Goal: Task Accomplishment & Management: Complete application form

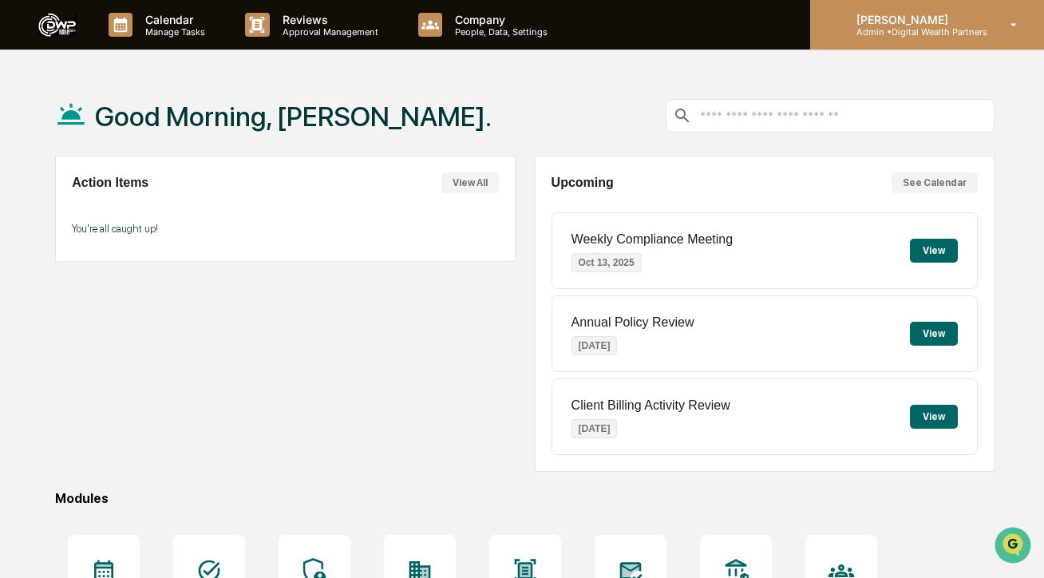
click at [959, 25] on p "[PERSON_NAME]" at bounding box center [916, 20] width 144 height 14
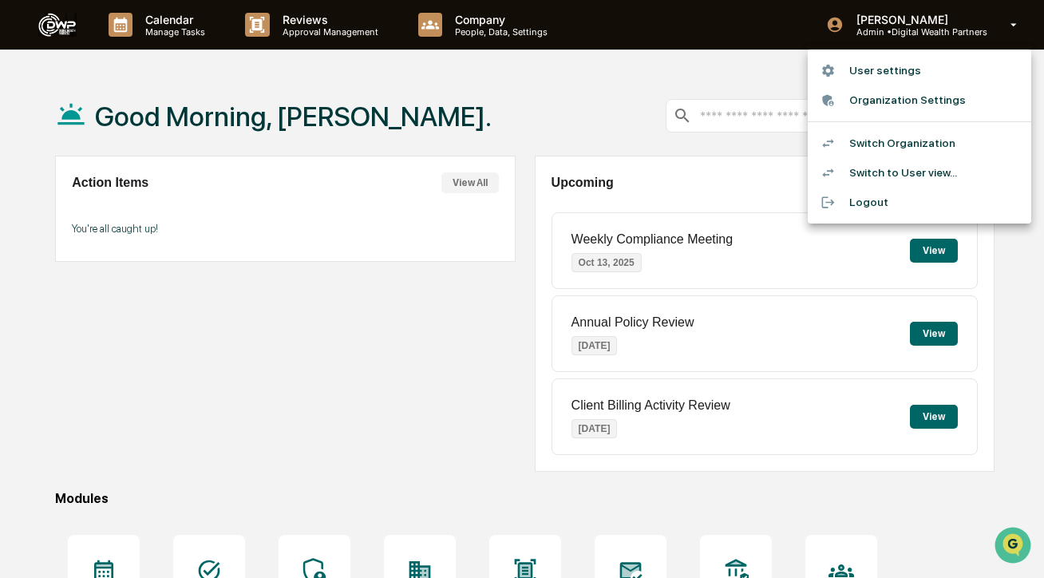
click at [685, 50] on div at bounding box center [522, 289] width 1044 height 578
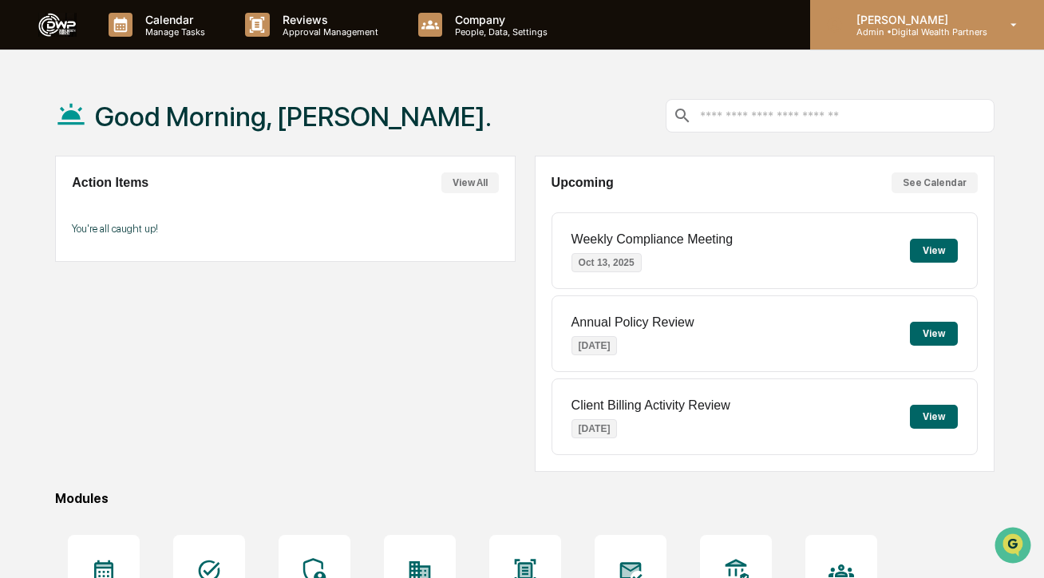
click at [869, 39] on div "Kendall Venturato Admin • Digital Wealth Partners" at bounding box center [927, 25] width 234 height 50
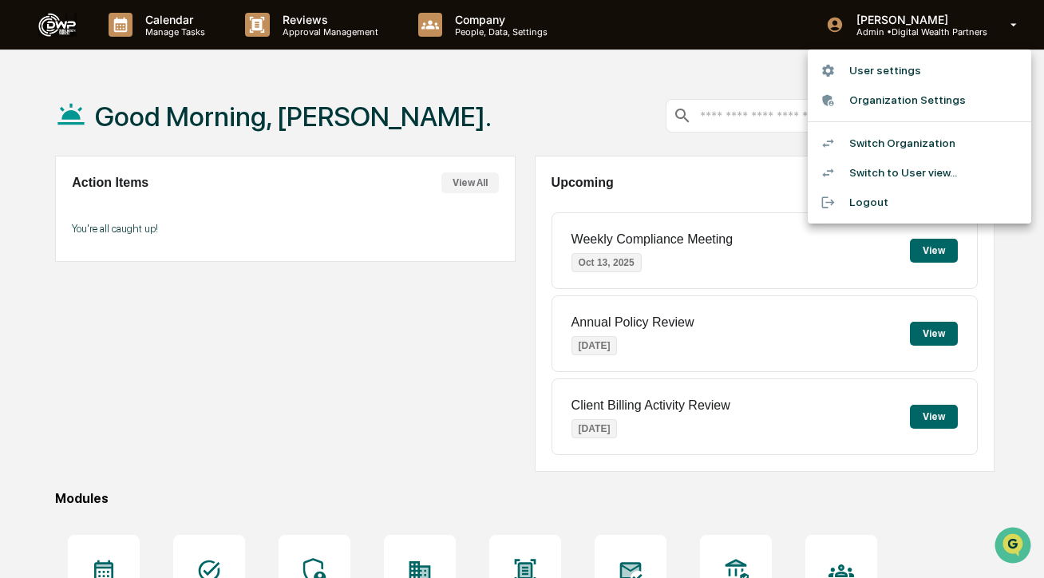
click at [866, 165] on li "Switch to User view..." at bounding box center [920, 173] width 224 height 30
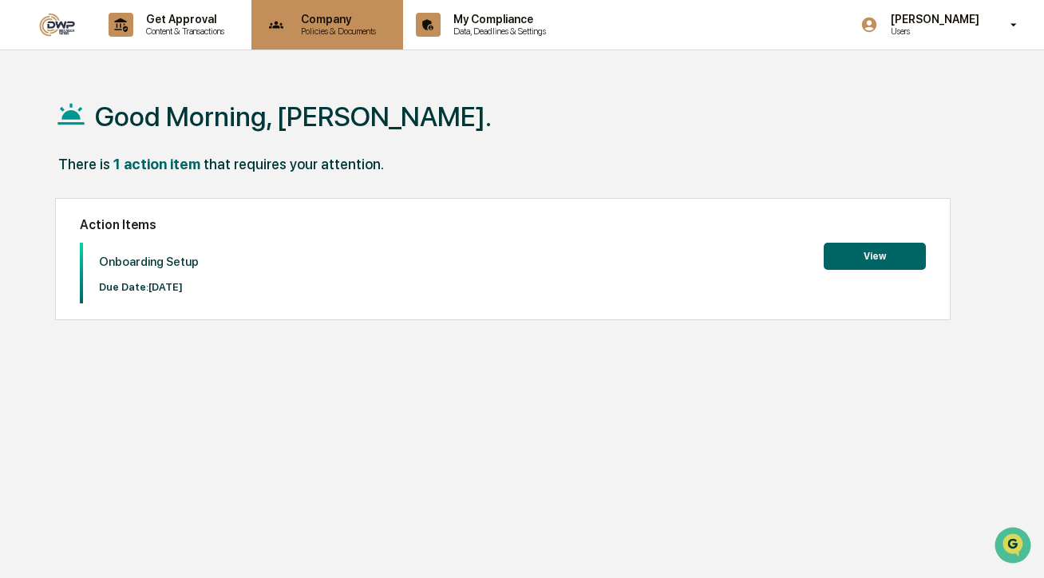
click at [351, 26] on p "Policies & Documents" at bounding box center [336, 31] width 96 height 11
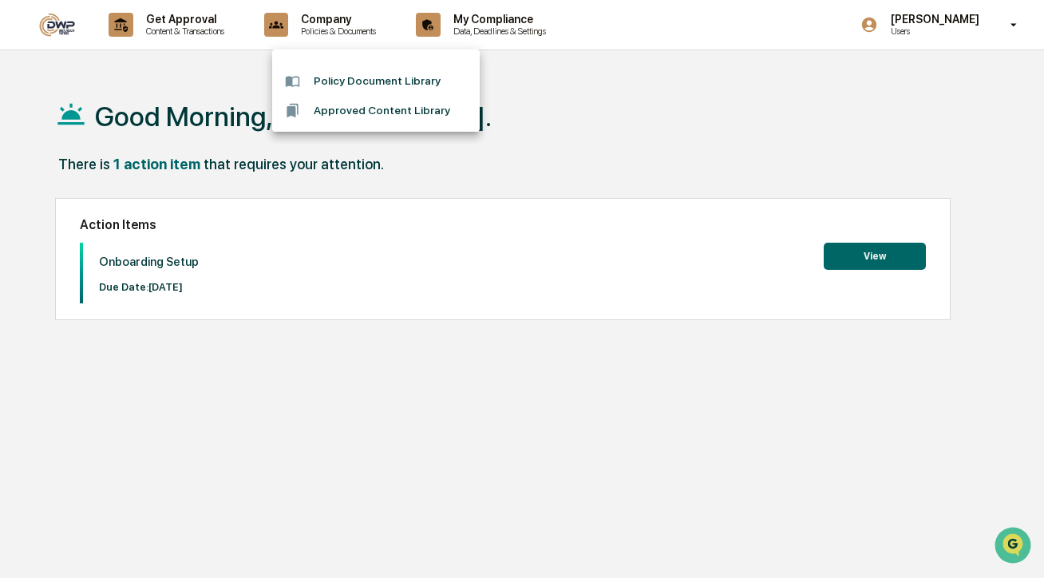
click at [344, 83] on li "Policy Document Library" at bounding box center [376, 81] width 208 height 30
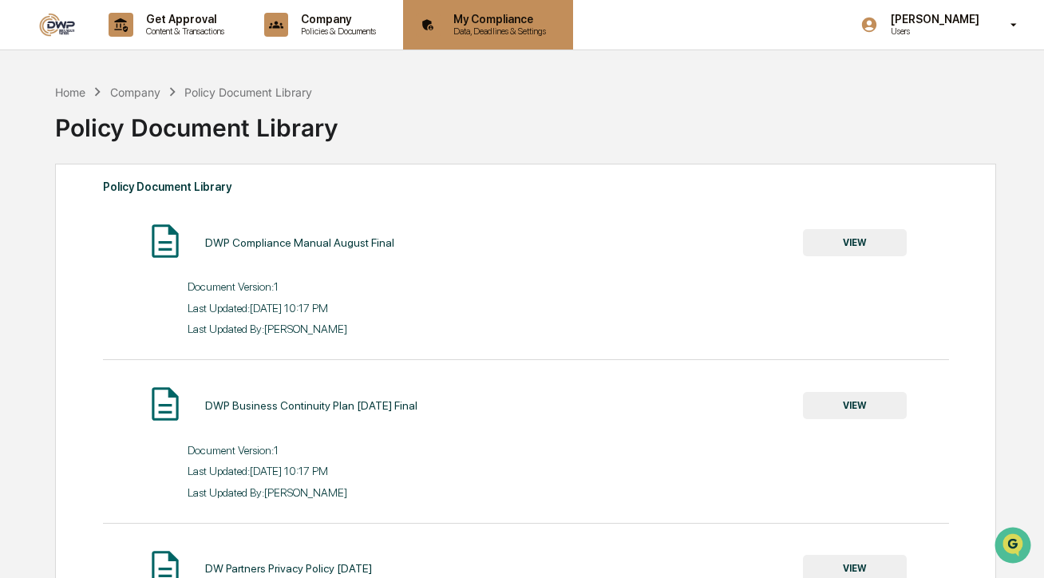
click at [513, 29] on p "Data, Deadlines & Settings" at bounding box center [497, 31] width 113 height 11
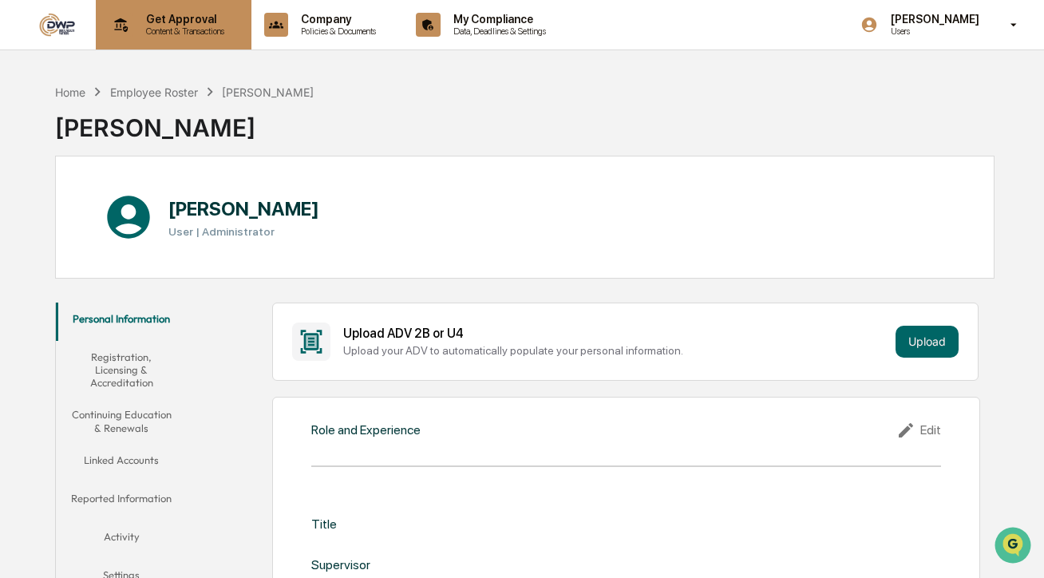
click at [160, 26] on p "Content & Transactions" at bounding box center [182, 31] width 99 height 11
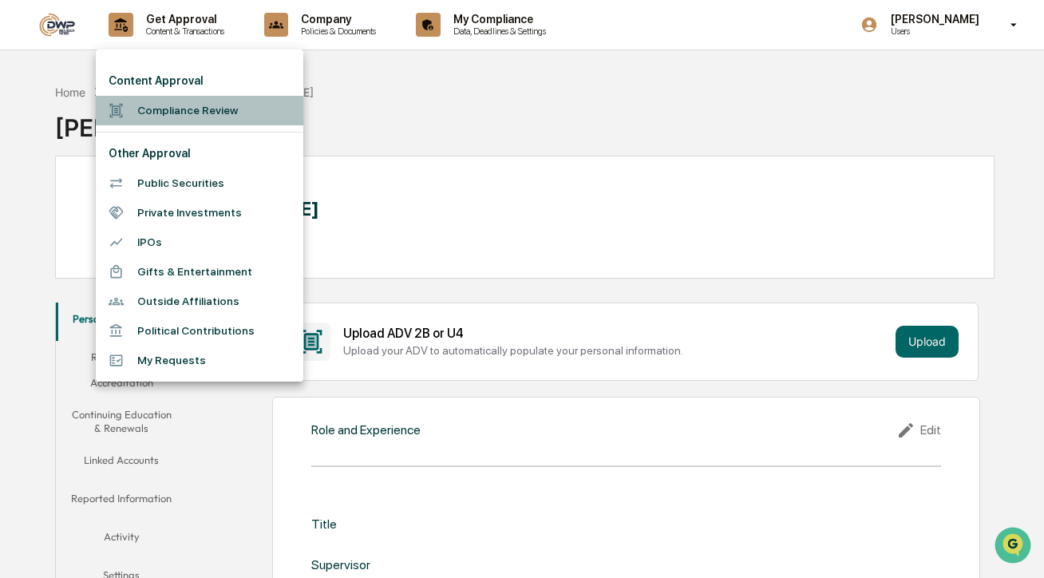
click at [170, 117] on li "Compliance Review" at bounding box center [200, 111] width 208 height 30
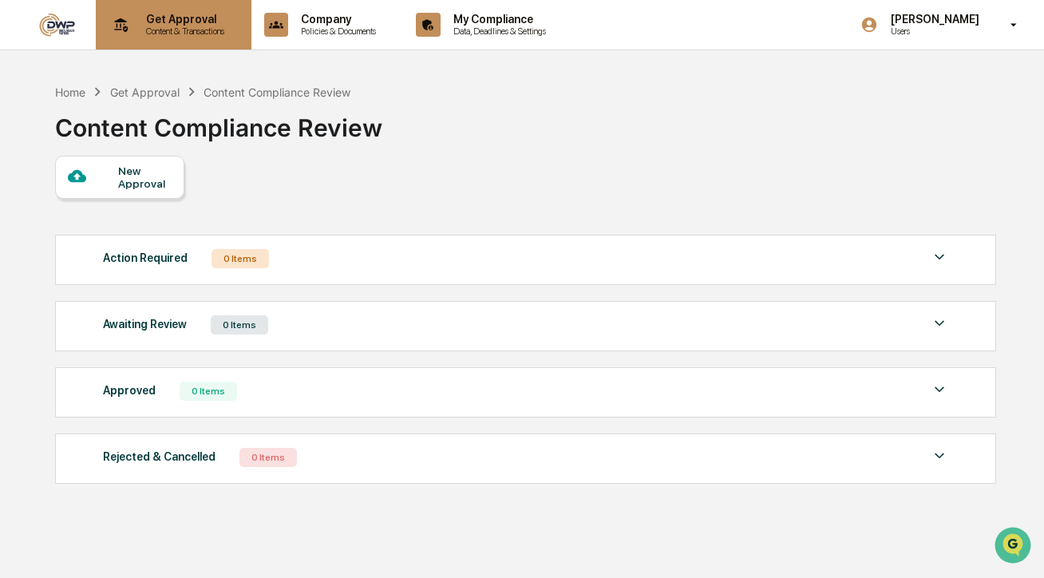
click at [137, 28] on p "Content & Transactions" at bounding box center [182, 31] width 99 height 11
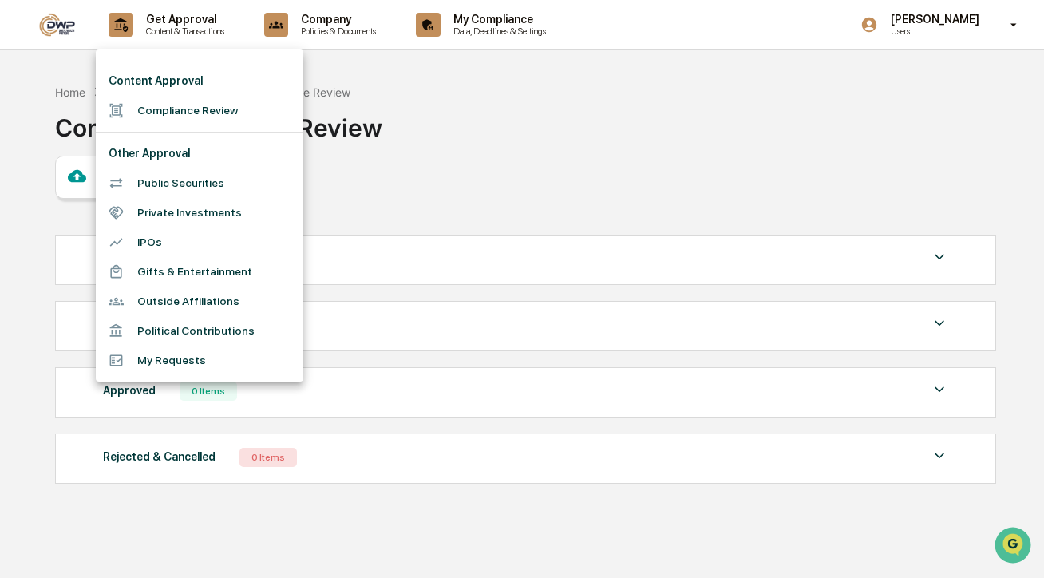
click at [426, 164] on div at bounding box center [522, 289] width 1044 height 578
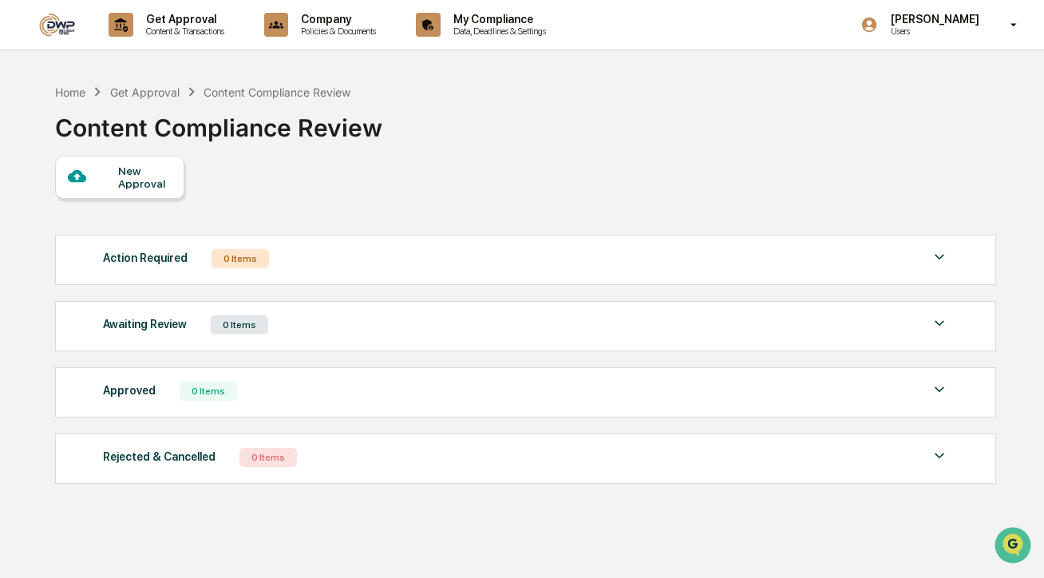
click at [67, 26] on img at bounding box center [57, 25] width 38 height 24
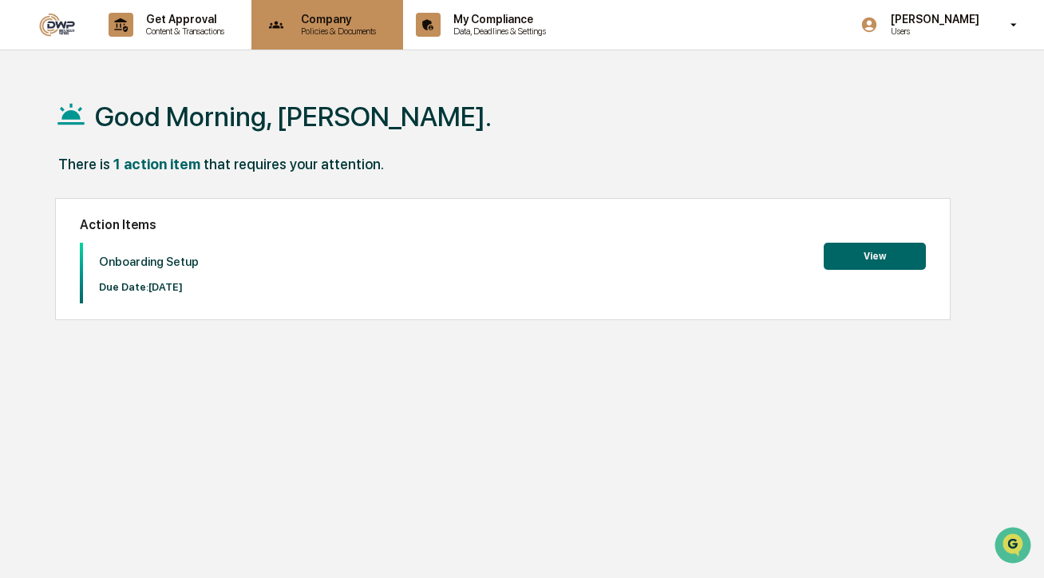
click at [391, 37] on div "Company Policies & Documents" at bounding box center [326, 25] width 137 height 50
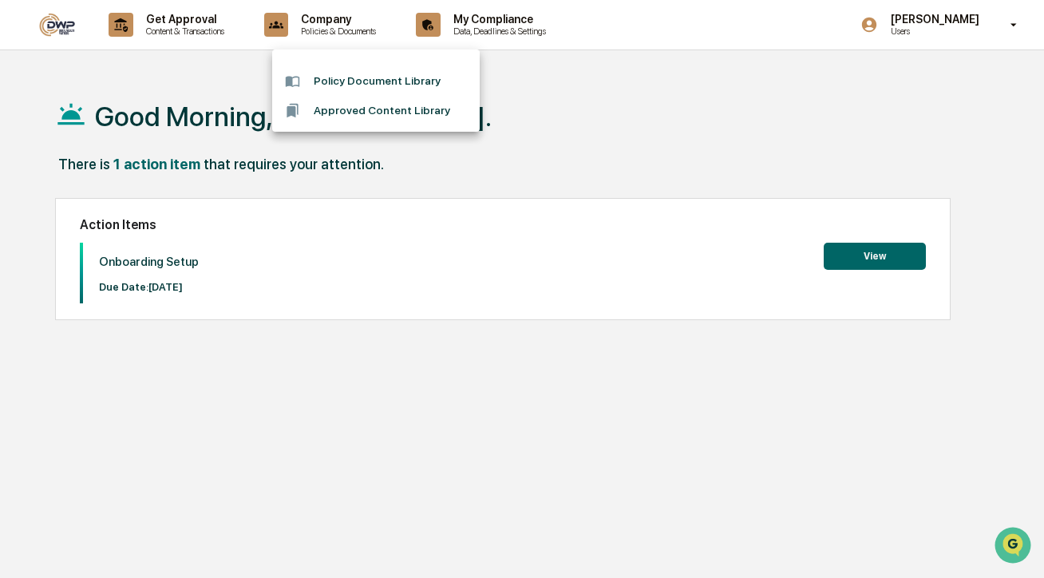
click at [192, 27] on div at bounding box center [522, 289] width 1044 height 578
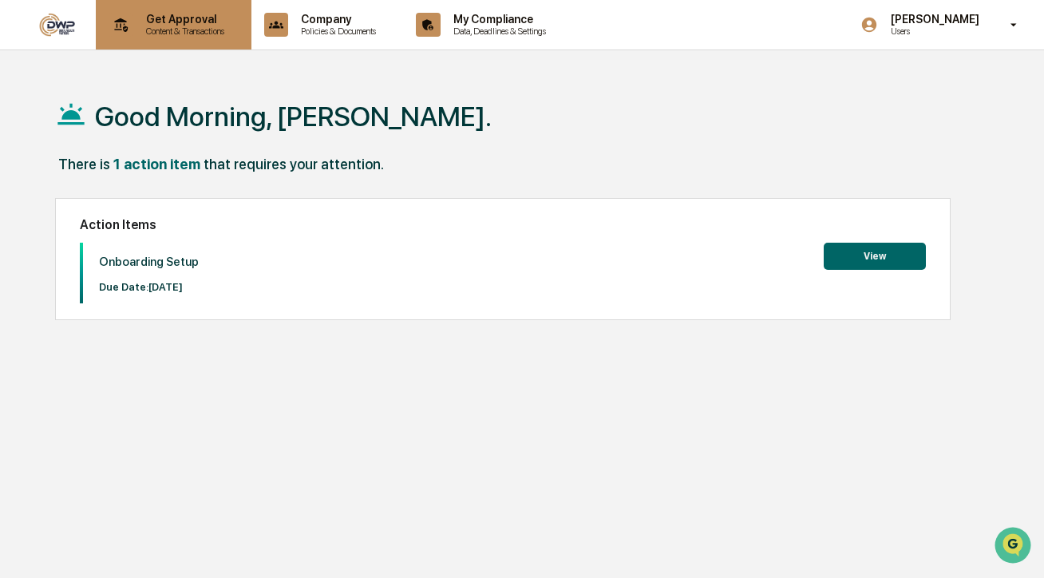
click at [162, 24] on p "Get Approval" at bounding box center [182, 19] width 99 height 13
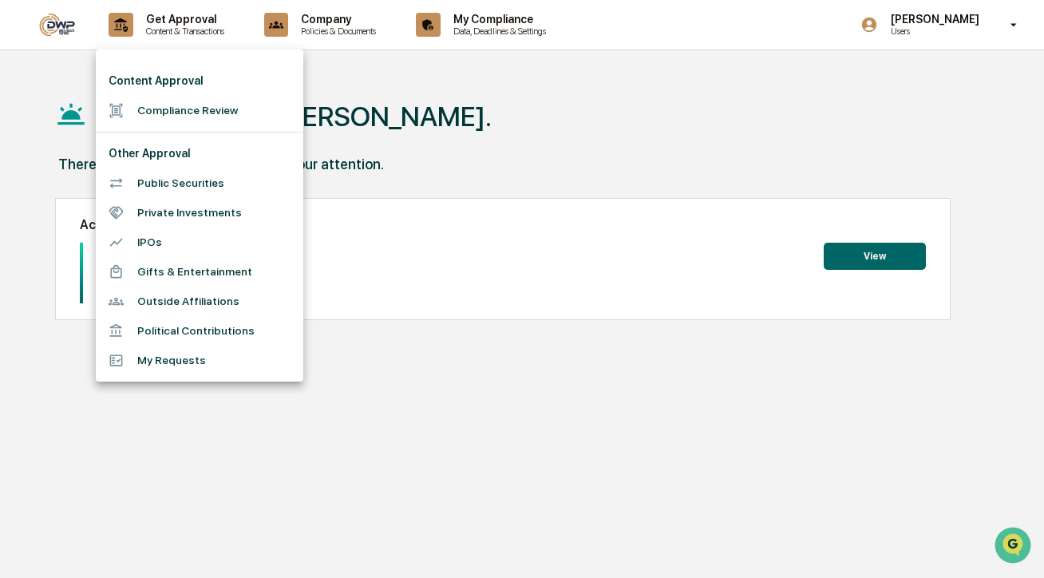
click at [236, 442] on div at bounding box center [522, 289] width 1044 height 578
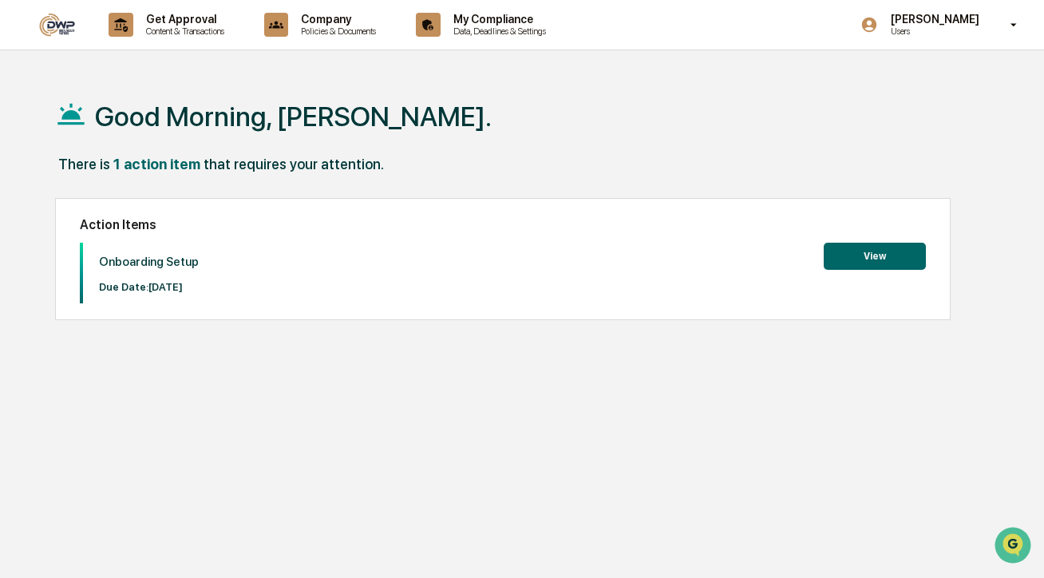
click at [588, 238] on div "Action Items Onboarding Setup Due Date: 2025-10-23 View" at bounding box center [502, 259] width 895 height 123
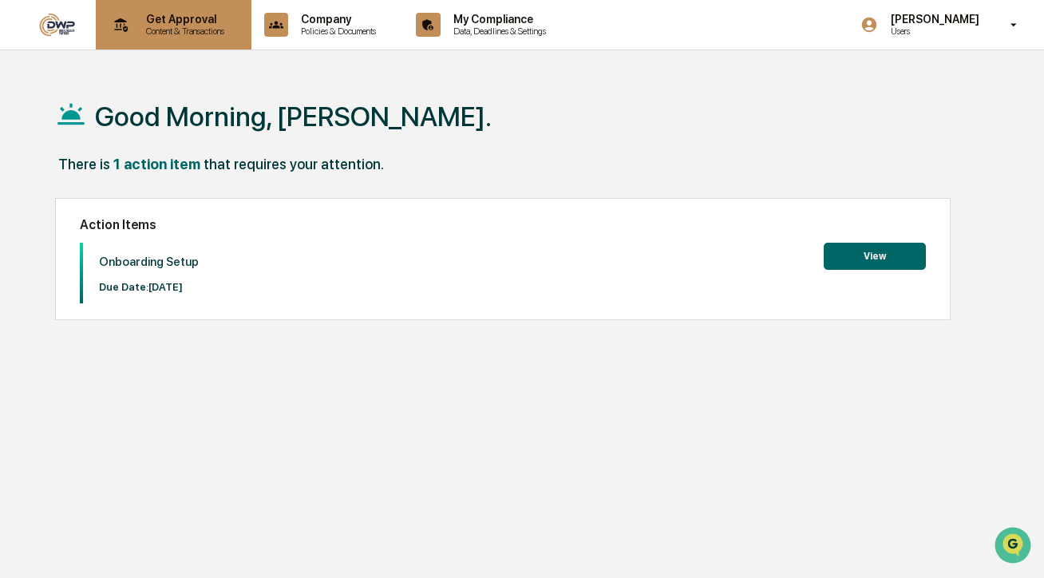
click at [140, 27] on p "Content & Transactions" at bounding box center [182, 31] width 99 height 11
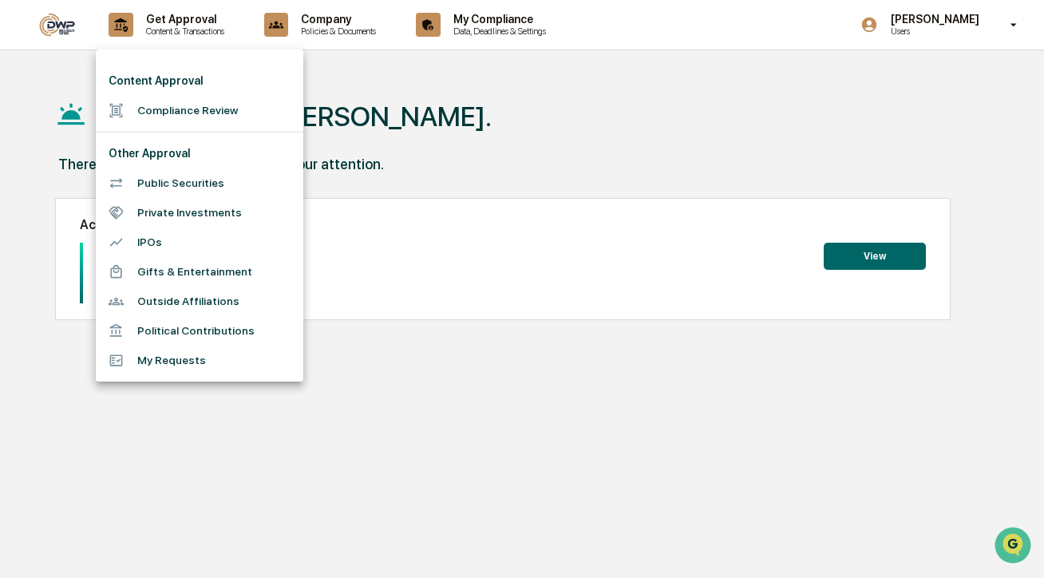
click at [527, 135] on div at bounding box center [522, 289] width 1044 height 578
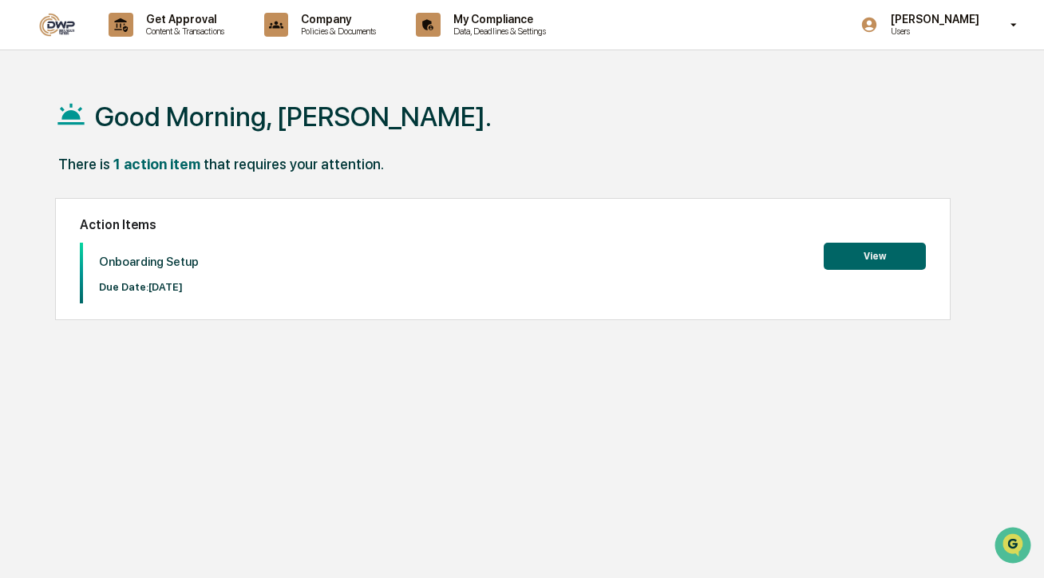
click at [889, 252] on button "View" at bounding box center [875, 256] width 102 height 27
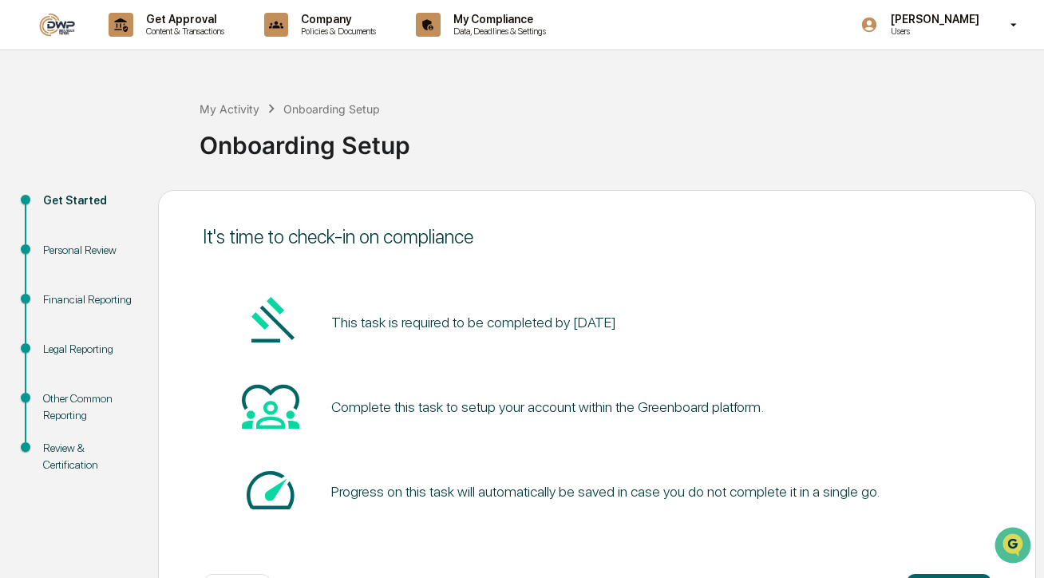
scroll to position [65, 0]
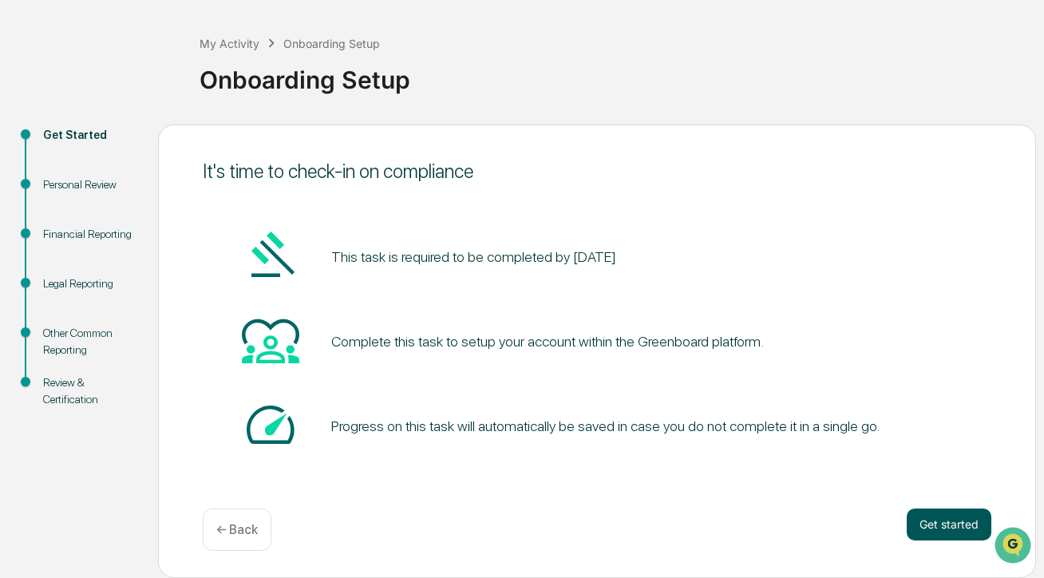
click at [939, 522] on button "Get started" at bounding box center [949, 525] width 85 height 32
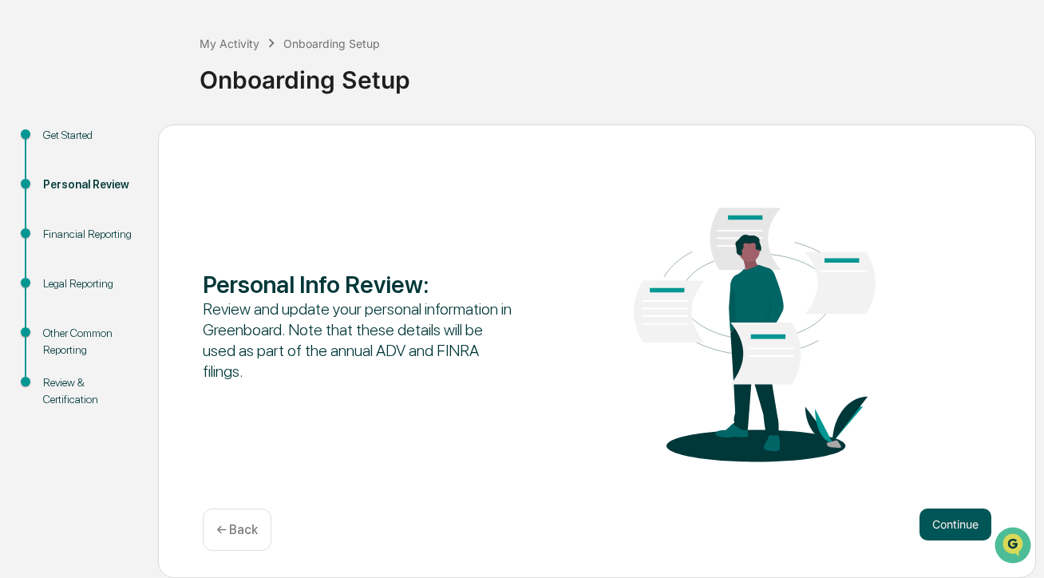
click at [938, 519] on button "Continue" at bounding box center [956, 525] width 72 height 32
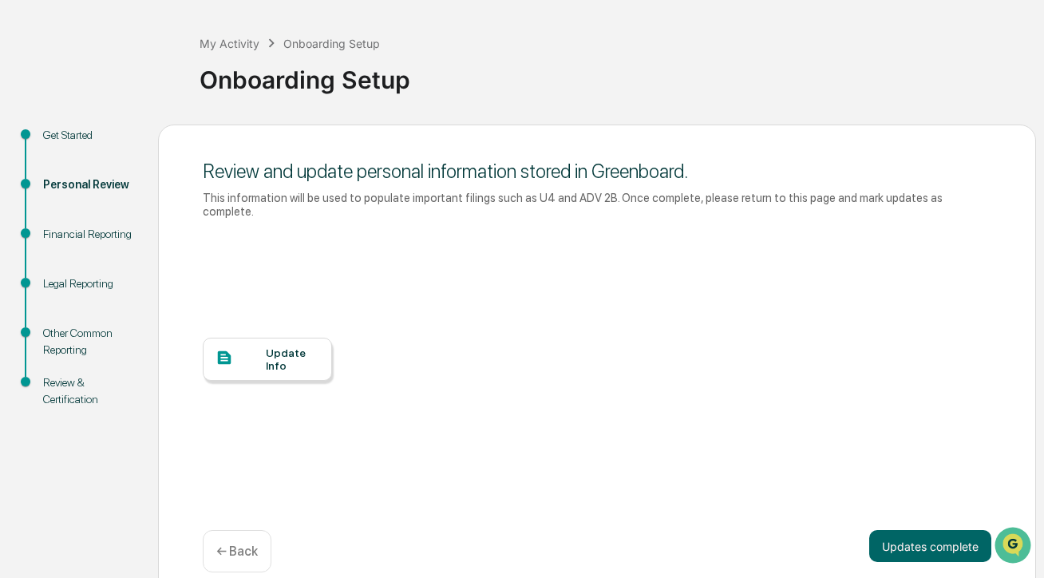
scroll to position [87, 0]
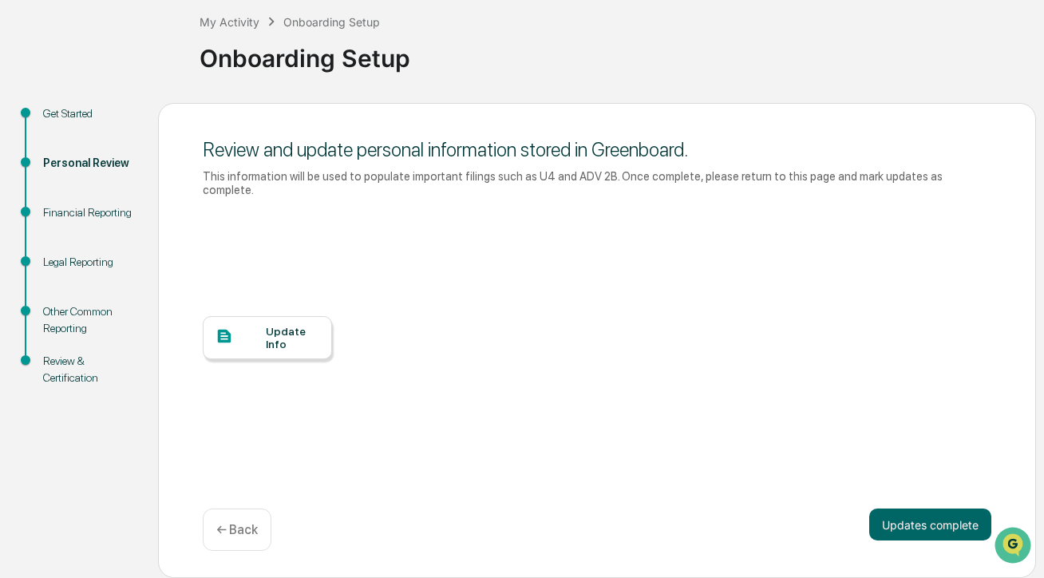
click at [246, 335] on div at bounding box center [241, 337] width 50 height 20
click at [915, 518] on button "Updates complete" at bounding box center [931, 525] width 122 height 32
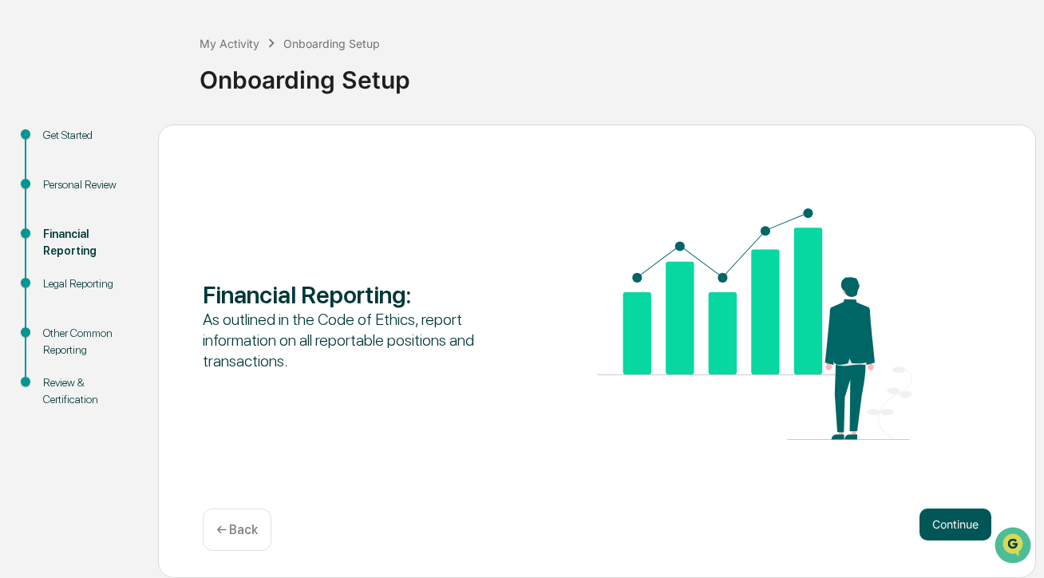
click at [964, 528] on button "Continue" at bounding box center [956, 525] width 72 height 32
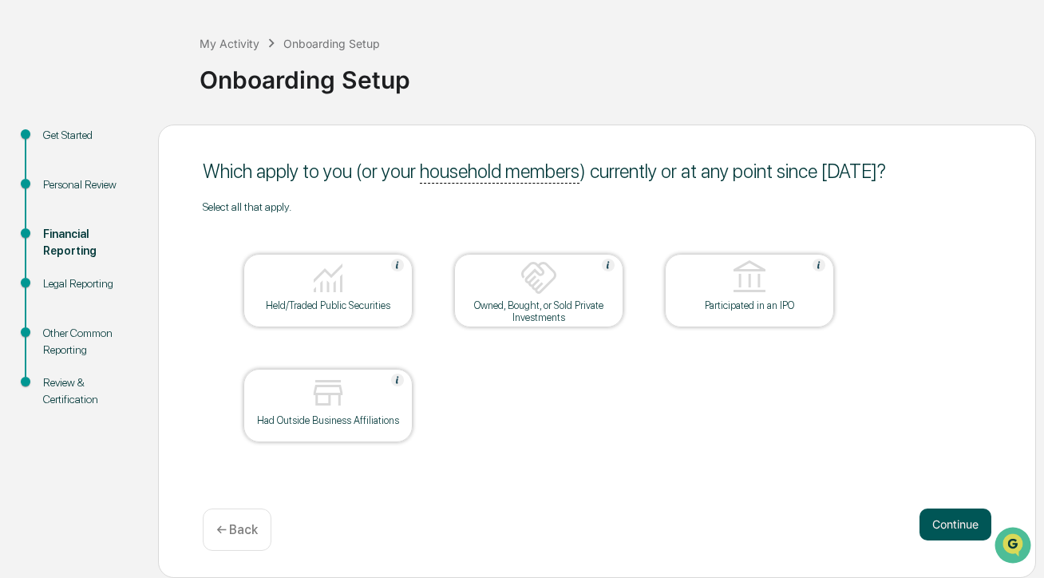
click at [944, 521] on button "Continue" at bounding box center [956, 525] width 72 height 32
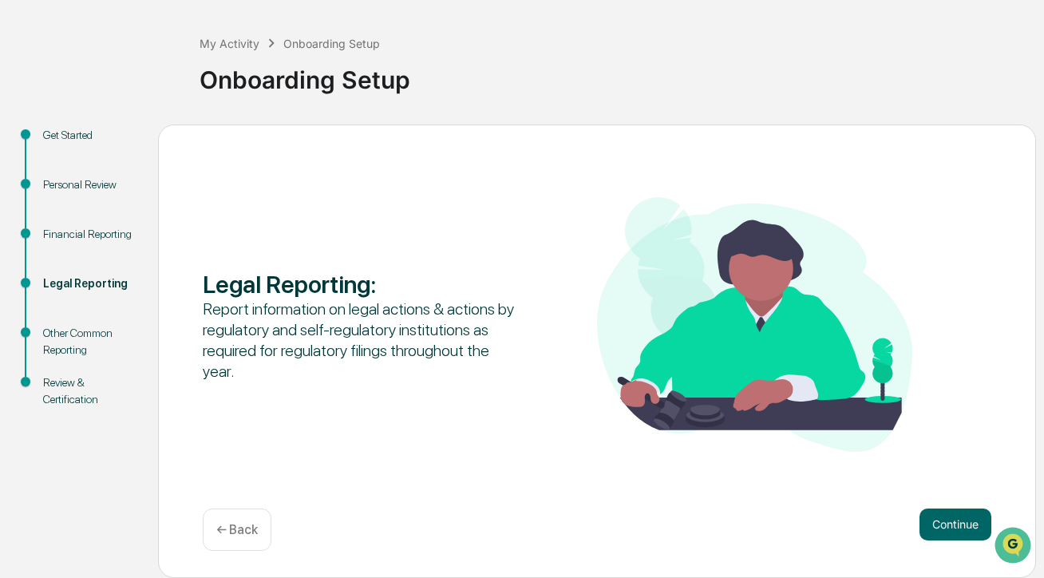
click at [39, 248] on div "Financial Reporting" at bounding box center [87, 253] width 115 height 50
click at [65, 243] on div "Financial Reporting" at bounding box center [87, 234] width 89 height 17
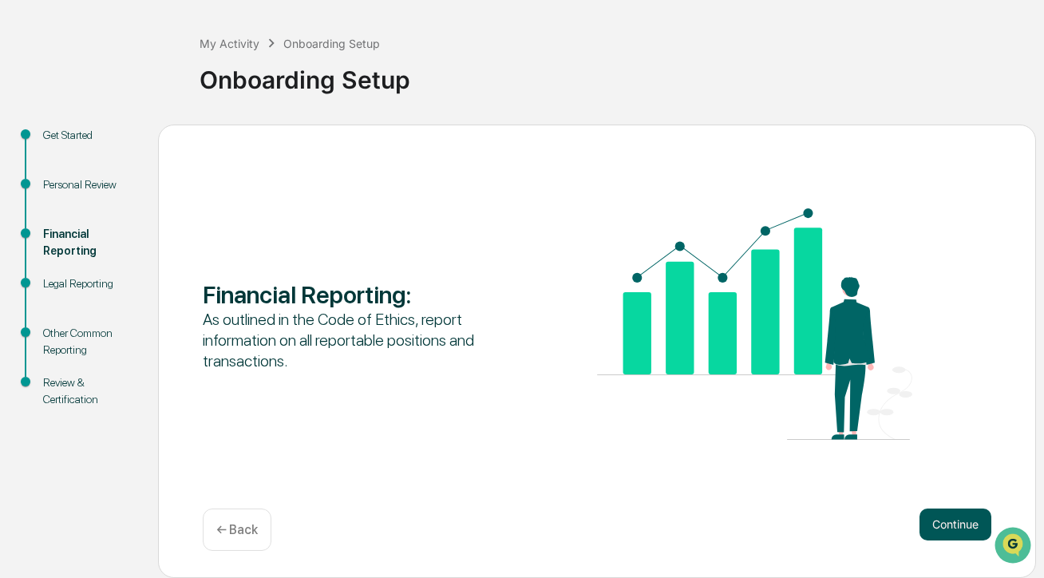
click at [952, 525] on button "Continue" at bounding box center [956, 525] width 72 height 32
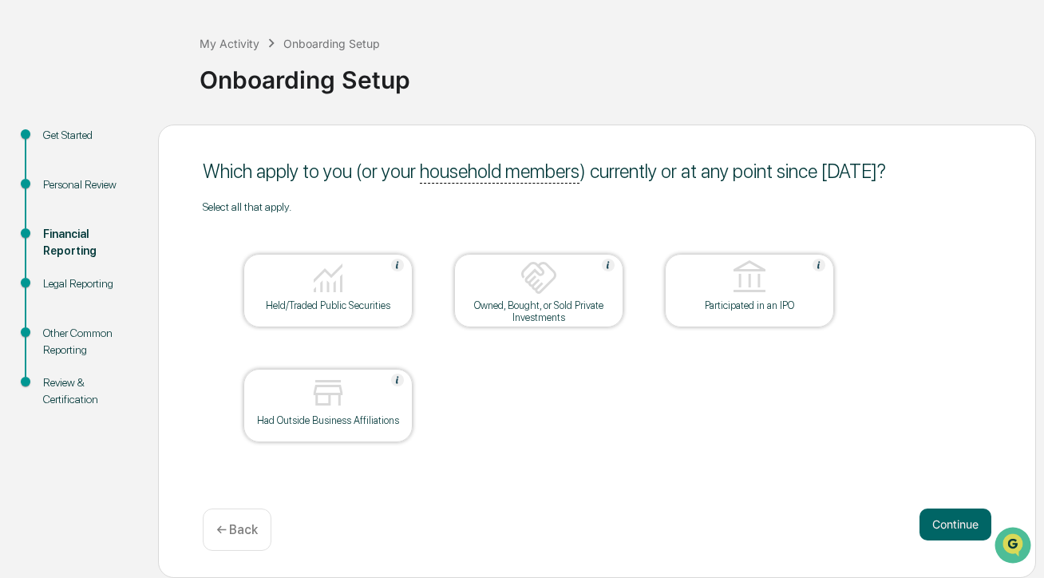
click at [376, 282] on div at bounding box center [328, 279] width 160 height 41
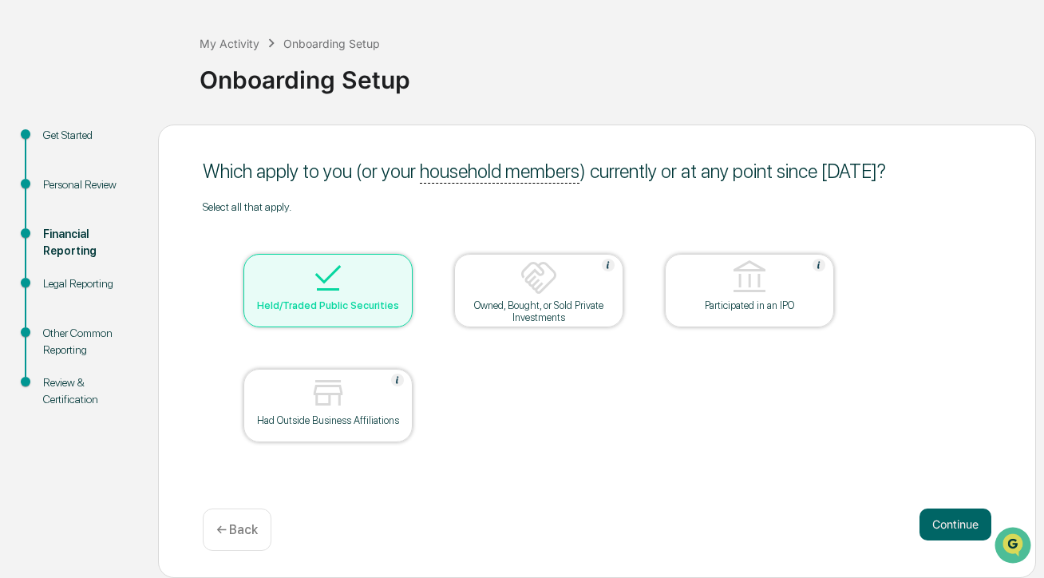
click at [351, 400] on div at bounding box center [328, 394] width 160 height 41
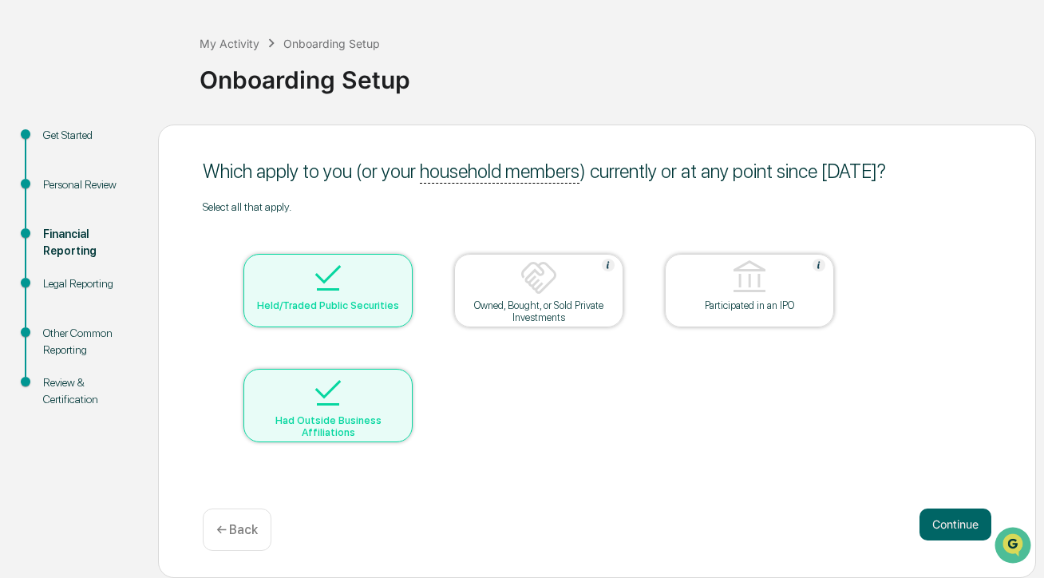
click at [561, 284] on div at bounding box center [539, 279] width 160 height 41
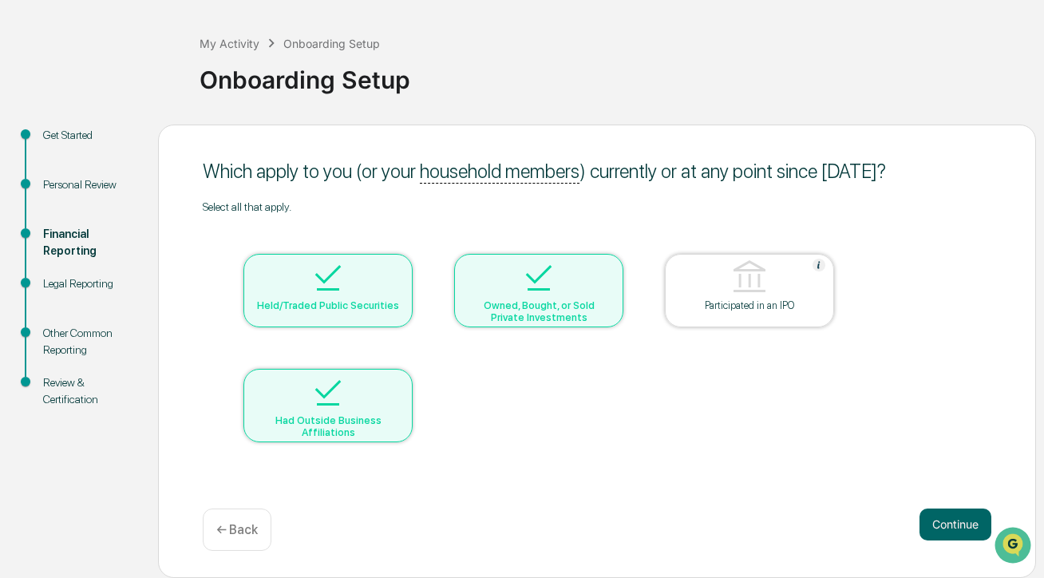
click at [794, 297] on div at bounding box center [750, 279] width 160 height 41
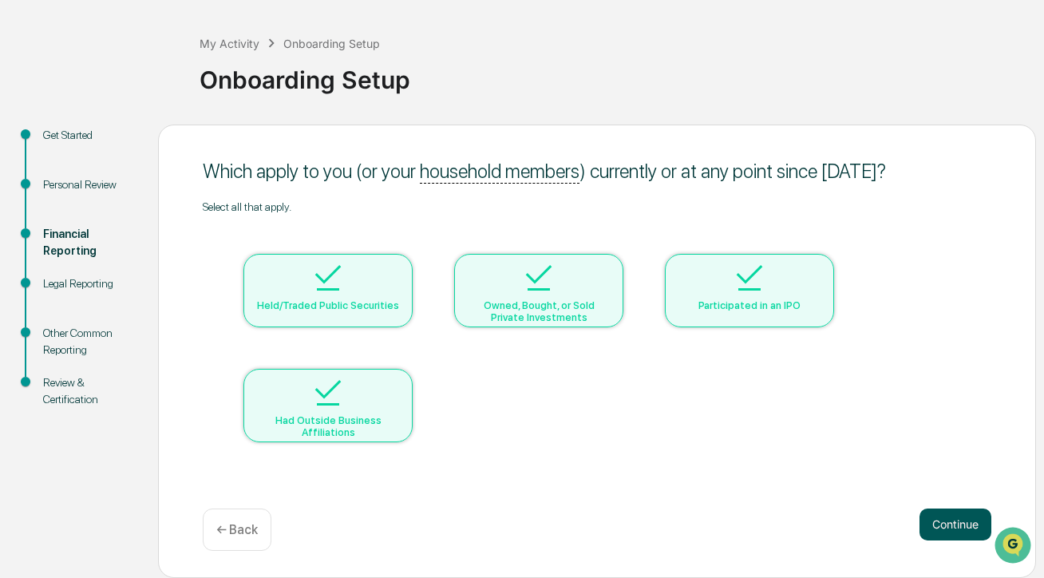
click at [954, 529] on button "Continue" at bounding box center [956, 525] width 72 height 32
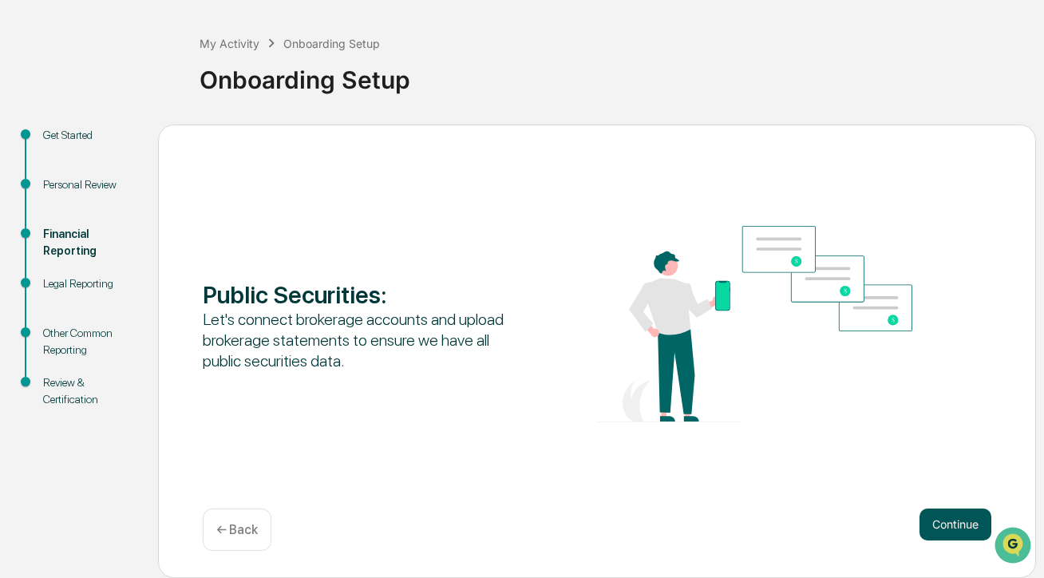
click at [953, 526] on button "Continue" at bounding box center [956, 525] width 72 height 32
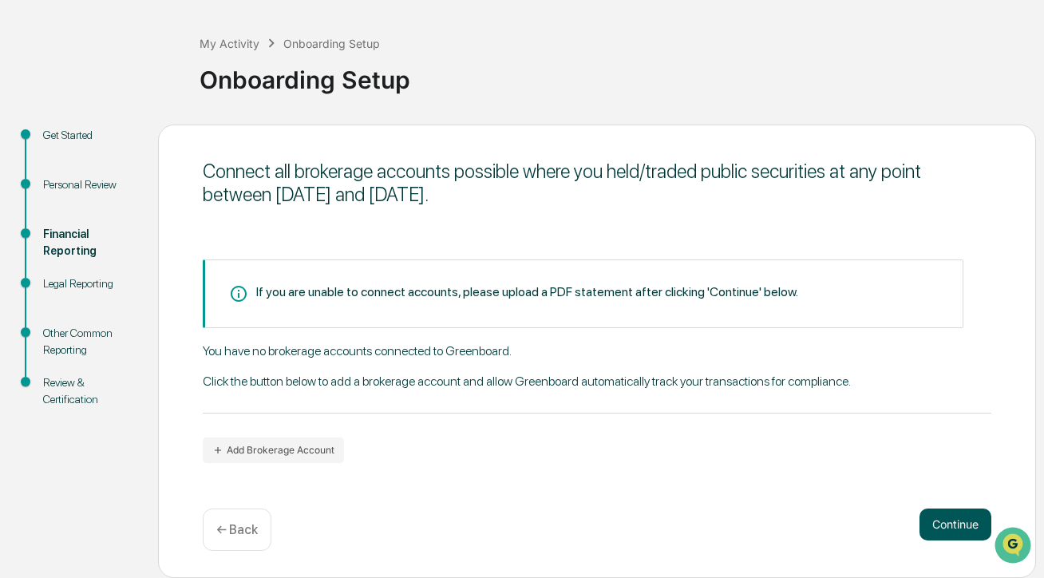
click at [968, 521] on button "Continue" at bounding box center [956, 525] width 72 height 32
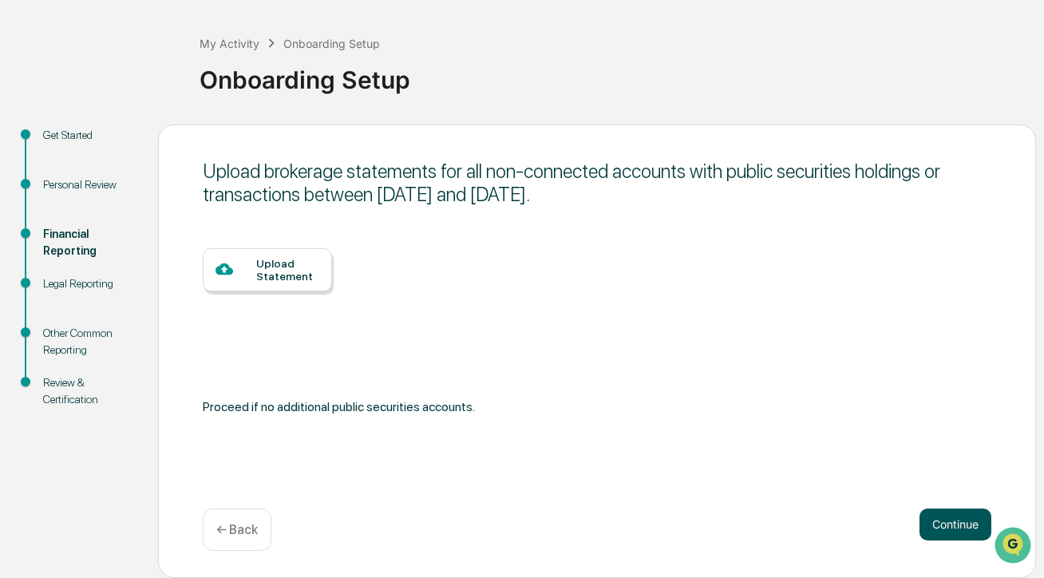
click at [951, 521] on button "Continue" at bounding box center [956, 525] width 72 height 32
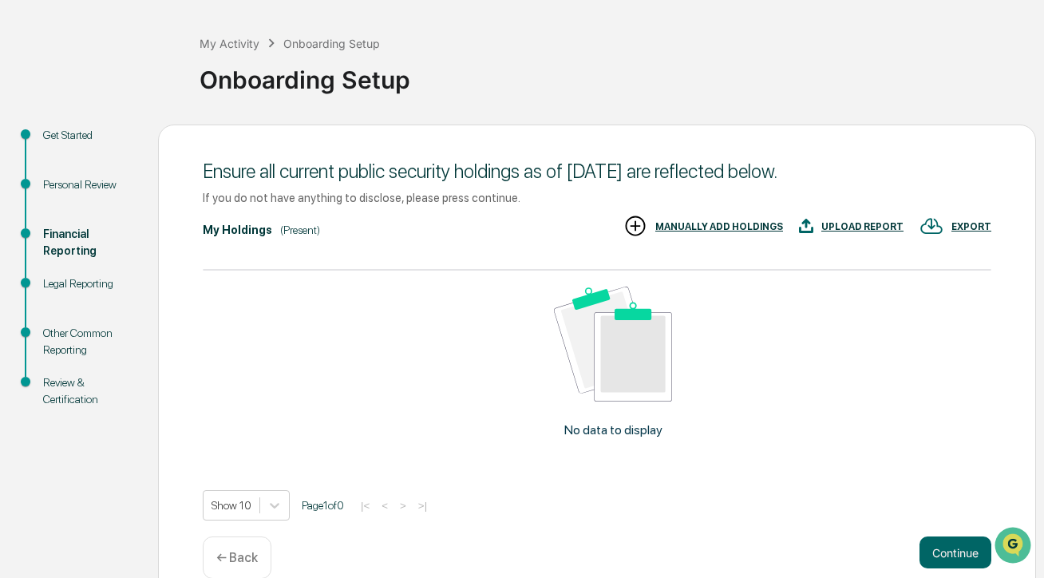
scroll to position [93, 0]
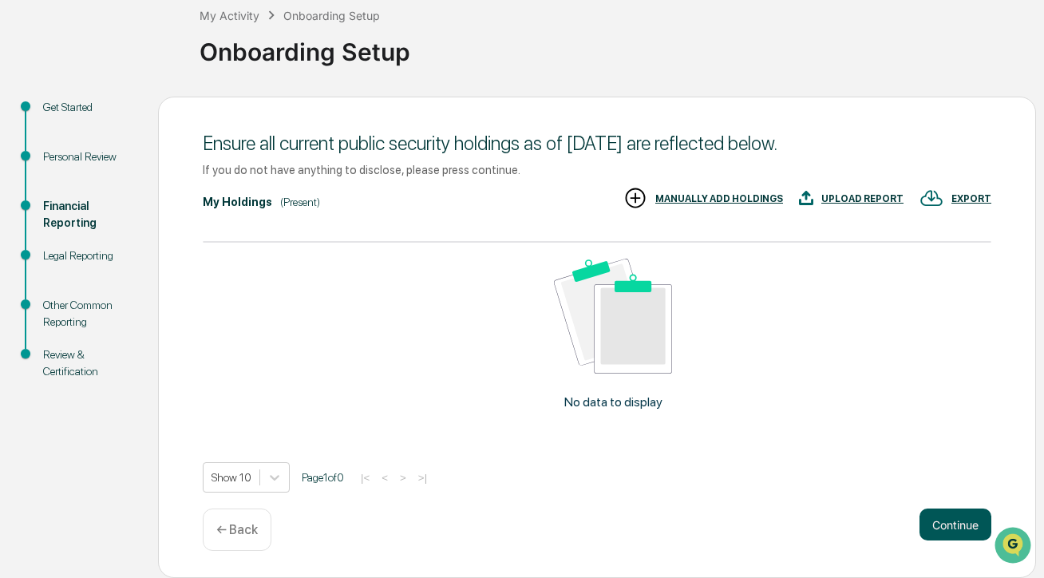
click at [964, 517] on button "Continue" at bounding box center [956, 525] width 72 height 32
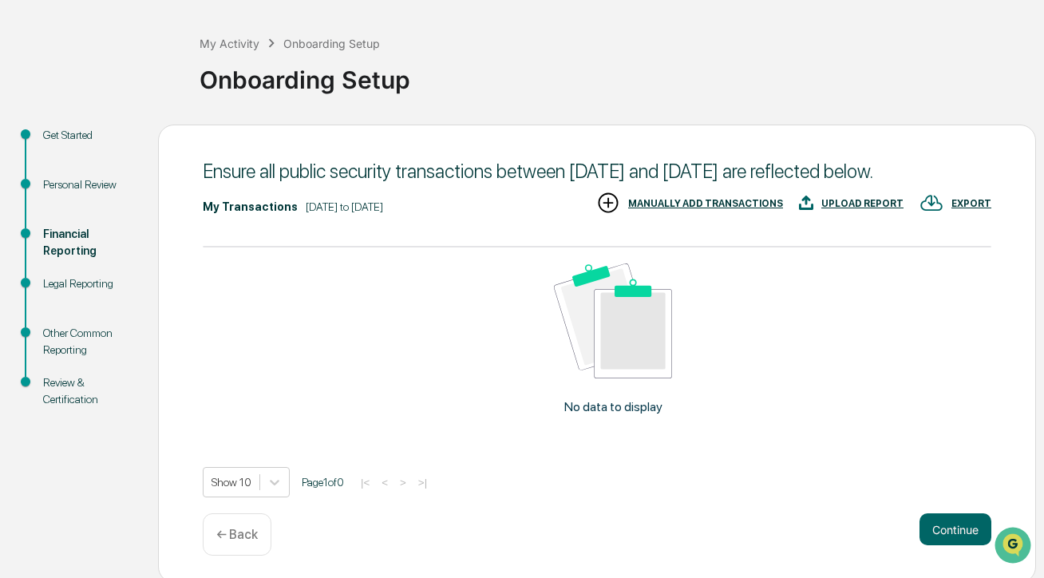
scroll to position [93, 0]
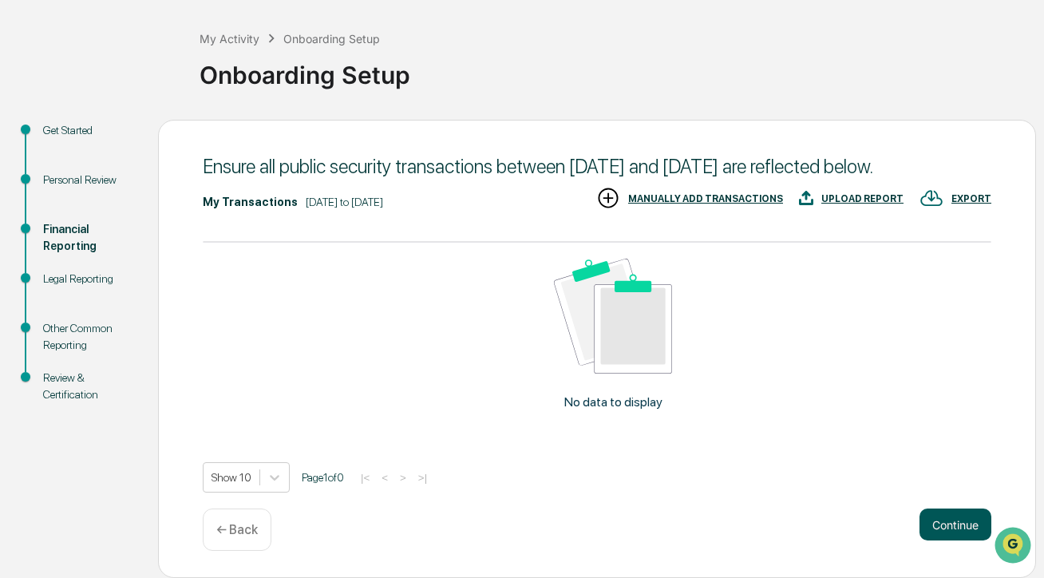
click at [964, 528] on button "Continue" at bounding box center [956, 525] width 72 height 32
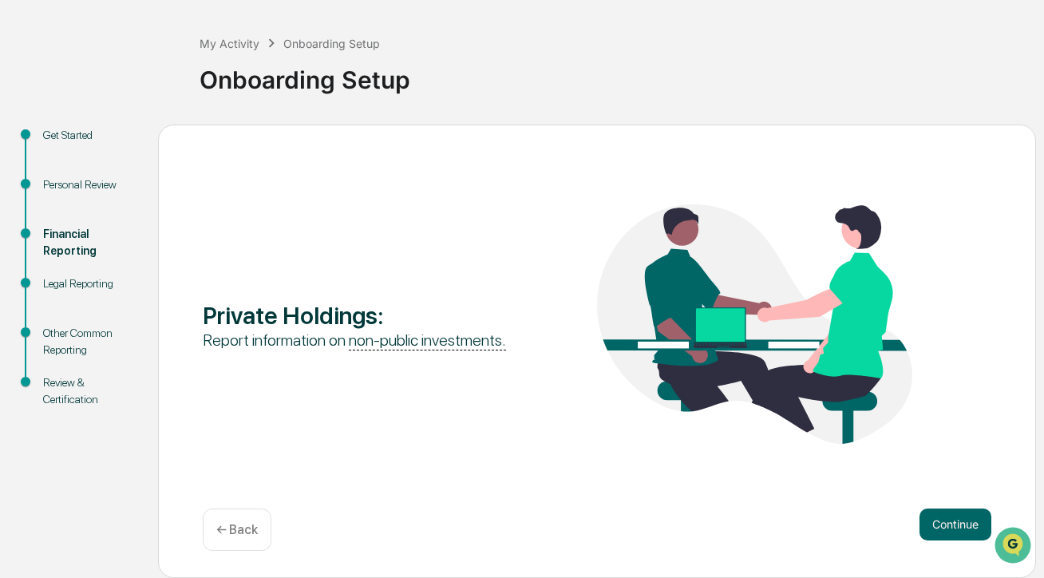
scroll to position [65, 0]
click at [943, 532] on button "Continue" at bounding box center [956, 525] width 72 height 32
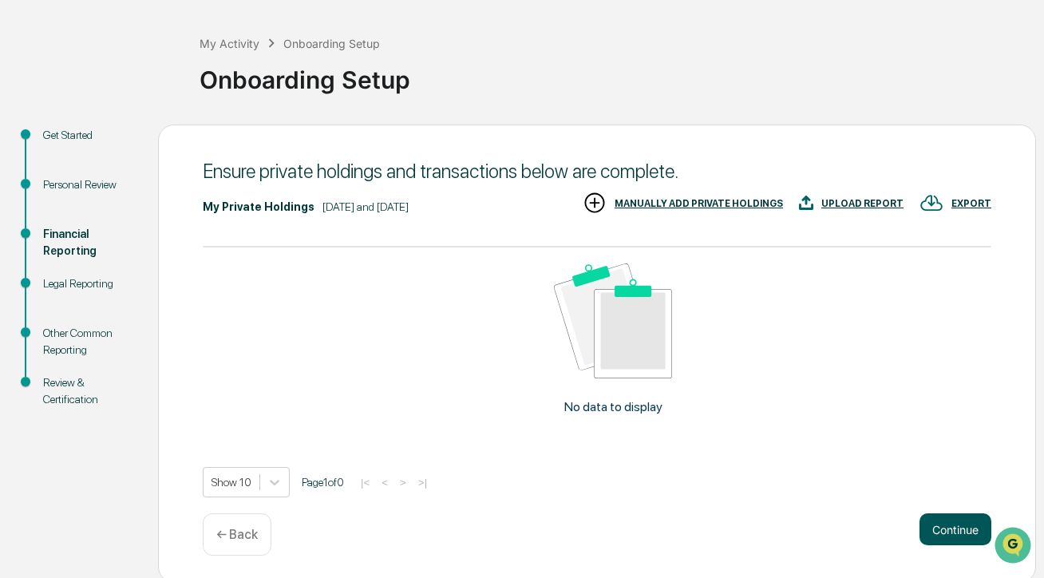
click at [943, 532] on button "Continue" at bounding box center [956, 529] width 72 height 32
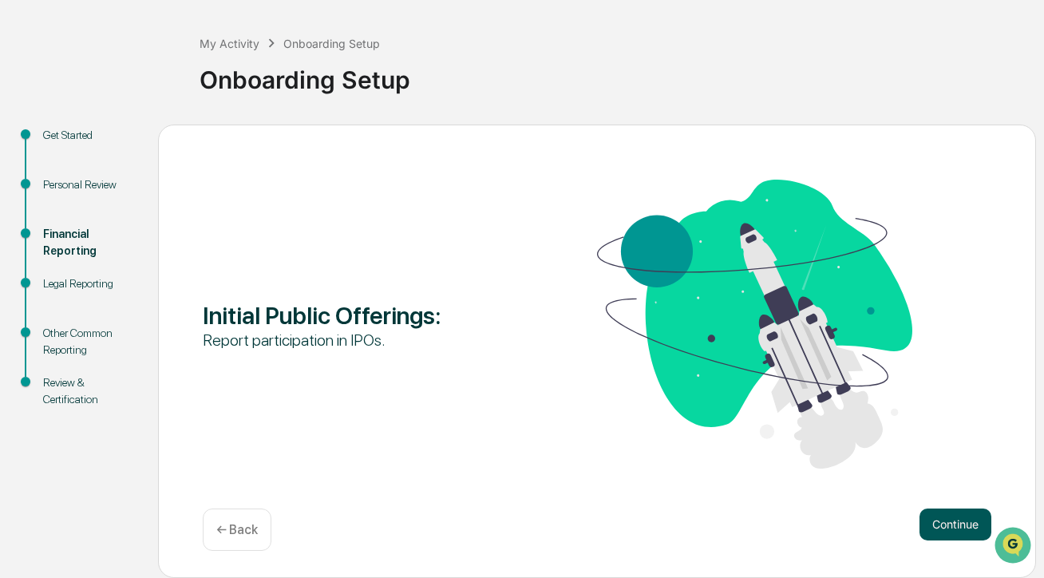
click at [941, 527] on button "Continue" at bounding box center [956, 525] width 72 height 32
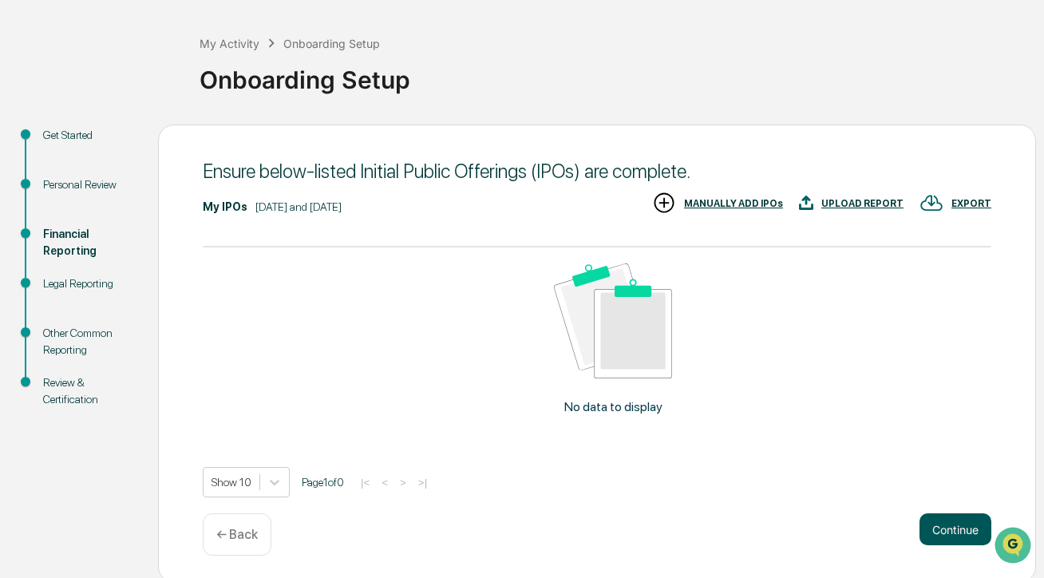
click at [947, 537] on button "Continue" at bounding box center [956, 529] width 72 height 32
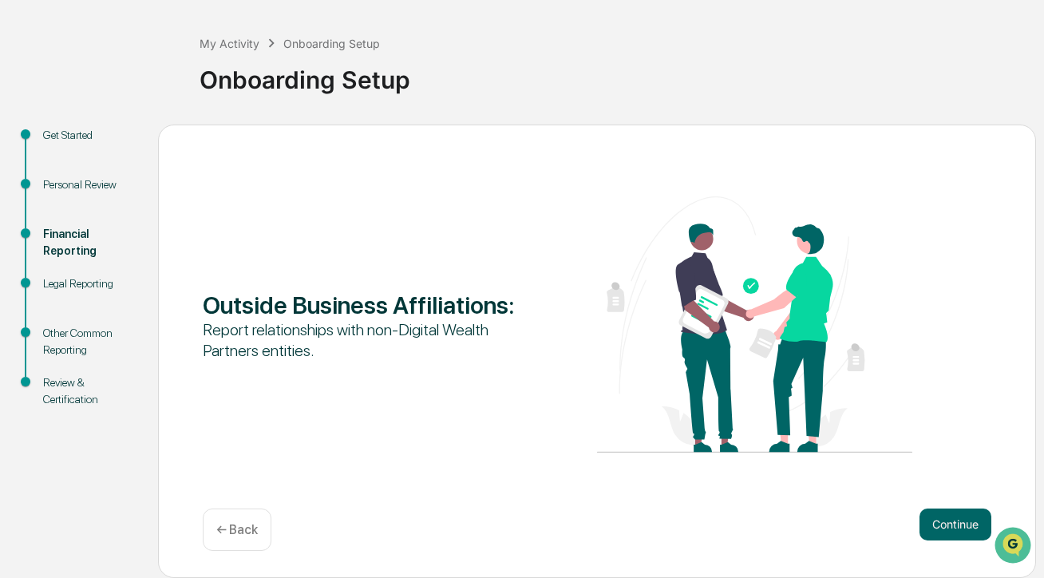
click at [947, 537] on button "Continue" at bounding box center [956, 525] width 72 height 32
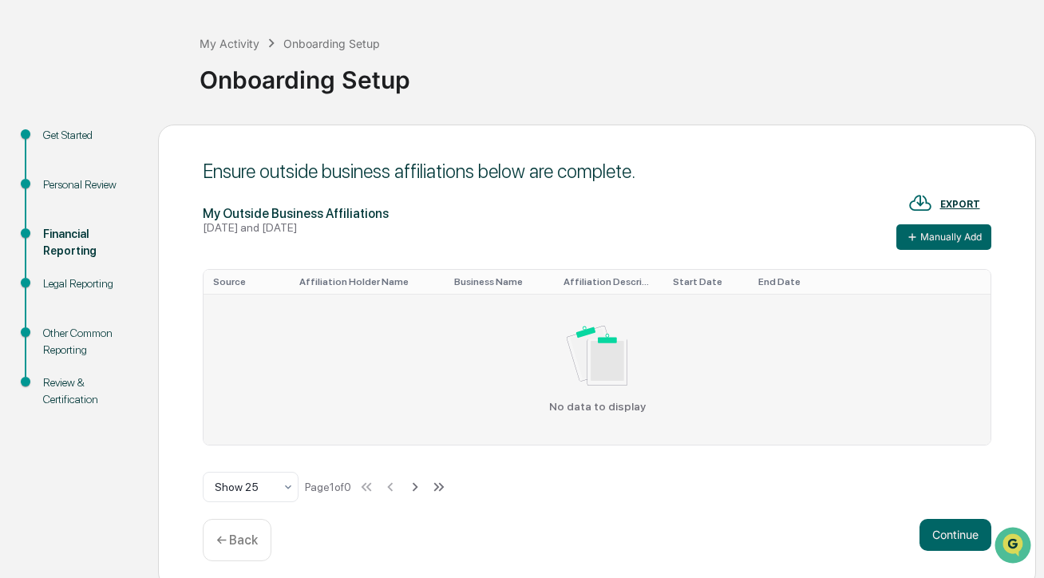
scroll to position [75, 0]
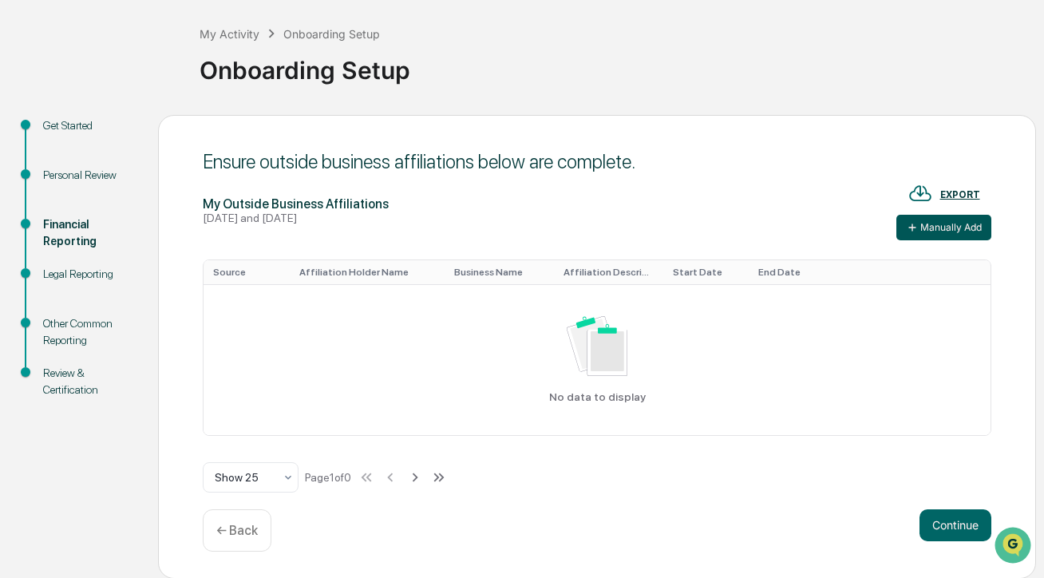
click at [937, 217] on button "Manually Add" at bounding box center [944, 228] width 95 height 26
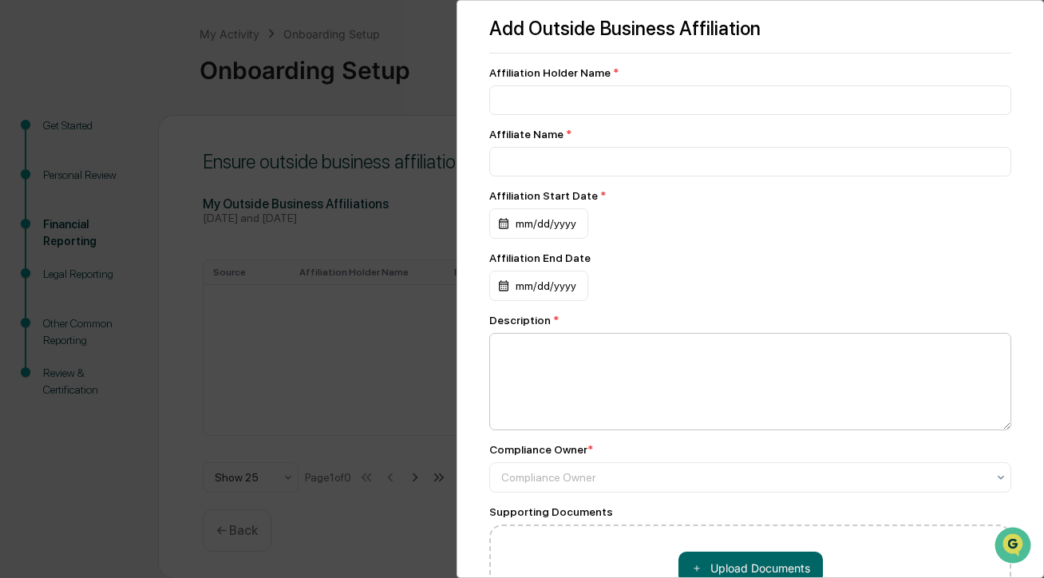
scroll to position [126, 0]
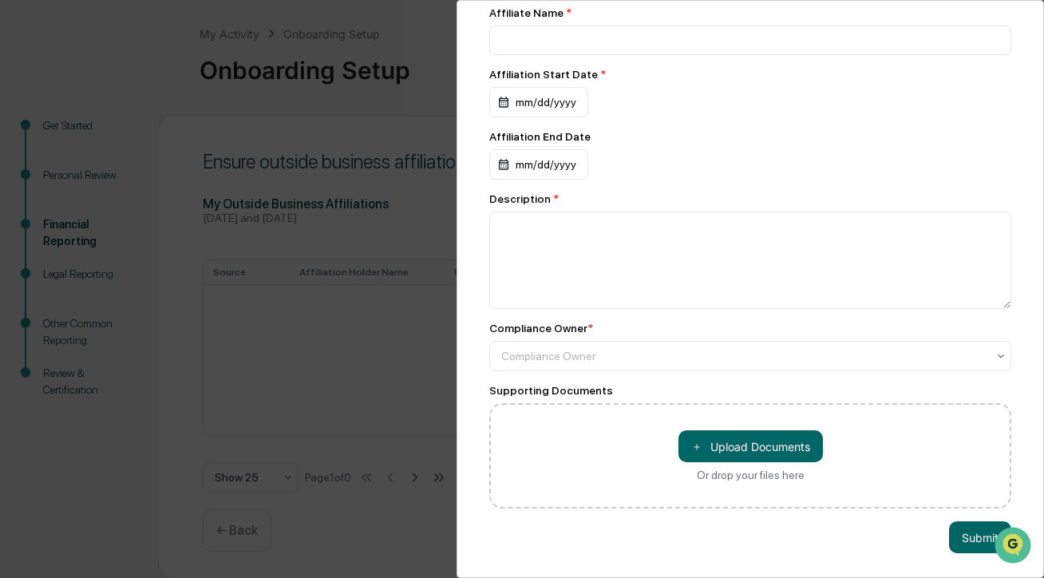
click at [228, 97] on div "Add Outside Business Affiliation Affiliation Holder Name * Affiliate Name * Aff…" at bounding box center [522, 289] width 1044 height 578
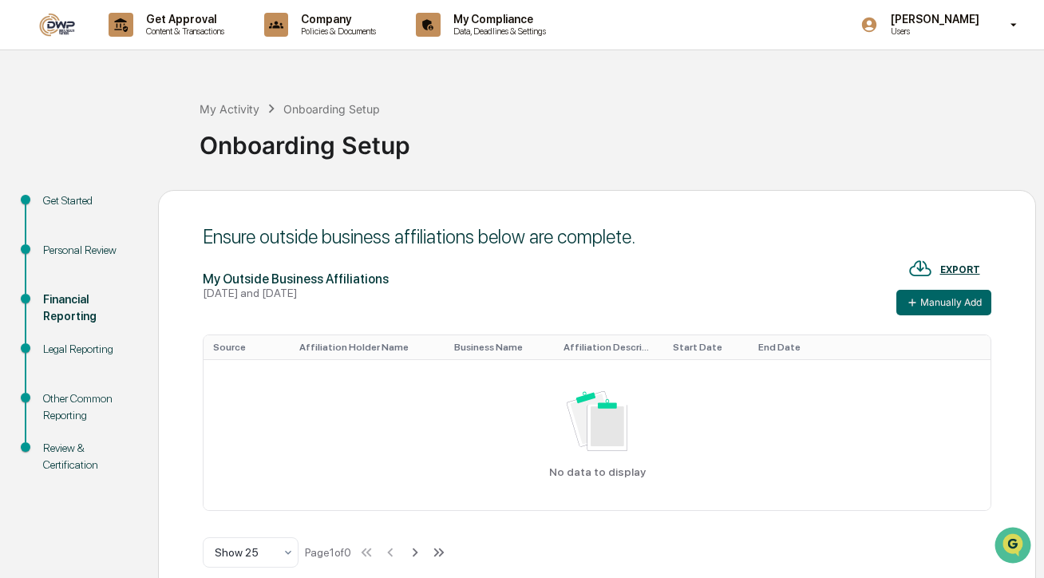
scroll to position [75, 0]
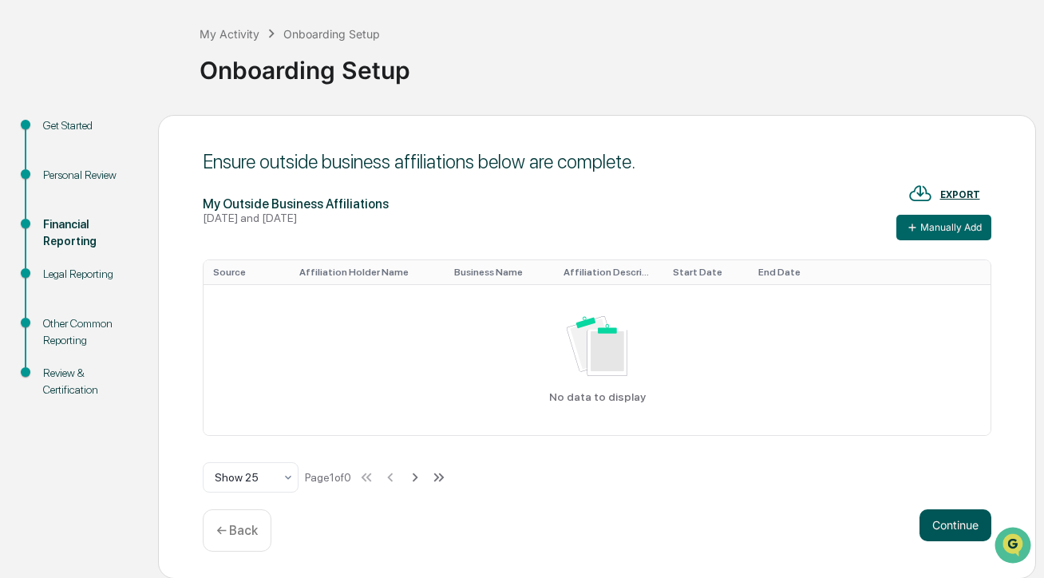
click at [960, 525] on button "Continue" at bounding box center [956, 525] width 72 height 32
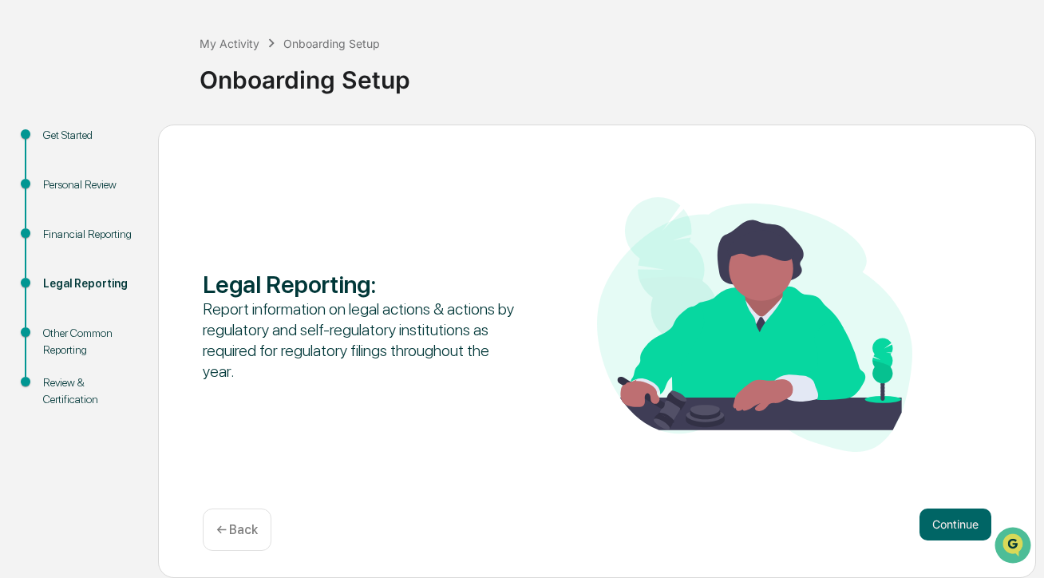
scroll to position [65, 0]
click at [970, 525] on button "Continue" at bounding box center [956, 525] width 72 height 32
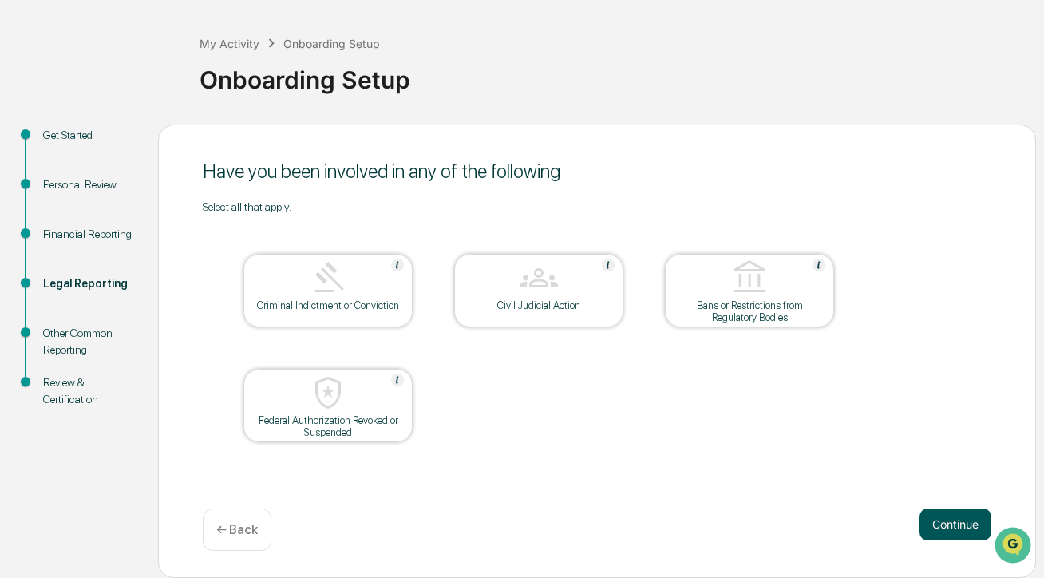
click at [928, 527] on button "Continue" at bounding box center [956, 525] width 72 height 32
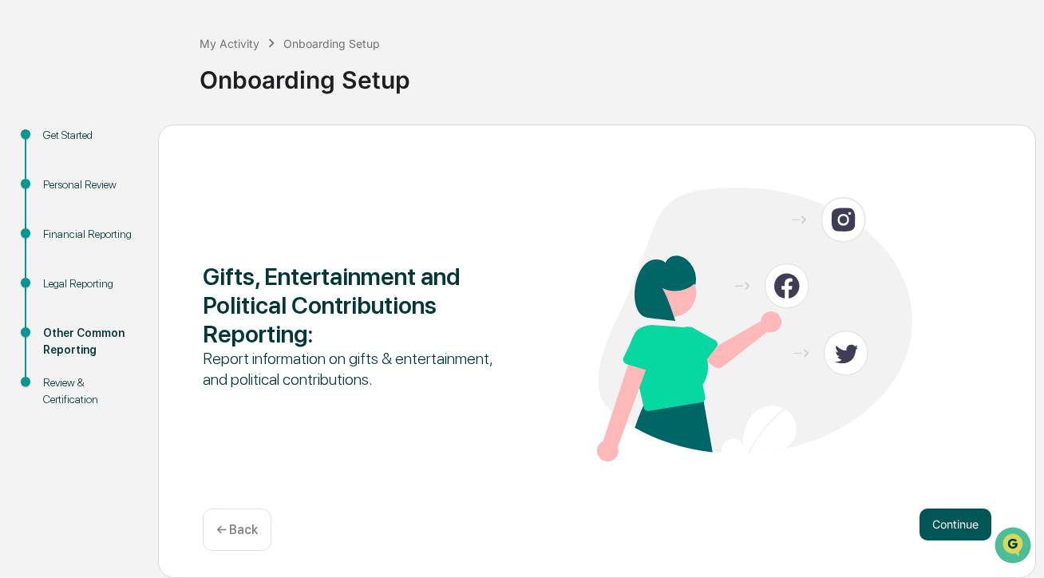
click at [969, 525] on button "Continue" at bounding box center [956, 525] width 72 height 32
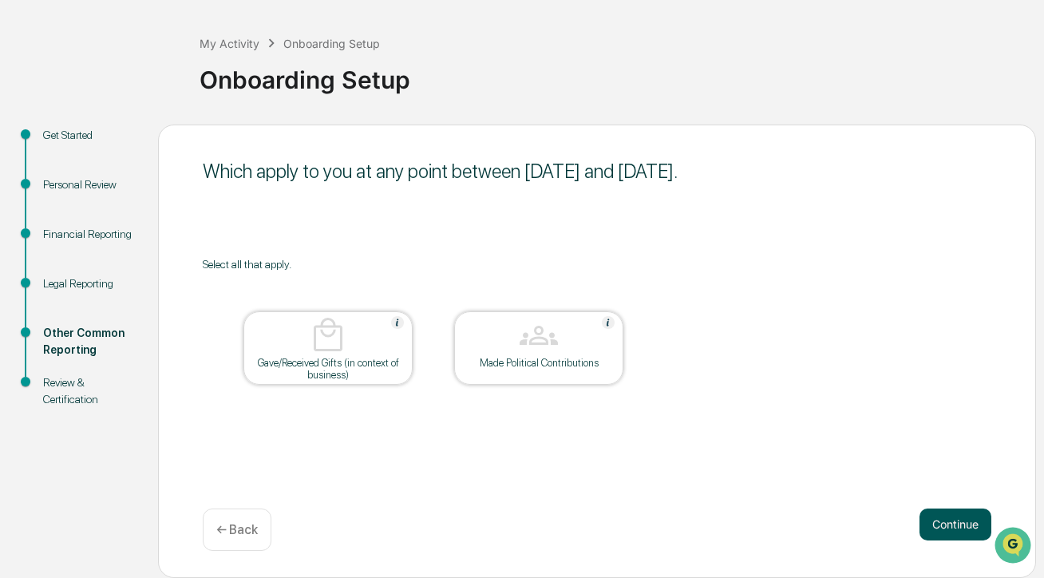
click at [937, 518] on button "Continue" at bounding box center [956, 525] width 72 height 32
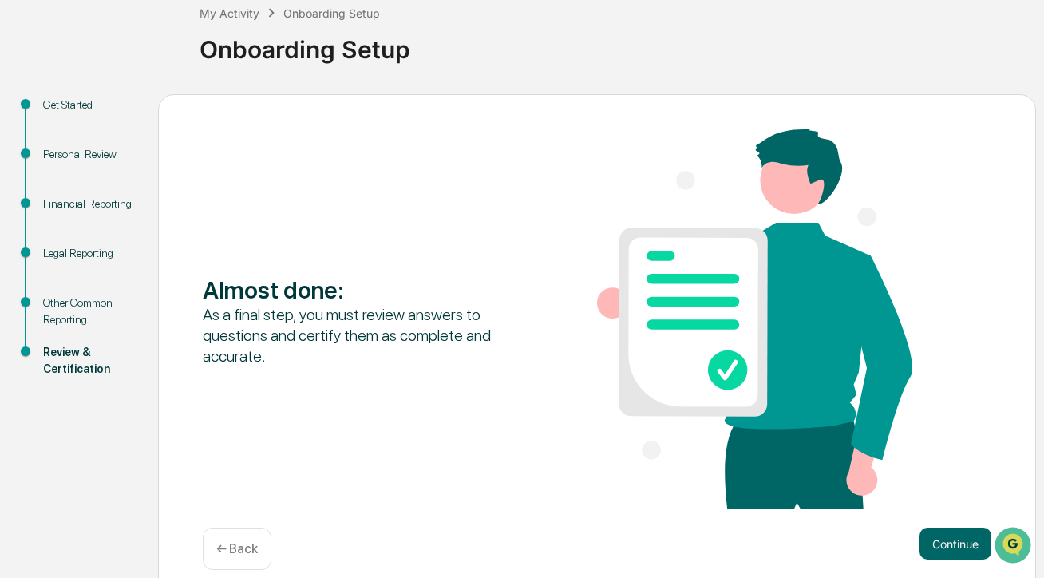
scroll to position [116, 0]
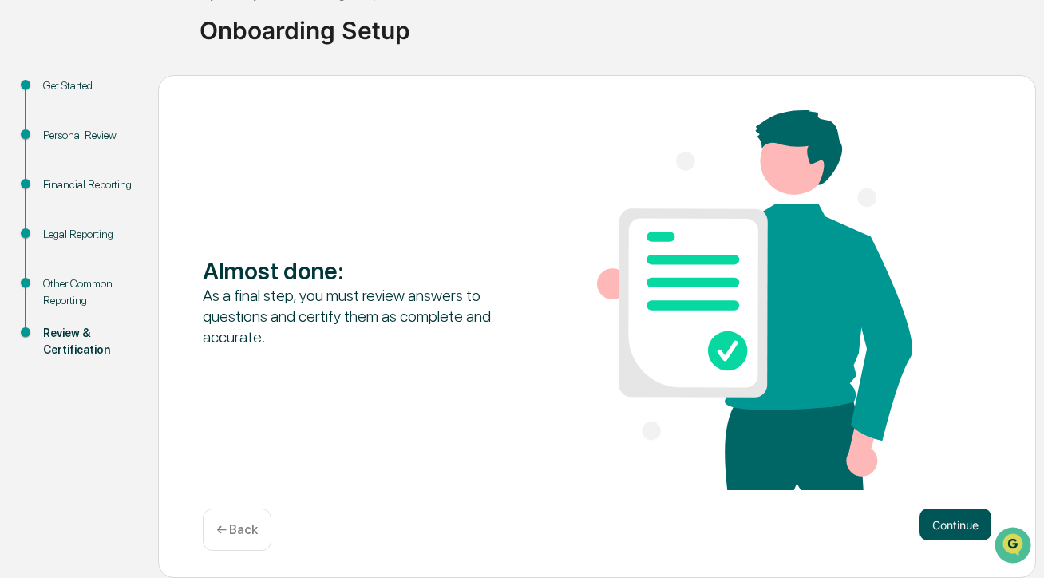
click at [972, 528] on button "Continue" at bounding box center [956, 525] width 72 height 32
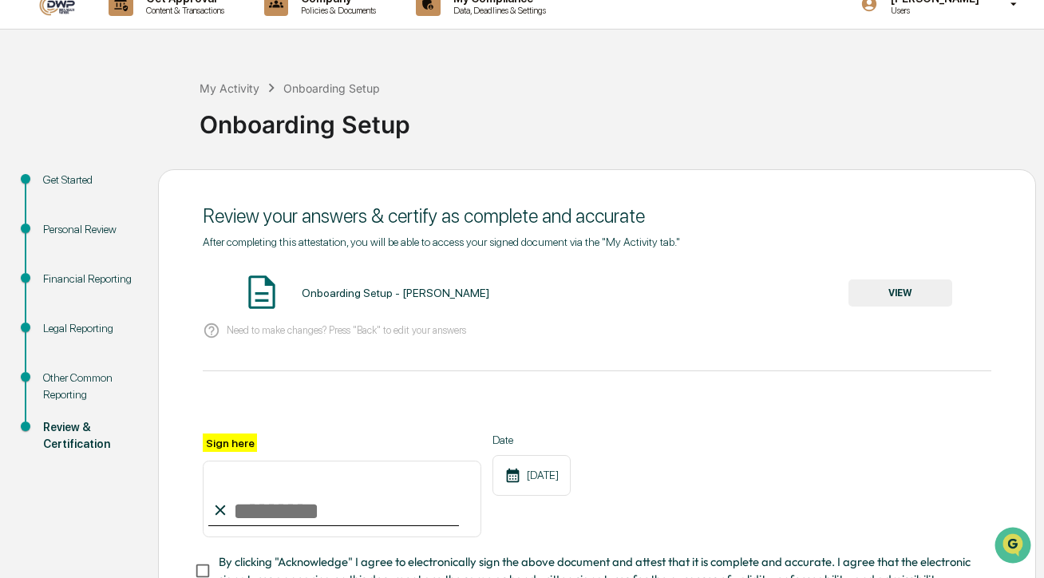
scroll to position [0, 0]
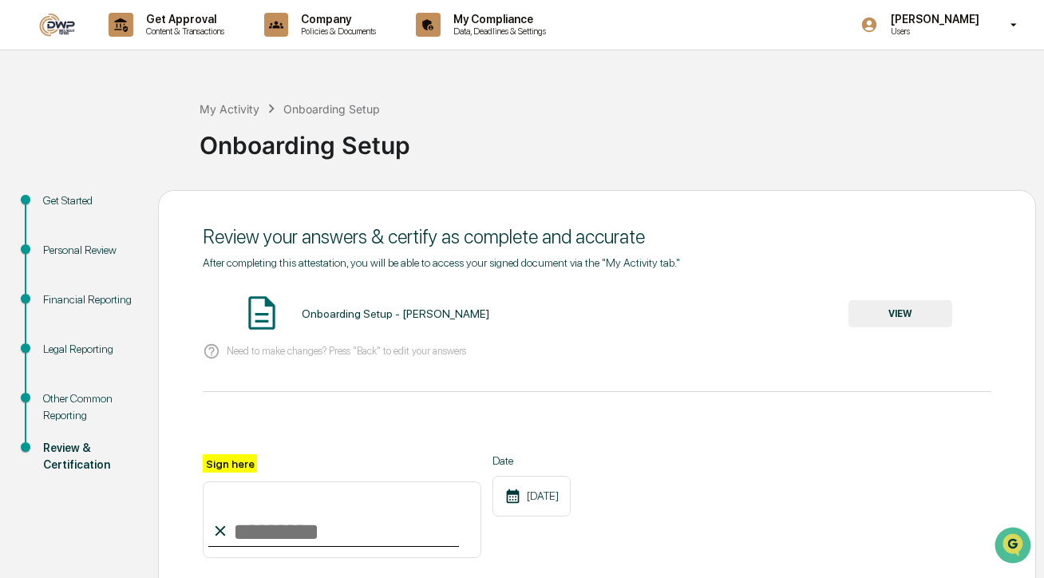
click at [57, 26] on img at bounding box center [57, 25] width 38 height 24
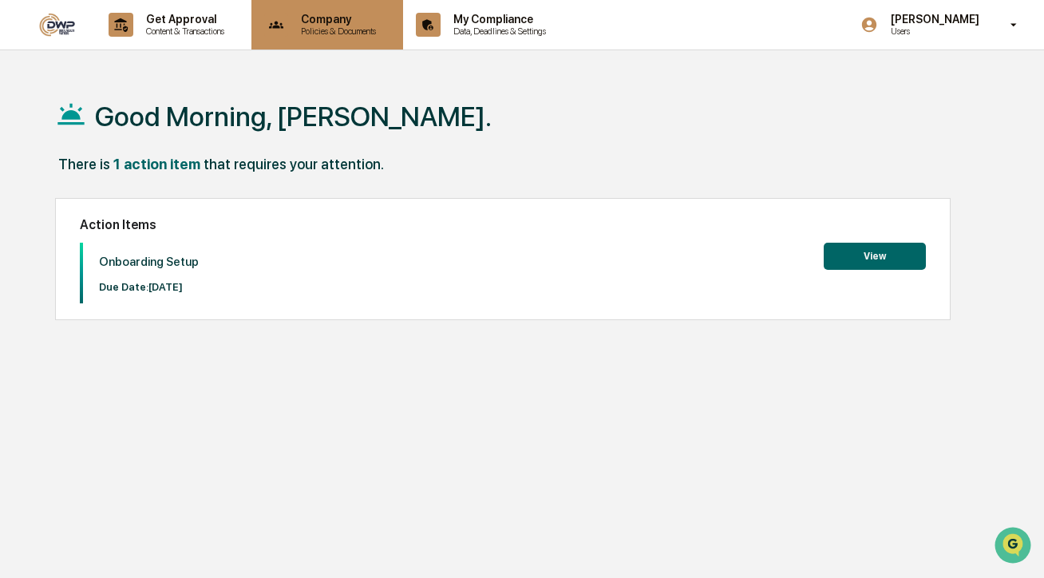
click at [331, 30] on p "Policies & Documents" at bounding box center [336, 31] width 96 height 11
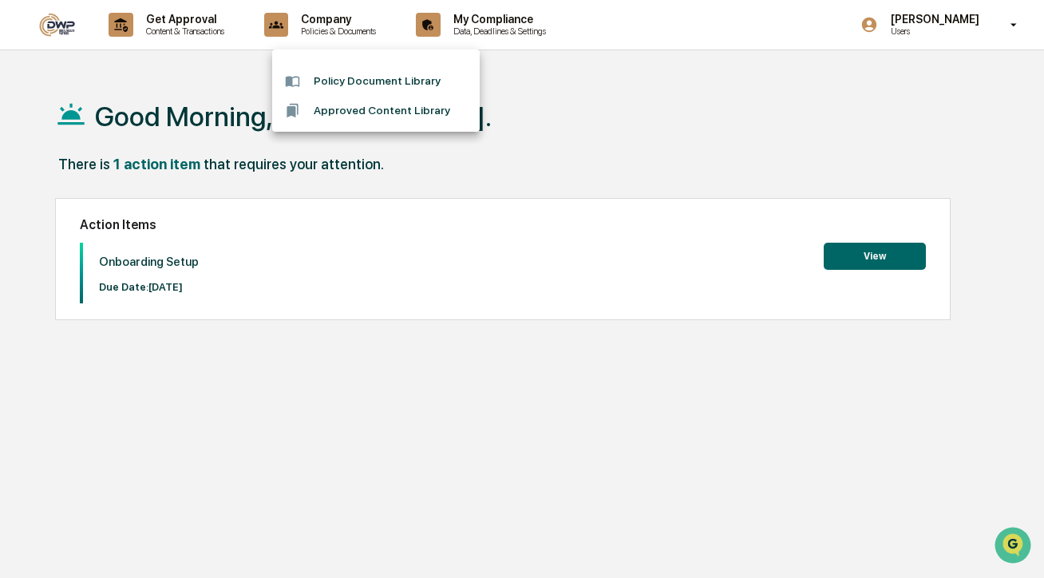
click at [377, 85] on li "Policy Document Library" at bounding box center [376, 81] width 208 height 30
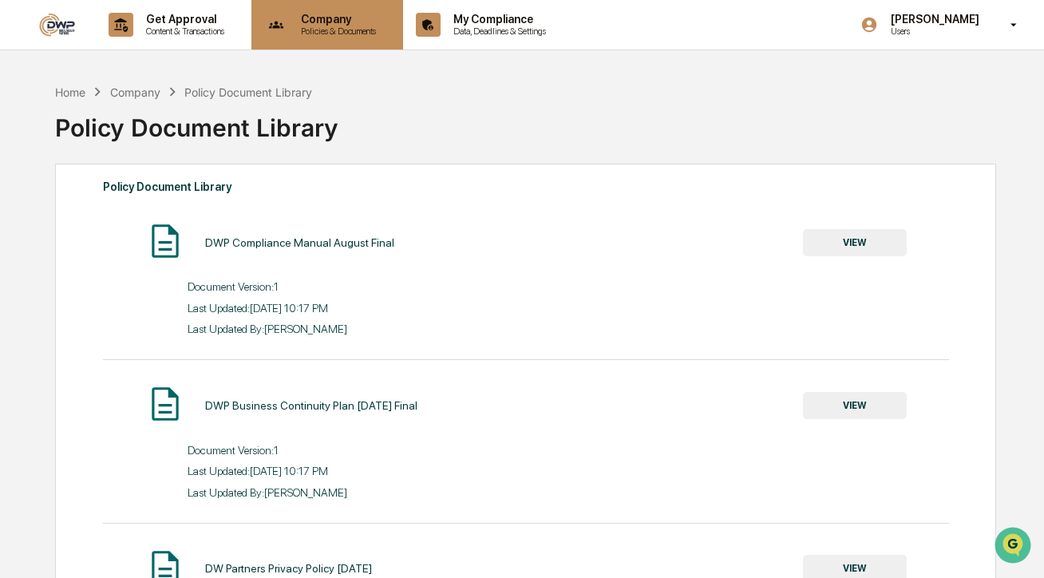
click at [336, 29] on p "Policies & Documents" at bounding box center [336, 31] width 96 height 11
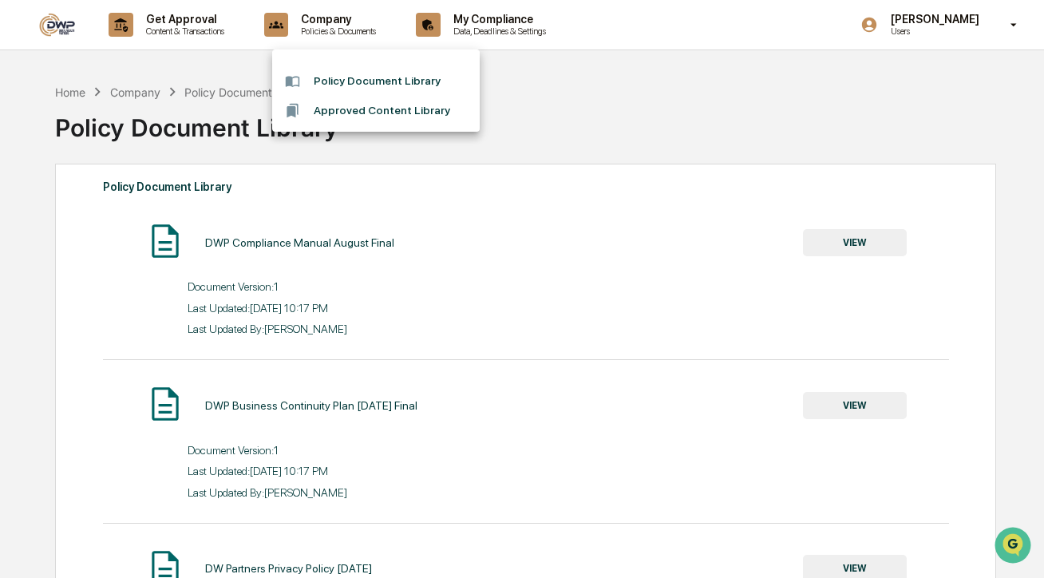
click at [164, 39] on div at bounding box center [522, 289] width 1044 height 578
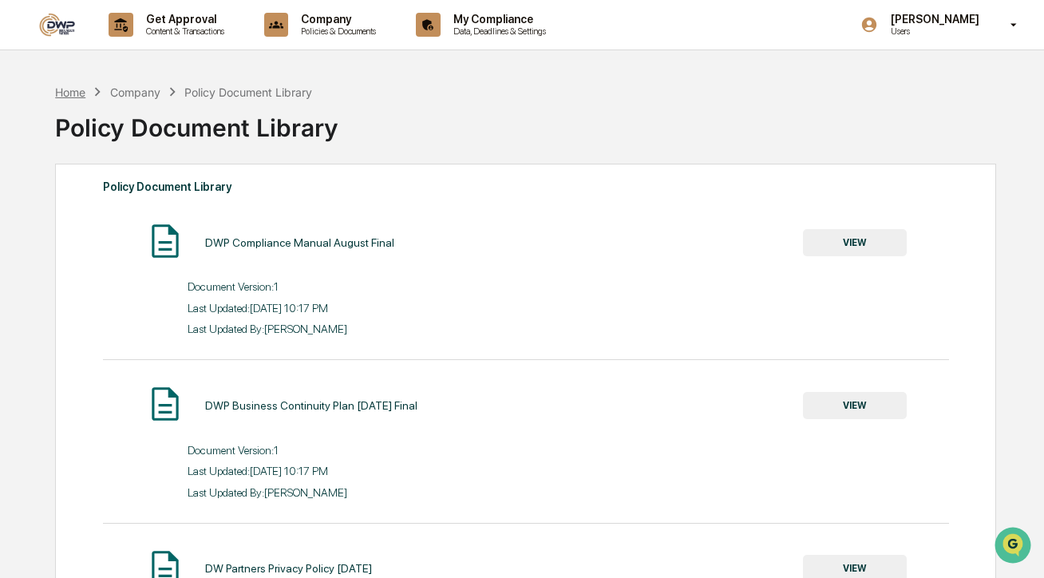
click at [71, 91] on div "Home" at bounding box center [70, 92] width 30 height 14
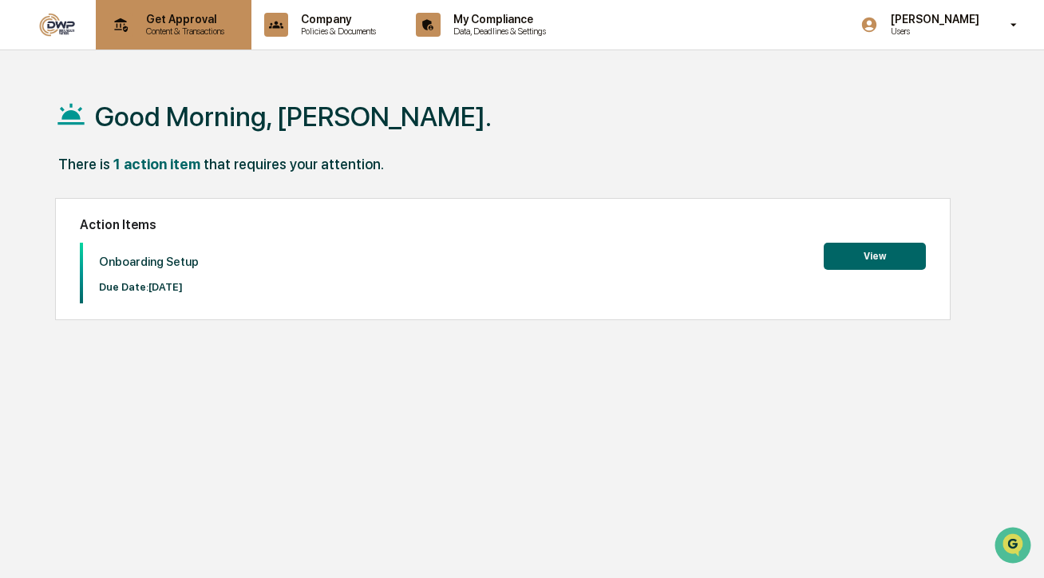
click at [171, 20] on p "Get Approval" at bounding box center [182, 19] width 99 height 13
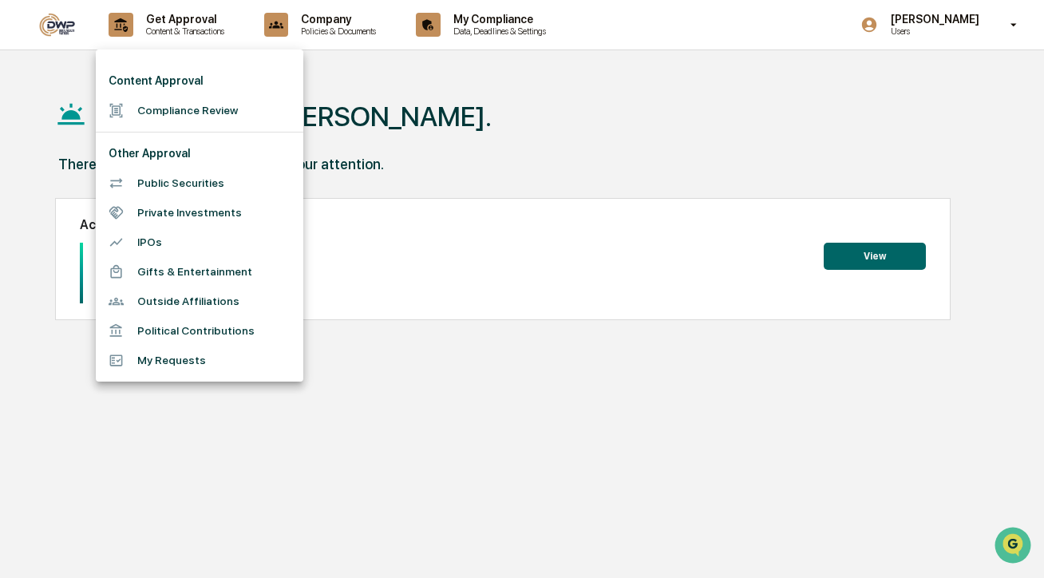
click at [168, 363] on li "My Requests" at bounding box center [200, 361] width 208 height 30
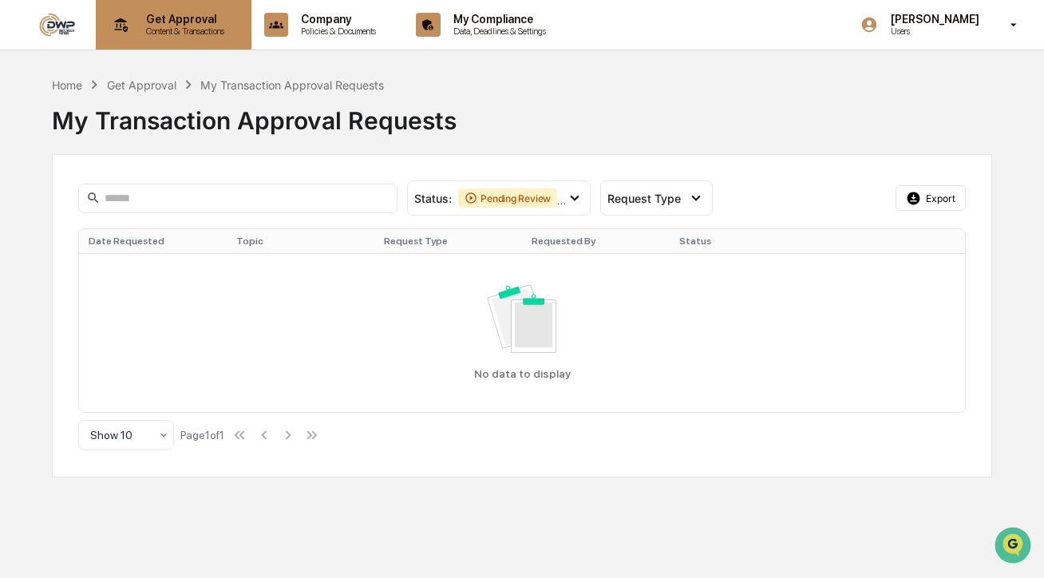
click at [142, 30] on p "Content & Transactions" at bounding box center [182, 31] width 99 height 11
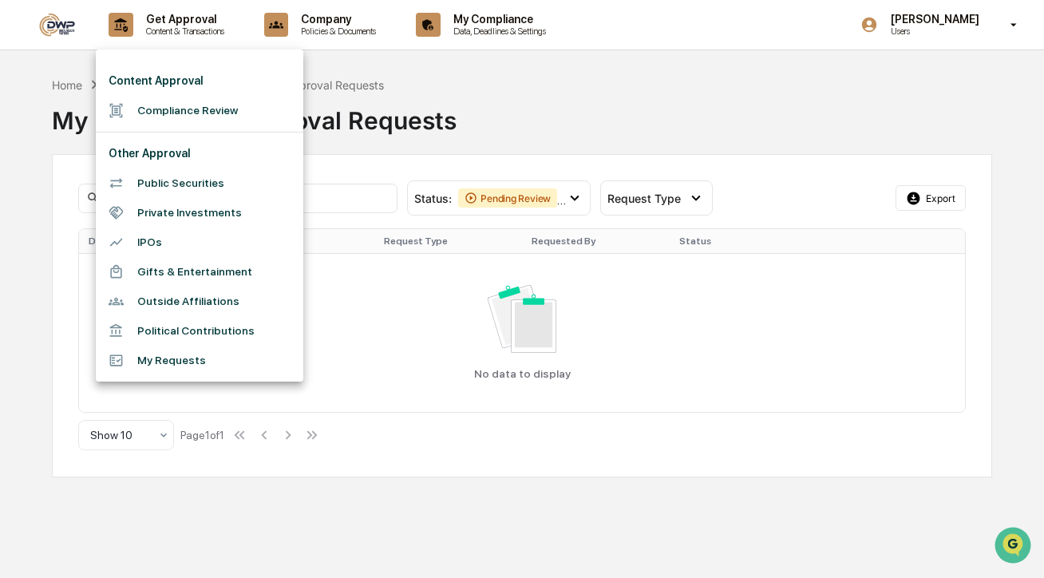
click at [412, 354] on div at bounding box center [522, 289] width 1044 height 578
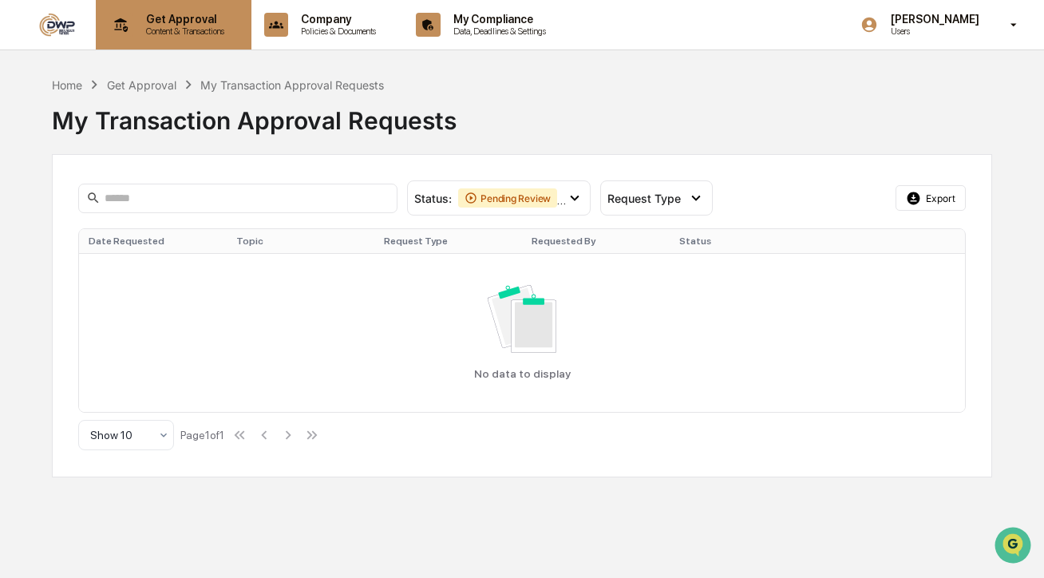
click at [153, 21] on p "Get Approval" at bounding box center [182, 19] width 99 height 13
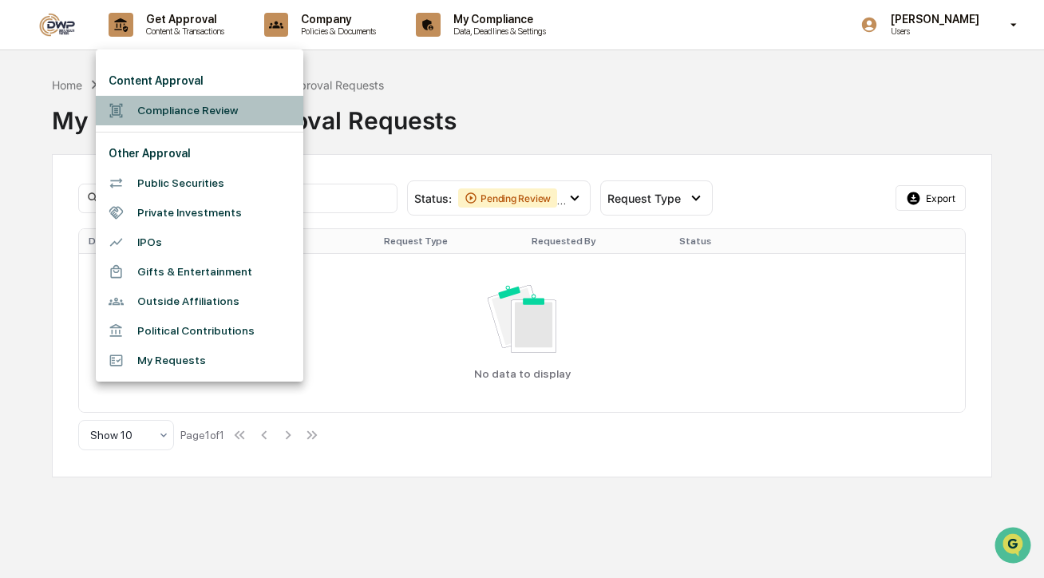
click at [168, 109] on li "Compliance Review" at bounding box center [200, 111] width 208 height 30
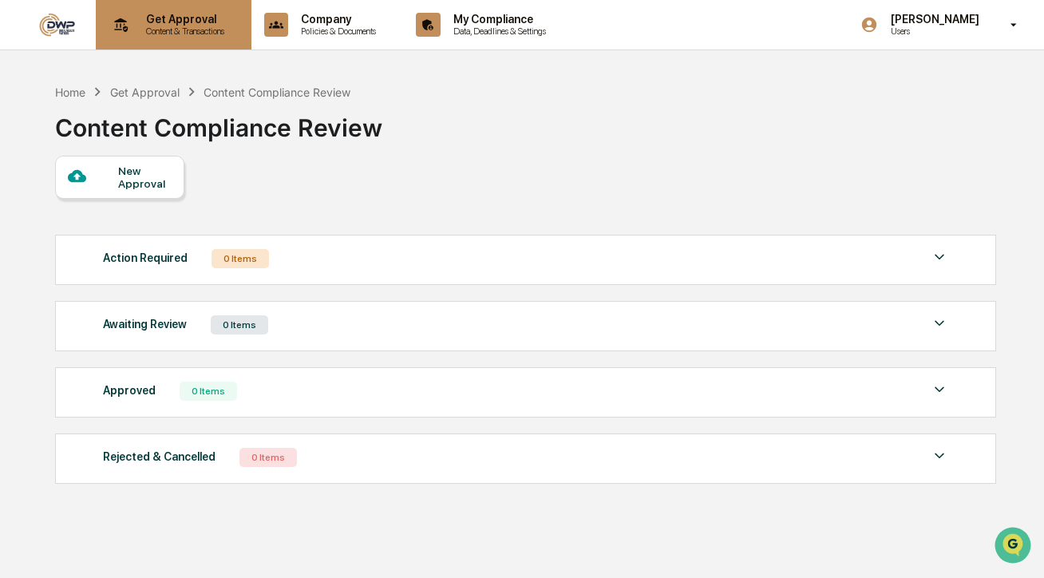
click at [181, 33] on p "Content & Transactions" at bounding box center [182, 31] width 99 height 11
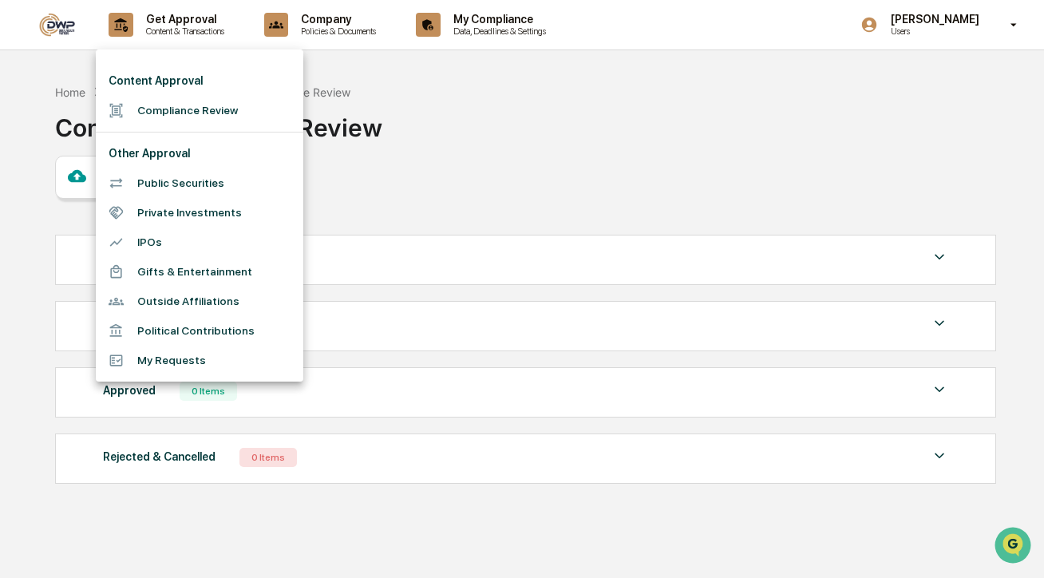
click at [43, 103] on div at bounding box center [522, 289] width 1044 height 578
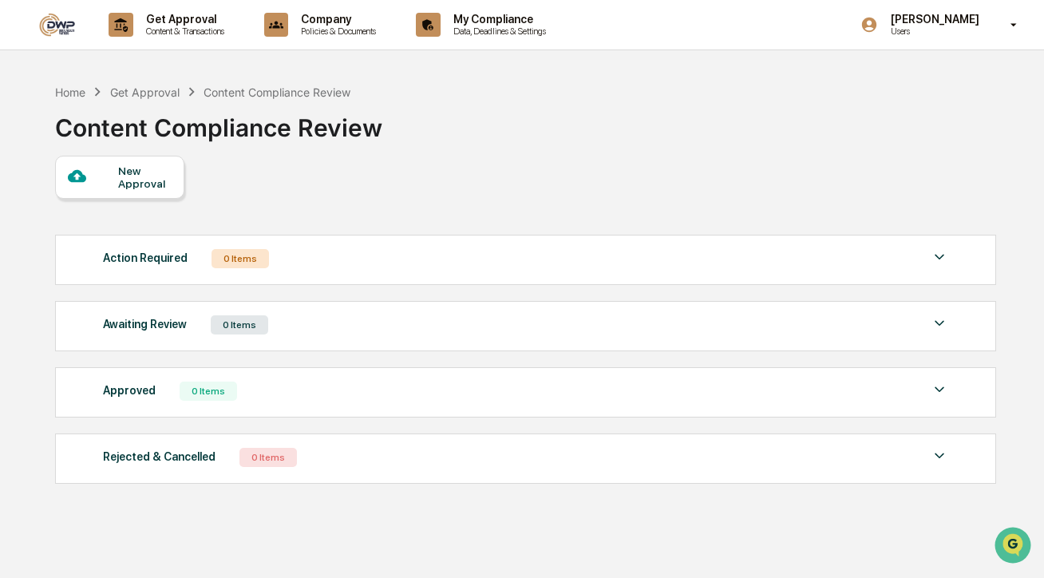
click at [125, 199] on div "New Approval" at bounding box center [119, 177] width 129 height 43
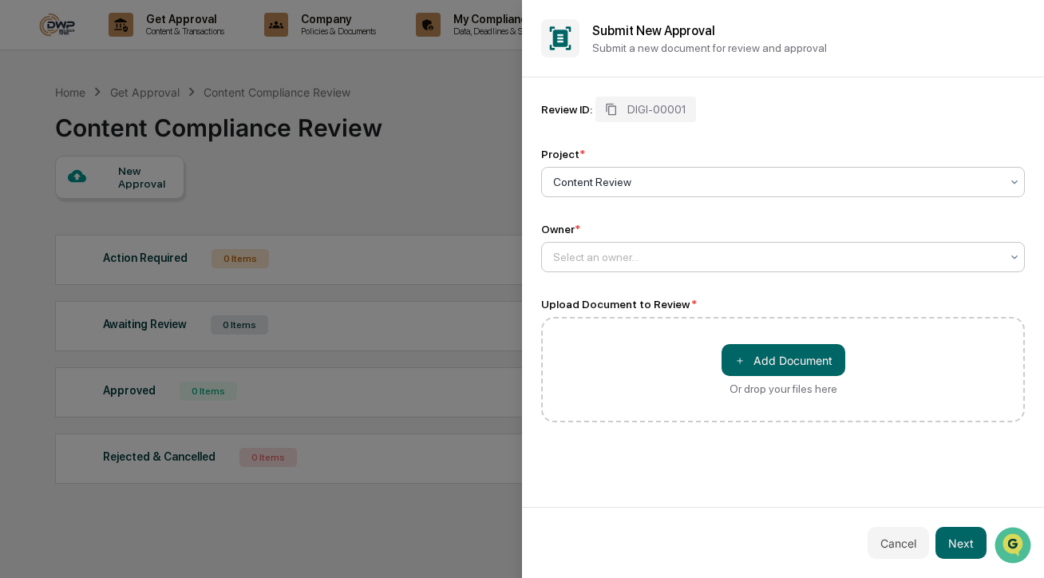
click at [629, 252] on div at bounding box center [776, 257] width 447 height 16
click at [638, 215] on div "Review ID: DIGI-00001 Project * Content Review Owner * Select an owner..." at bounding box center [783, 185] width 484 height 176
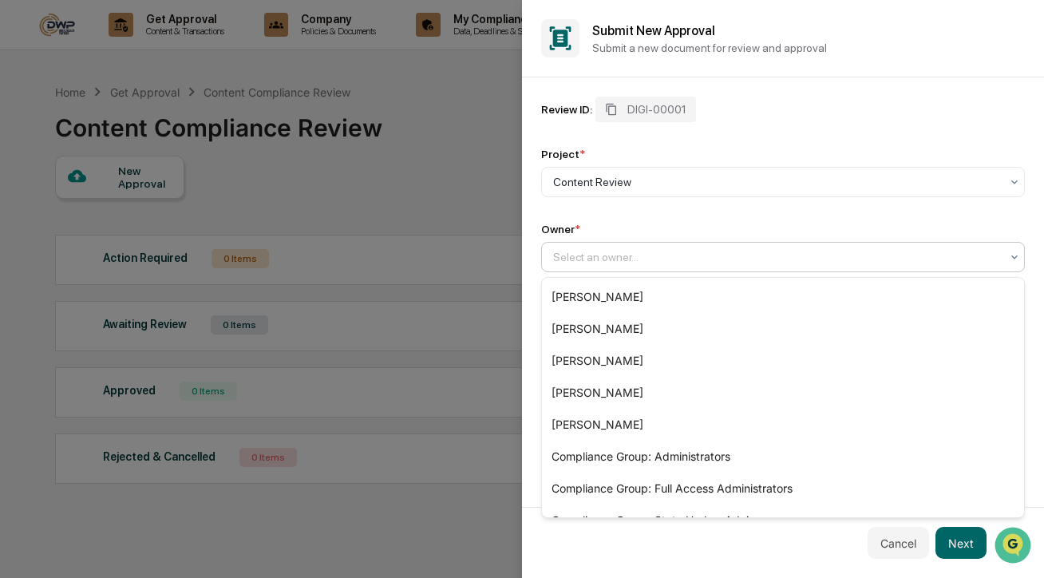
click at [627, 264] on div at bounding box center [776, 257] width 447 height 16
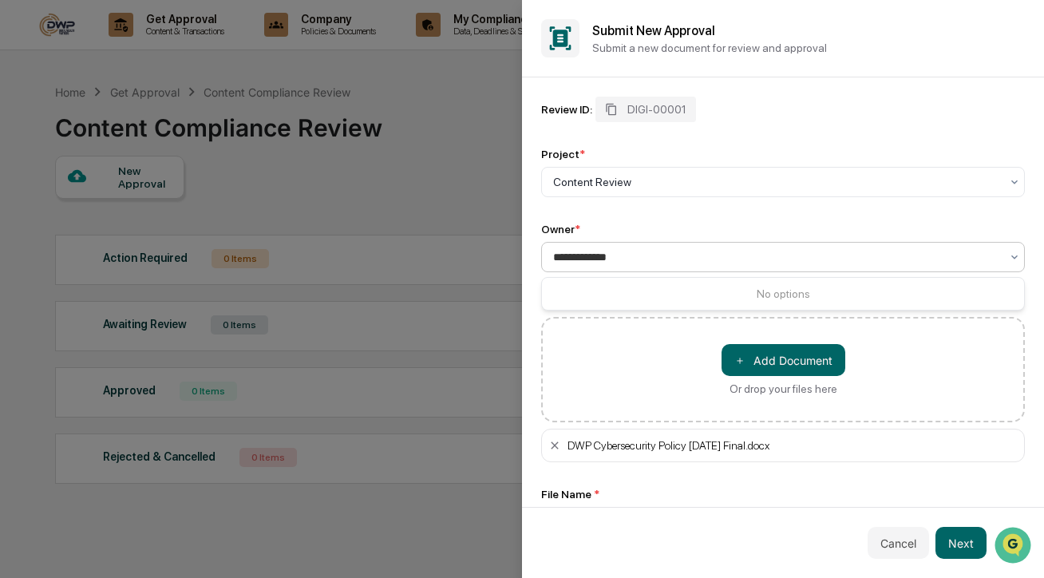
type input "**********"
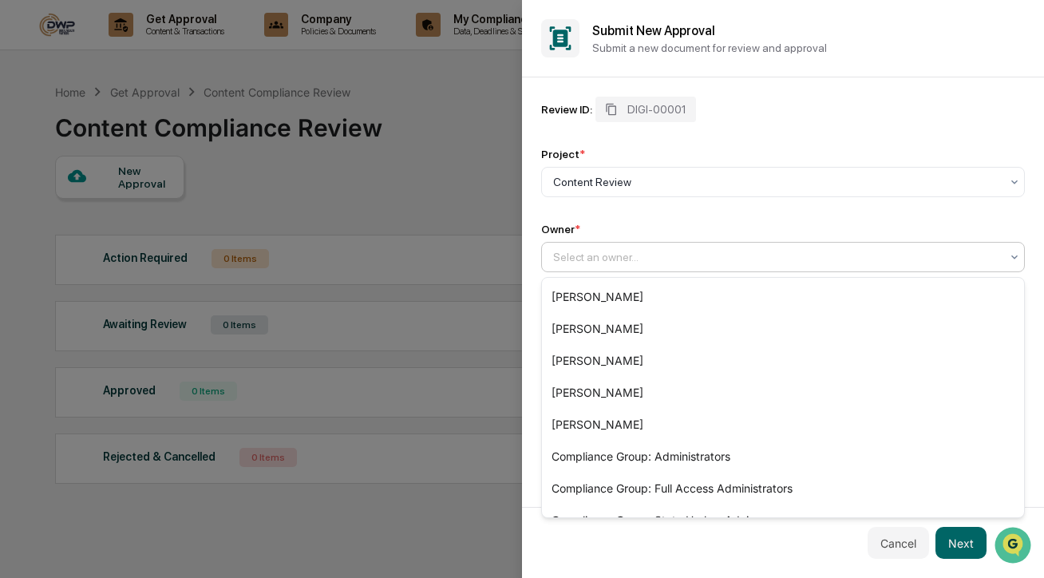
click at [624, 252] on div at bounding box center [776, 257] width 447 height 16
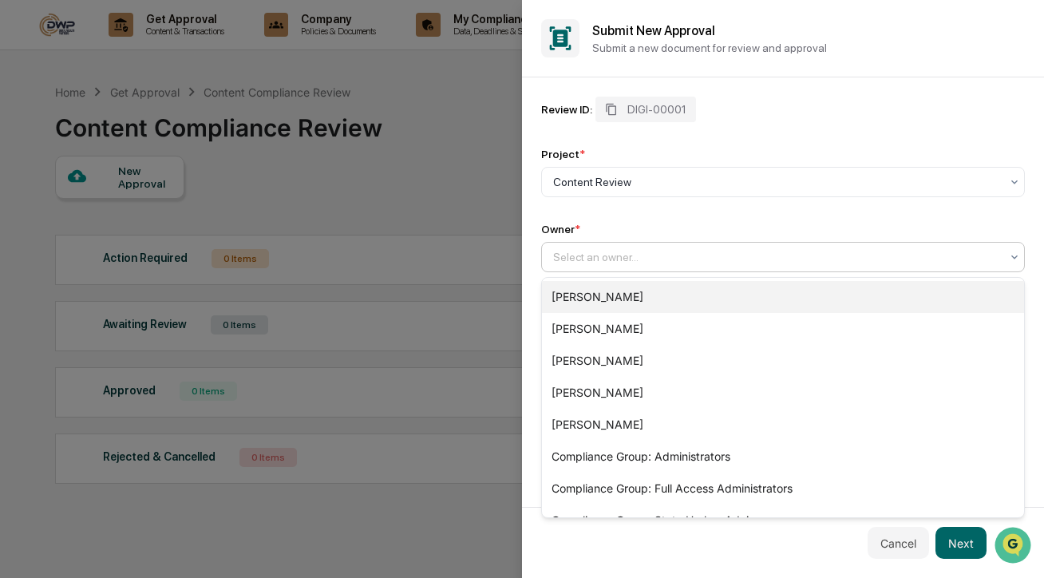
click at [625, 303] on div "[PERSON_NAME]" at bounding box center [783, 297] width 482 height 32
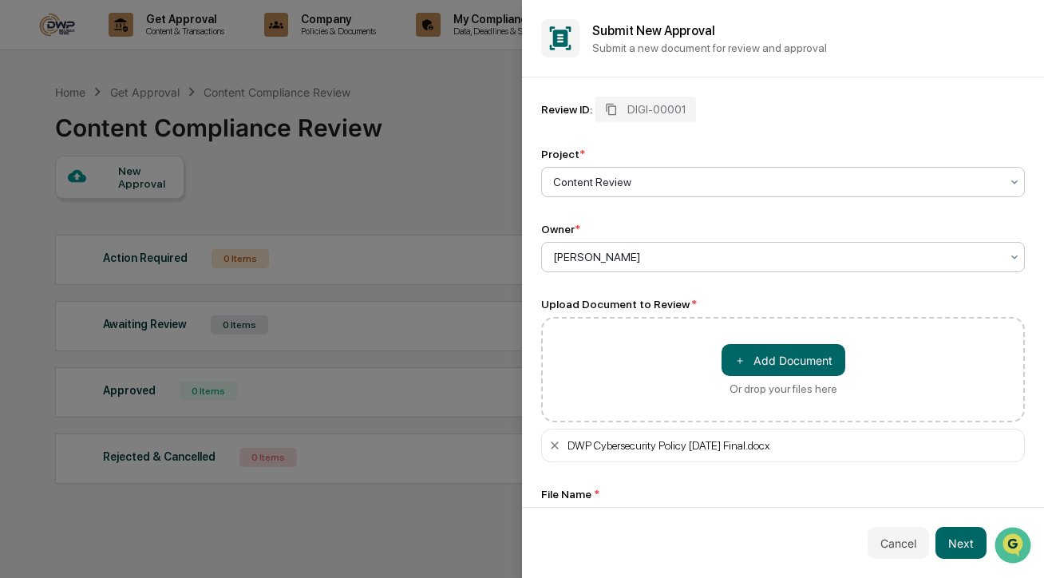
click at [620, 186] on div at bounding box center [776, 182] width 447 height 16
click at [779, 504] on div "**********" at bounding box center [783, 512] width 484 height 49
click at [964, 533] on button "Next" at bounding box center [961, 543] width 51 height 32
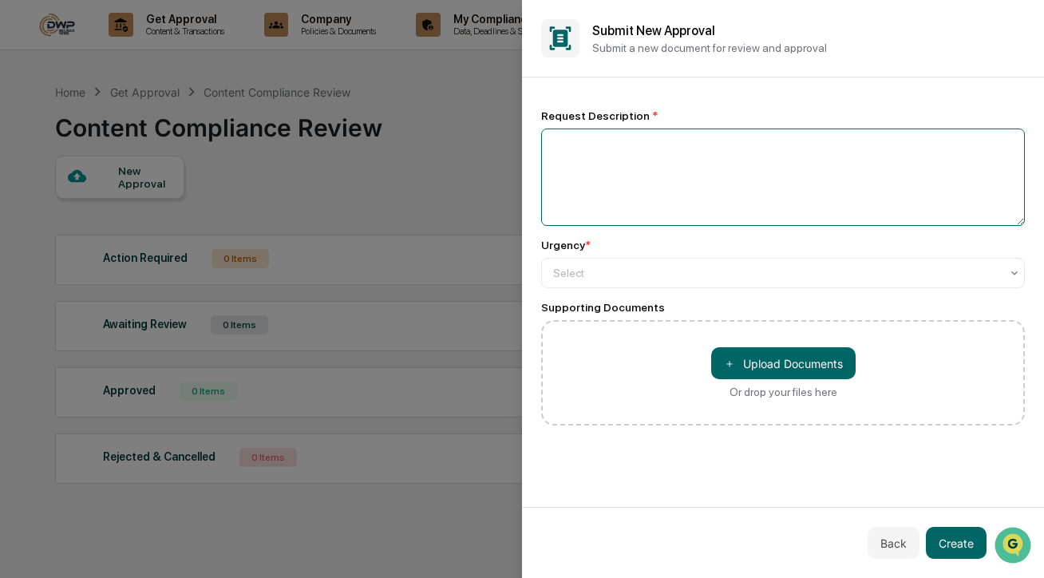
click at [772, 155] on textarea at bounding box center [783, 177] width 484 height 97
type textarea "**********"
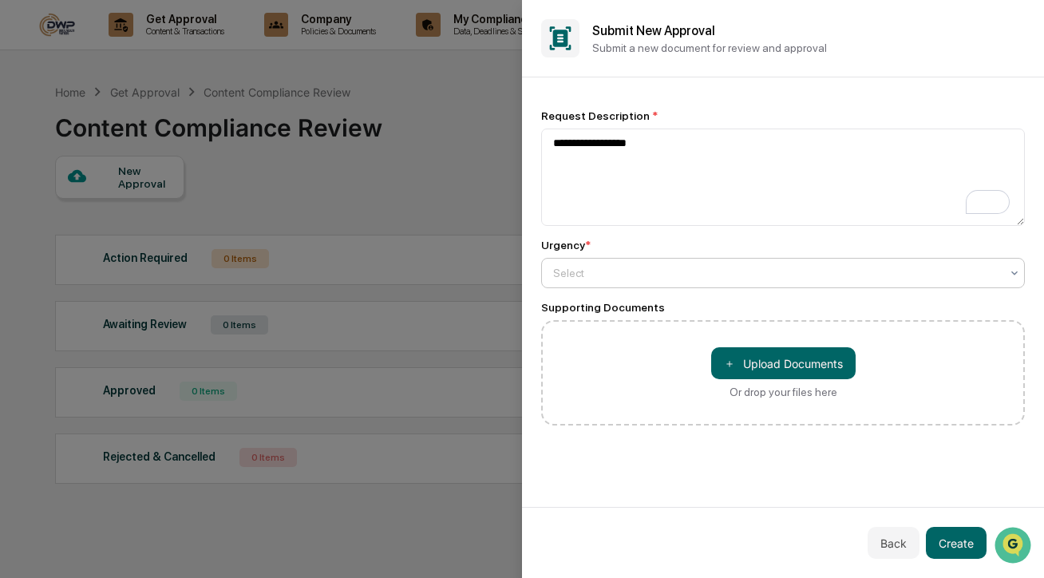
click at [985, 276] on div at bounding box center [776, 273] width 447 height 16
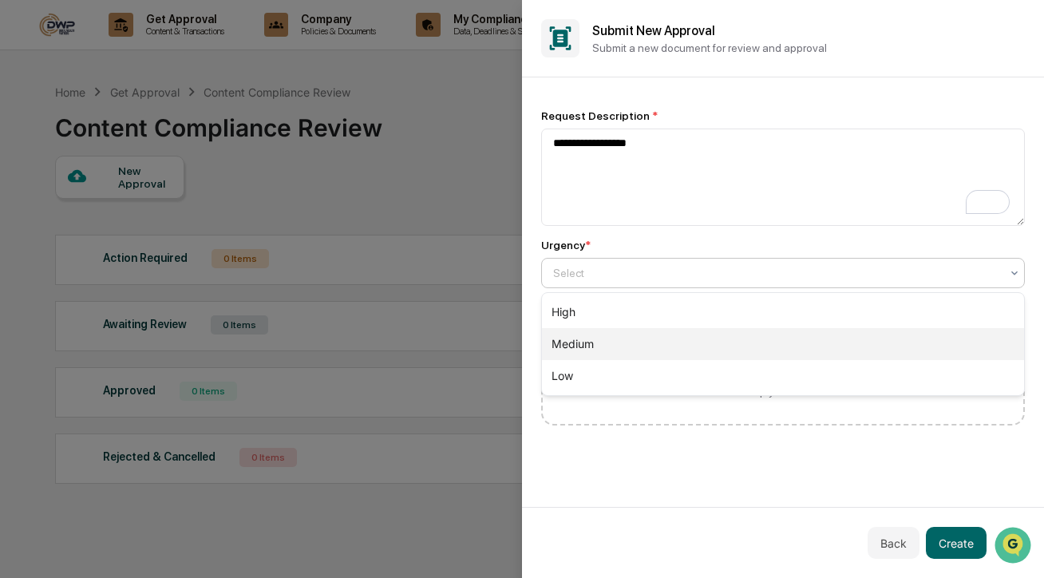
click at [856, 339] on div "Medium" at bounding box center [783, 344] width 482 height 32
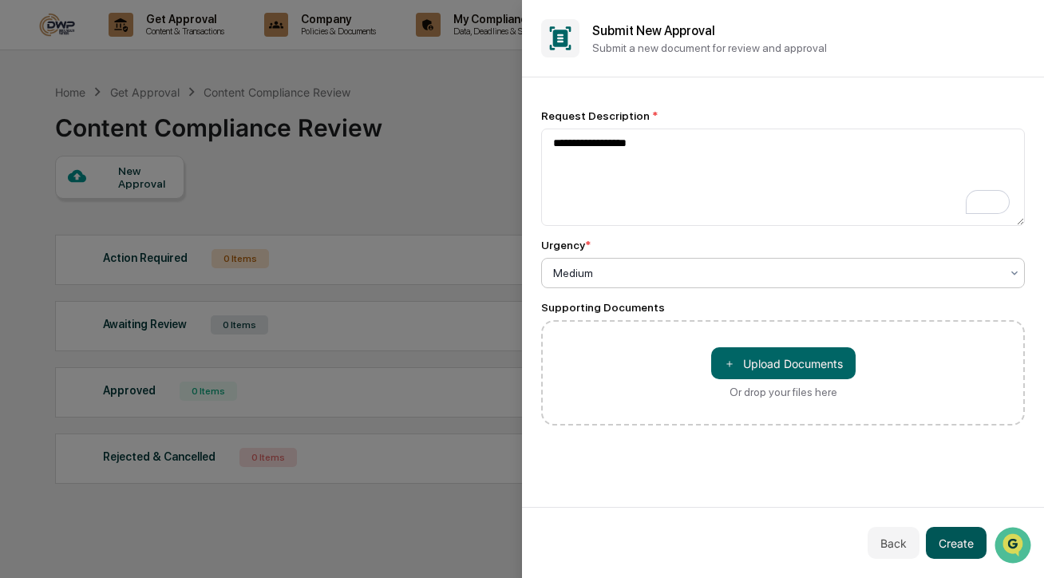
click at [956, 549] on button "Create" at bounding box center [956, 543] width 61 height 32
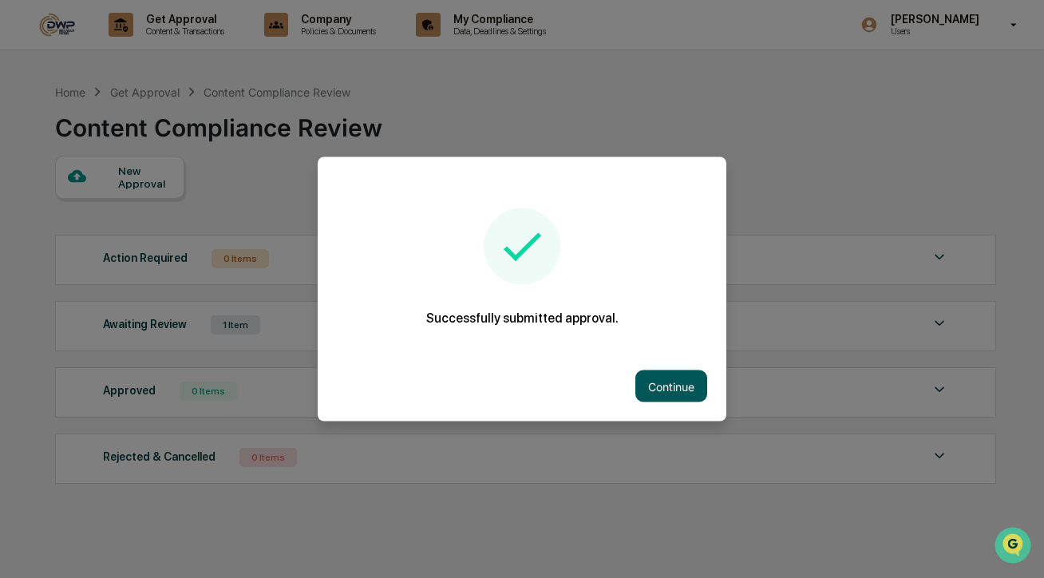
click at [679, 385] on button "Continue" at bounding box center [672, 386] width 72 height 32
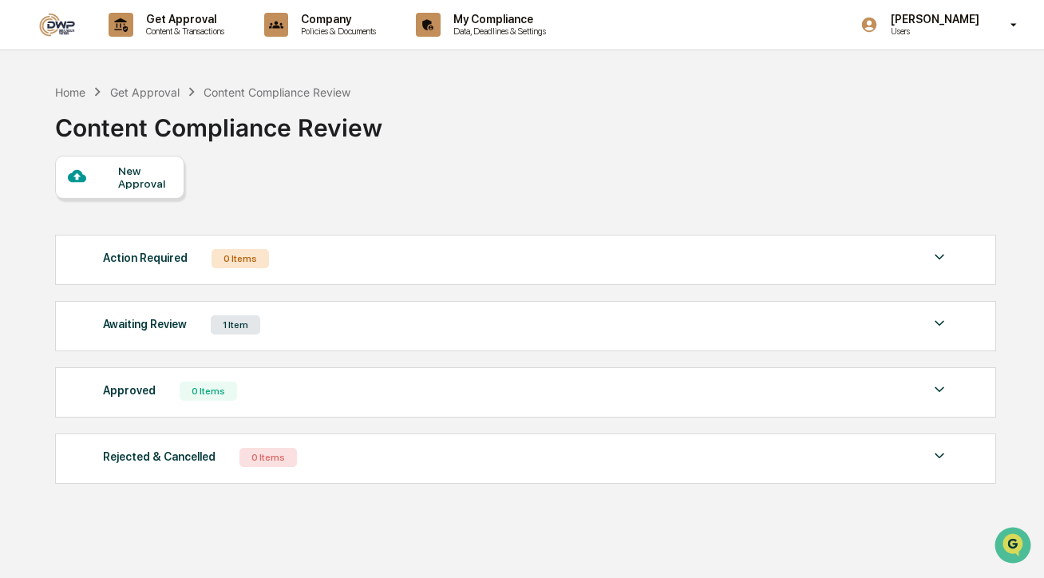
click at [416, 329] on div "Awaiting Review 1 Item" at bounding box center [526, 325] width 846 height 22
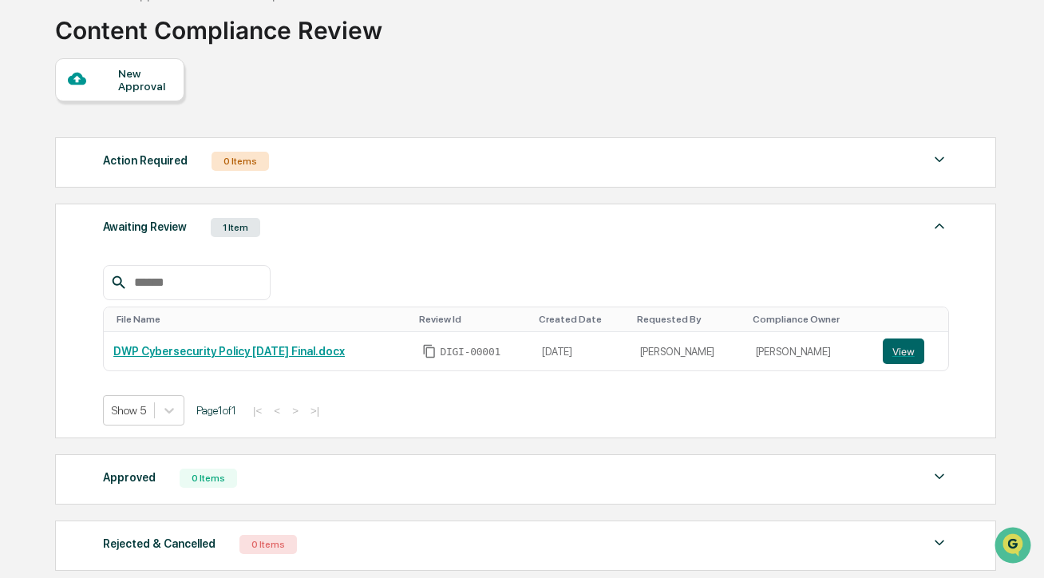
scroll to position [112, 0]
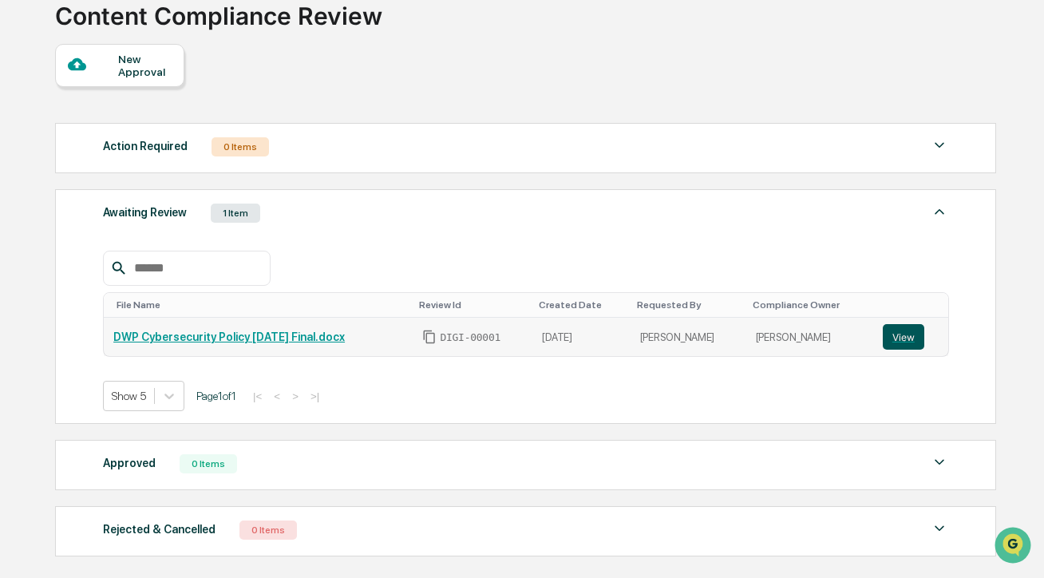
click at [905, 337] on button "View" at bounding box center [904, 337] width 42 height 26
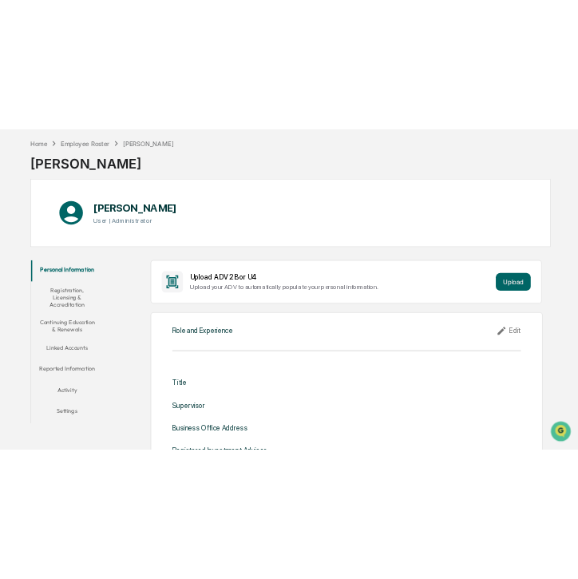
scroll to position [4, 0]
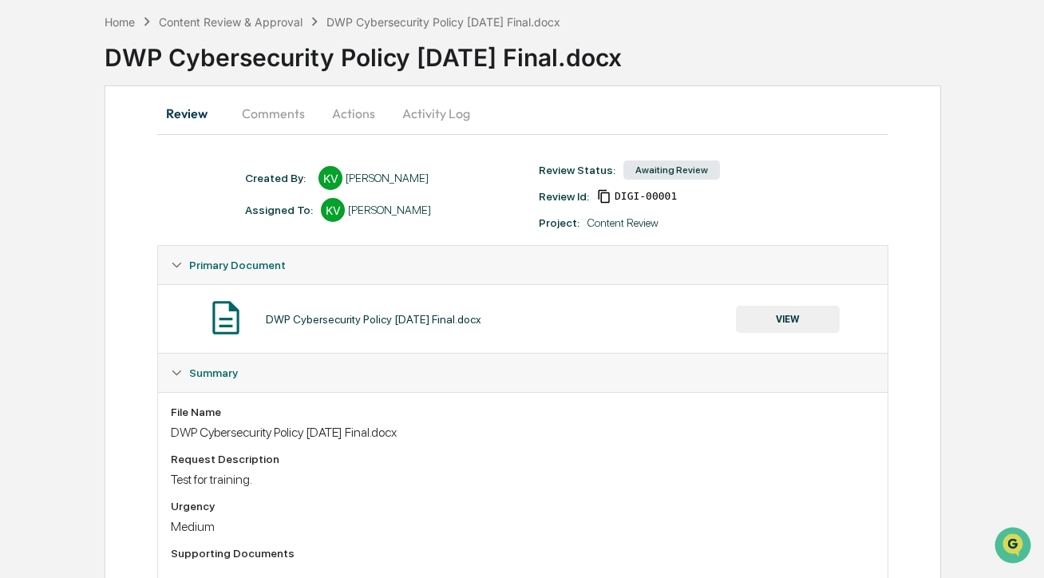
scroll to position [78, 0]
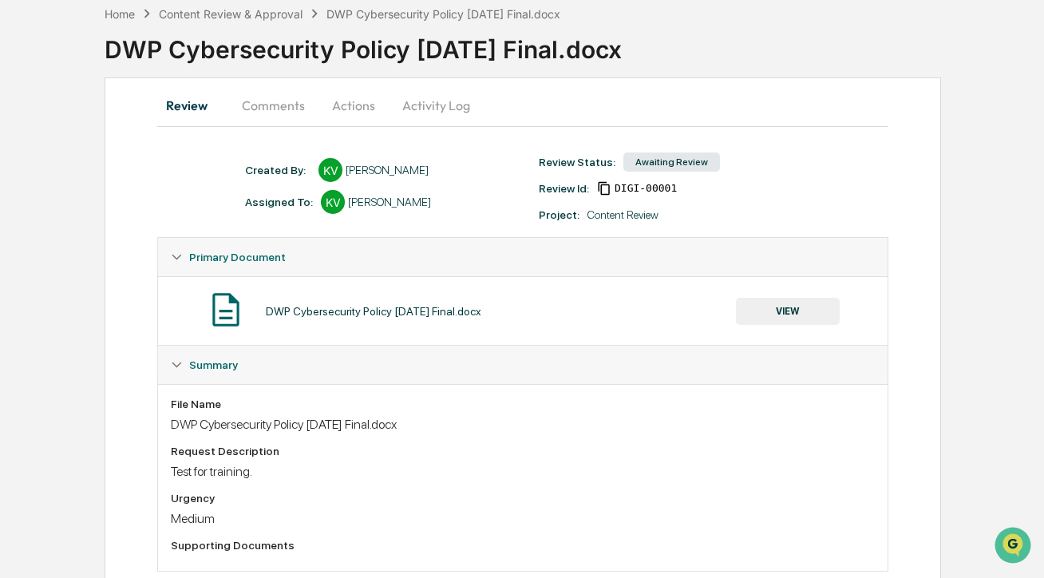
click at [782, 311] on button "VIEW" at bounding box center [788, 311] width 104 height 27
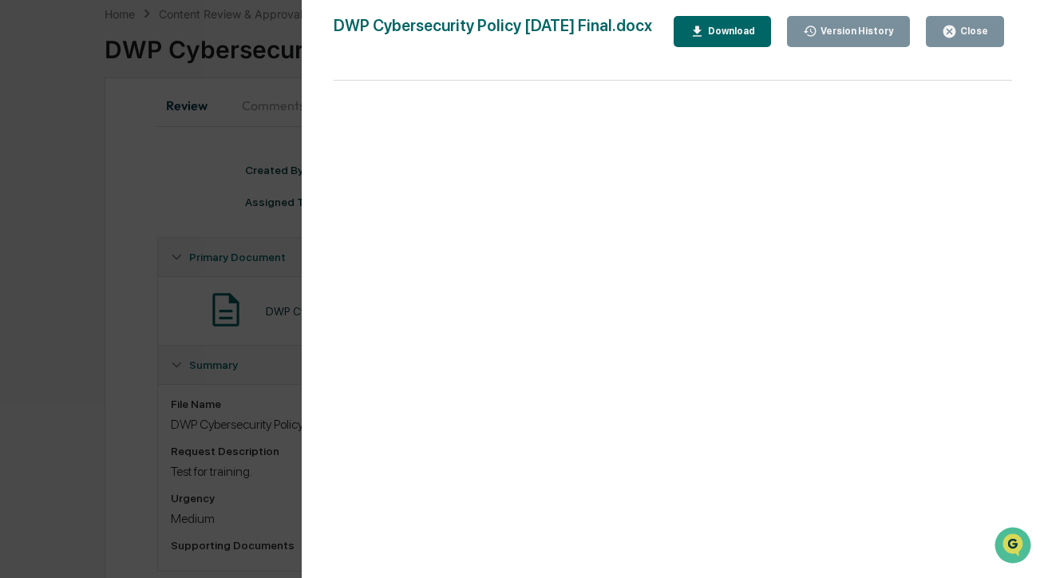
click at [991, 30] on button "Close" at bounding box center [965, 31] width 78 height 31
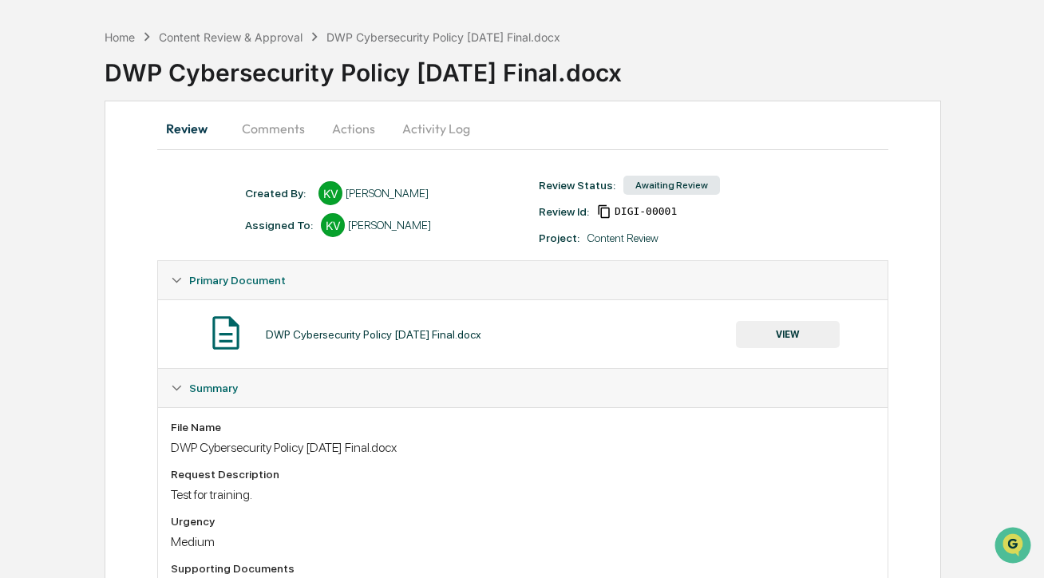
scroll to position [43, 0]
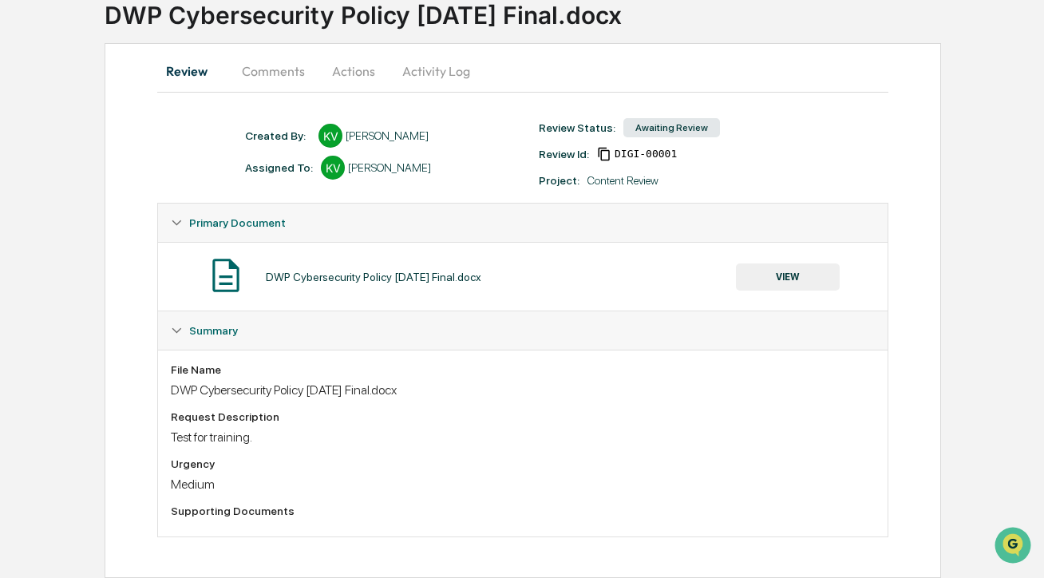
click at [261, 71] on button "Comments" at bounding box center [273, 71] width 89 height 38
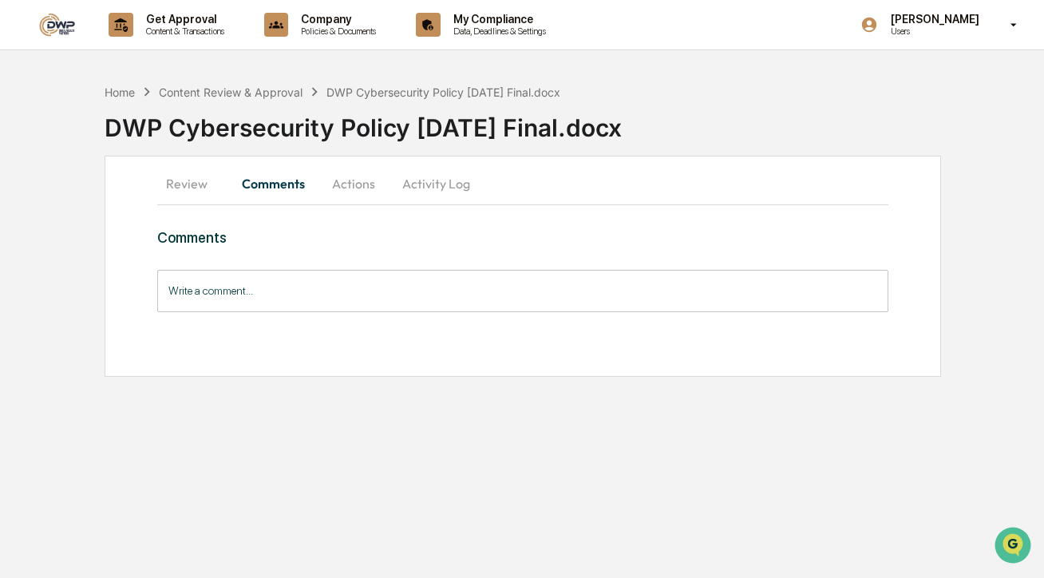
scroll to position [0, 0]
click at [431, 188] on button "Activity Log" at bounding box center [436, 183] width 93 height 38
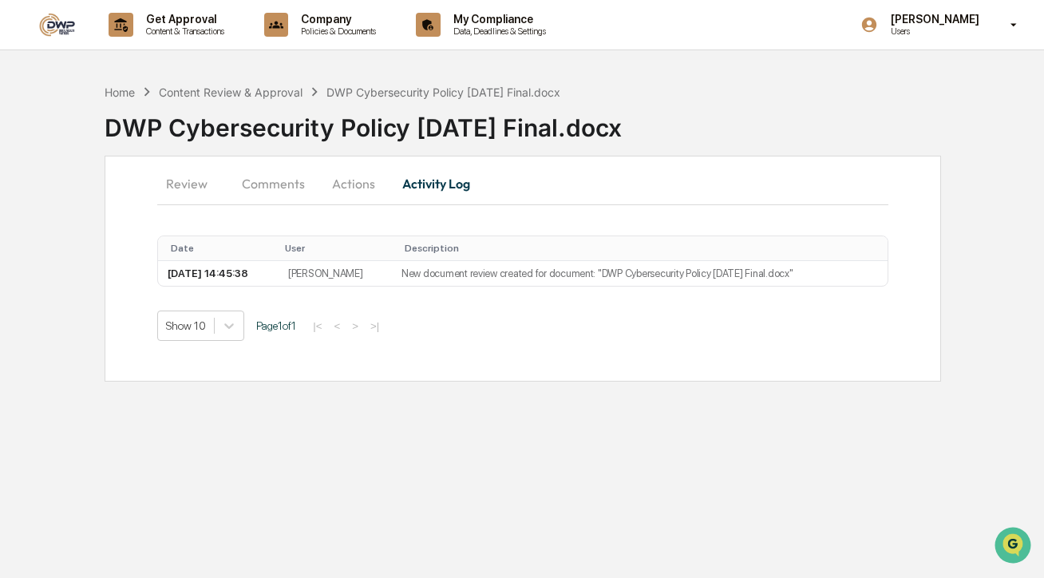
click at [366, 184] on button "Actions" at bounding box center [354, 183] width 72 height 38
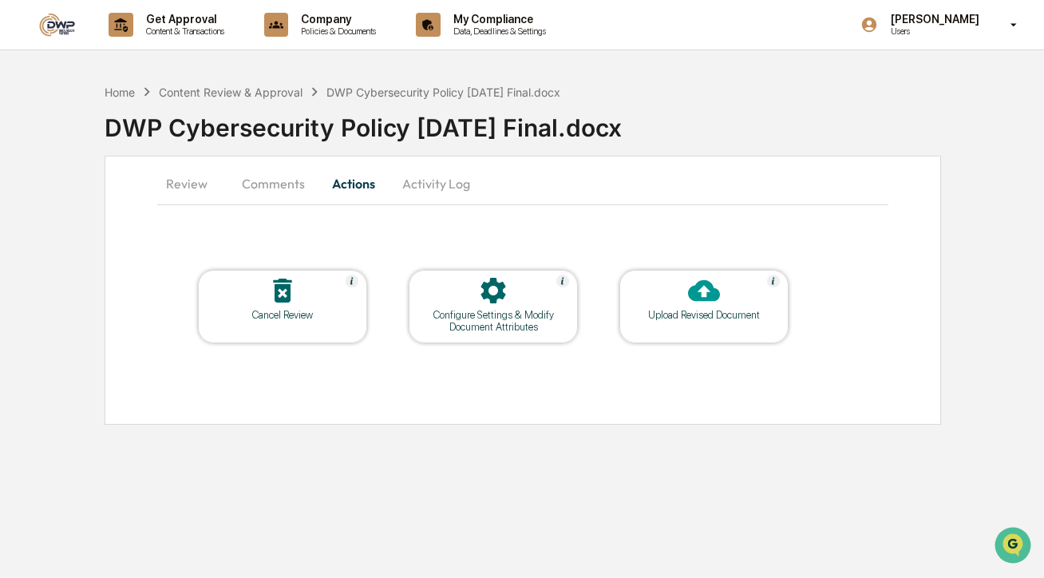
click at [195, 180] on button "Review" at bounding box center [193, 183] width 72 height 38
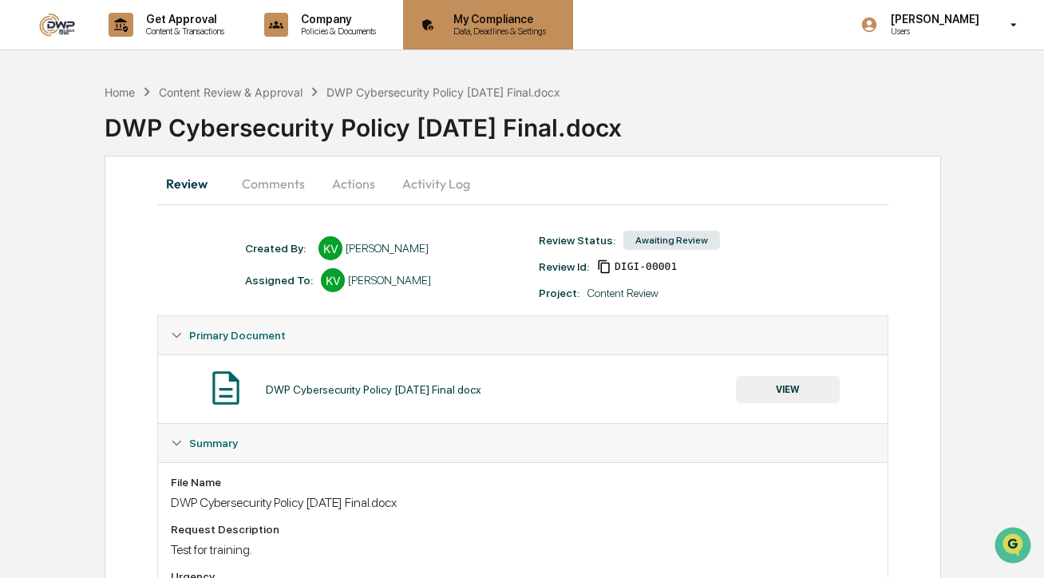
click at [489, 22] on p "My Compliance" at bounding box center [497, 19] width 113 height 13
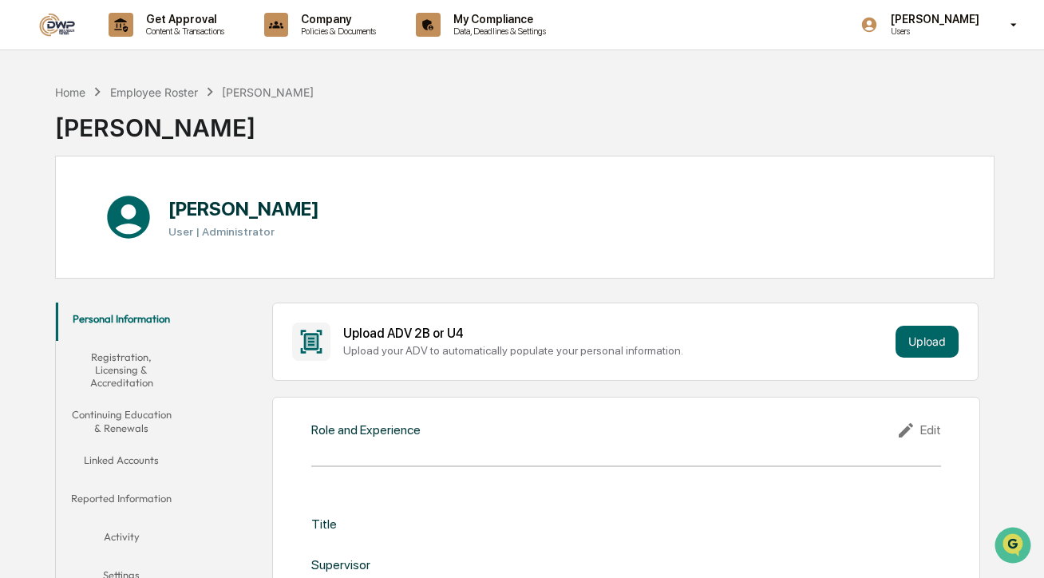
click at [69, 32] on img at bounding box center [57, 25] width 38 height 24
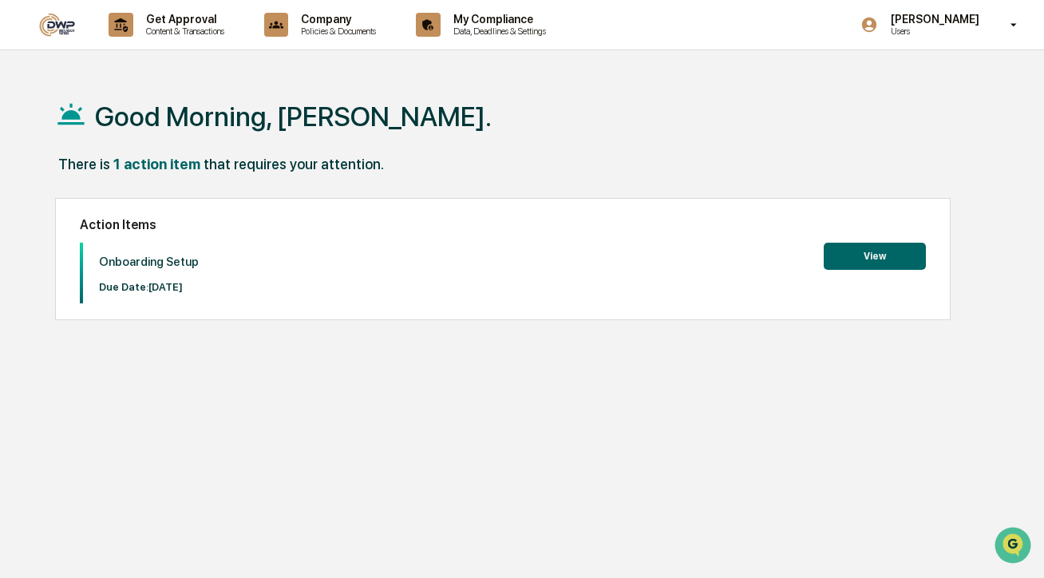
click at [800, 92] on div "Good Morning, [PERSON_NAME]." at bounding box center [525, 116] width 940 height 80
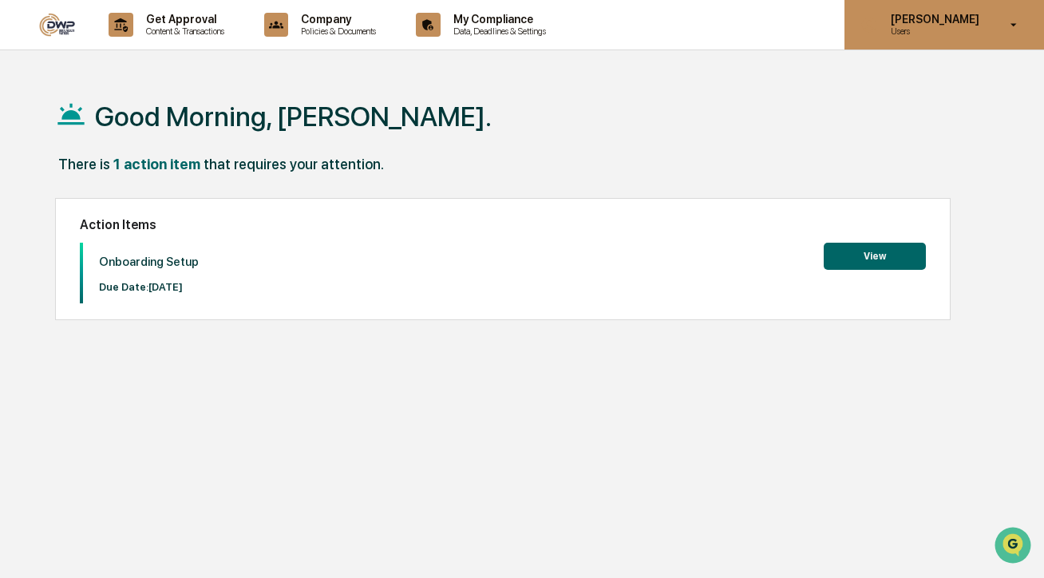
click at [914, 30] on p "Users" at bounding box center [932, 31] width 109 height 11
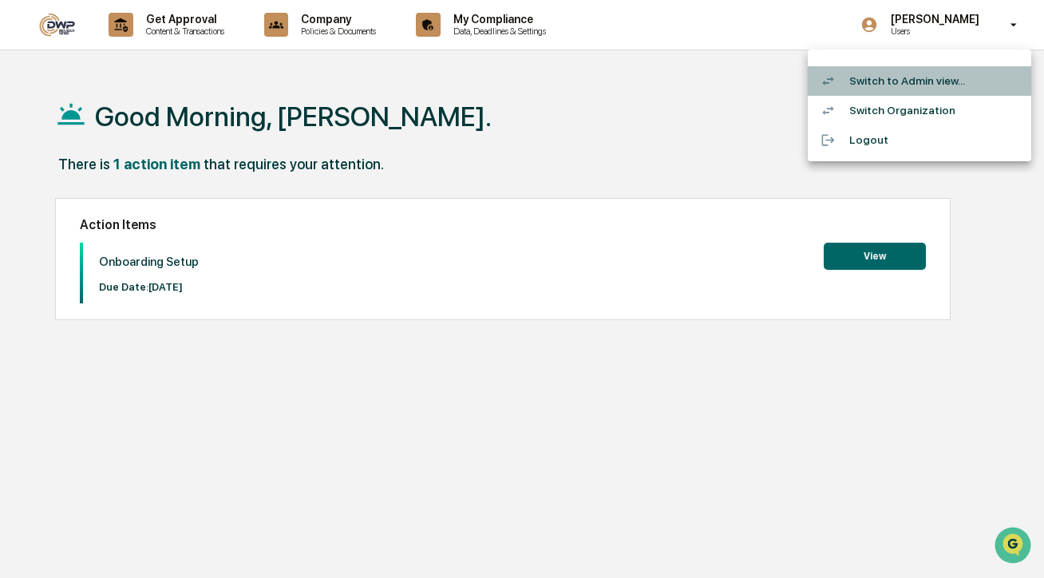
click at [914, 78] on li "Switch to Admin view..." at bounding box center [920, 81] width 224 height 30
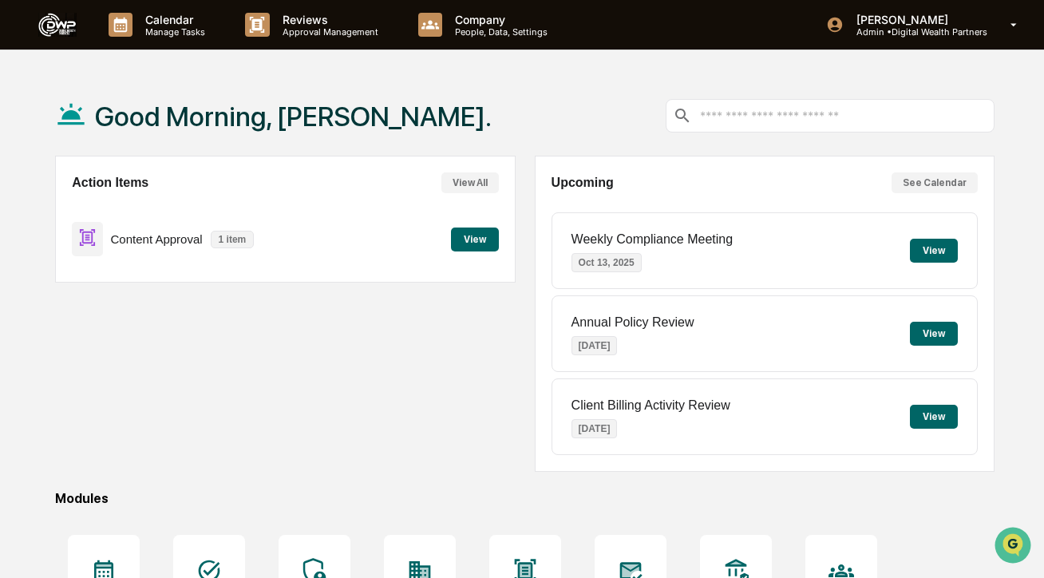
click at [159, 238] on p "Content Approval" at bounding box center [157, 239] width 92 height 14
click at [497, 236] on button "View" at bounding box center [475, 240] width 48 height 24
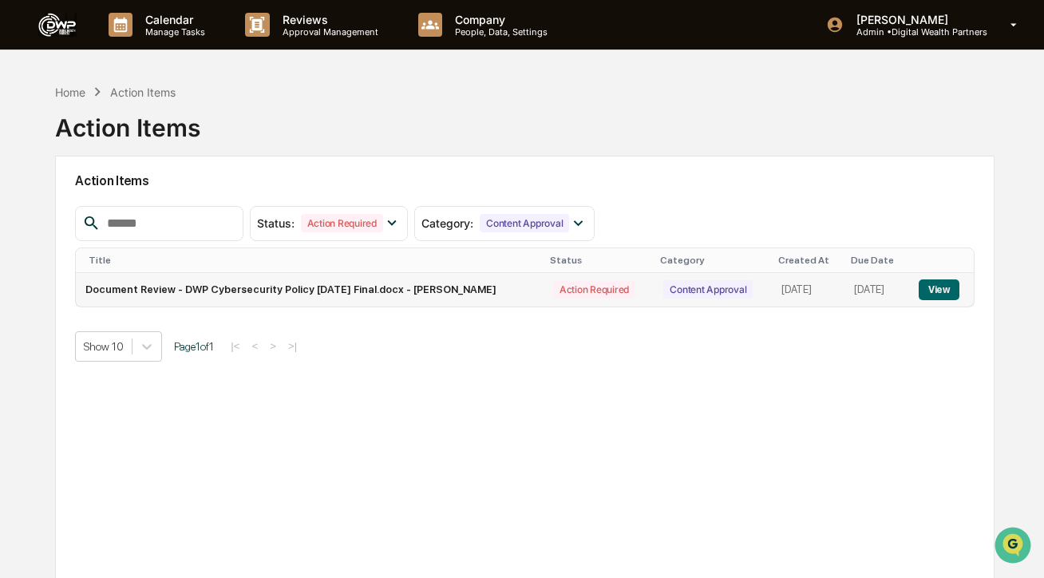
click at [954, 288] on button "View" at bounding box center [939, 289] width 41 height 21
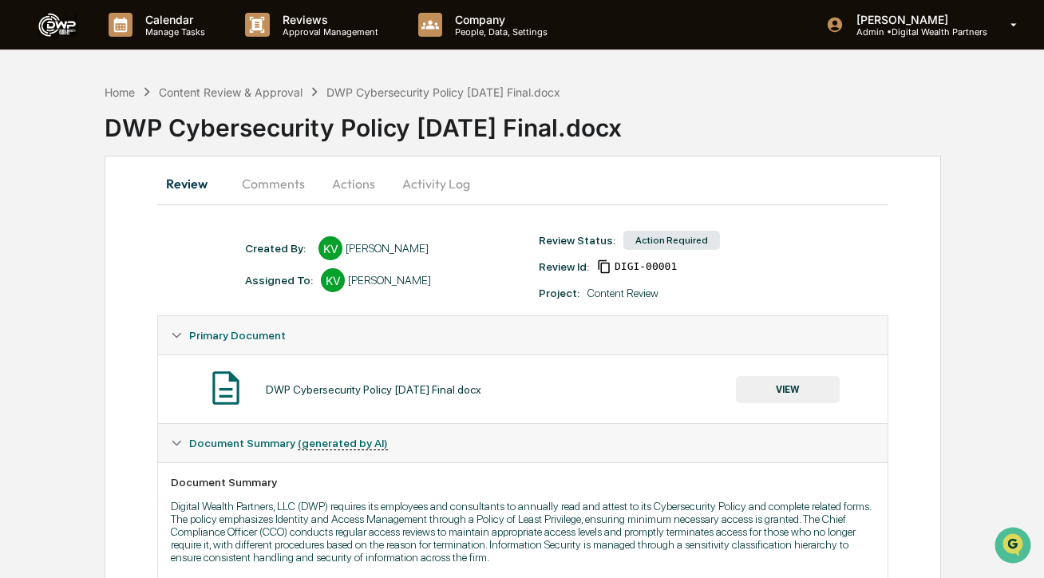
click at [345, 183] on button "Actions" at bounding box center [354, 183] width 72 height 38
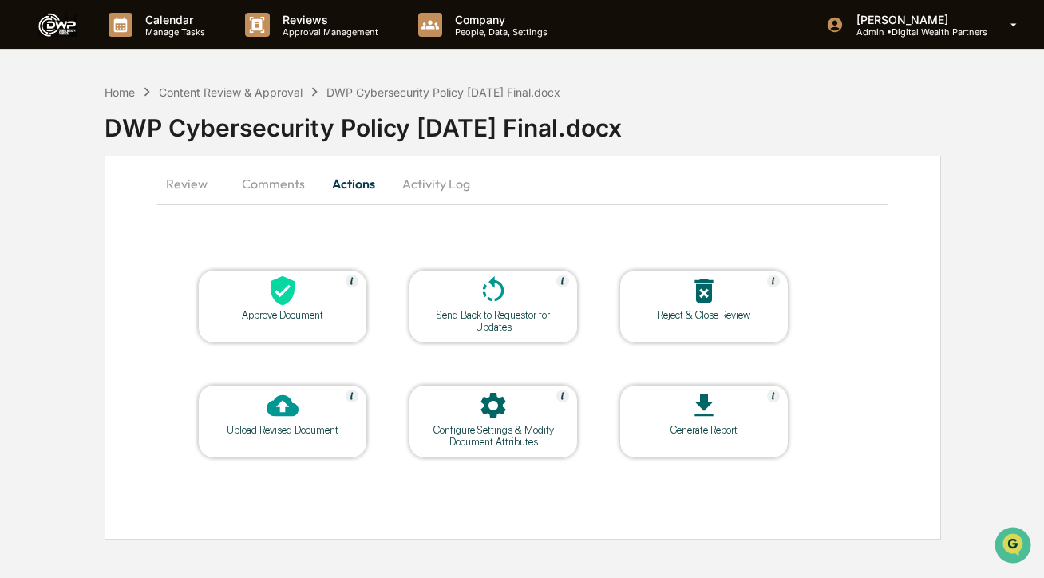
click at [683, 338] on div "Reject & Close Review" at bounding box center [704, 306] width 169 height 73
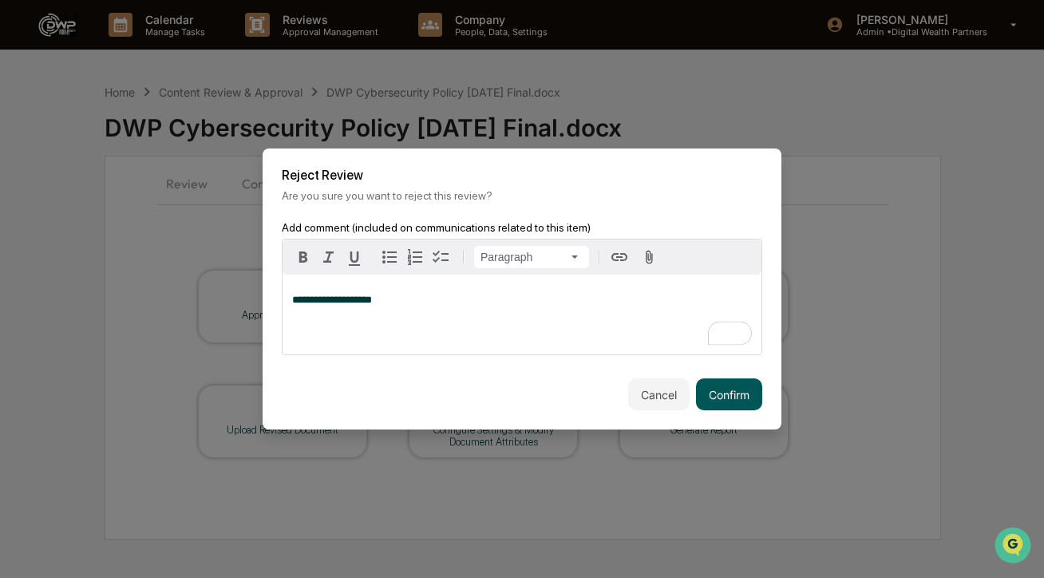
click at [739, 388] on button "Confirm" at bounding box center [729, 394] width 66 height 32
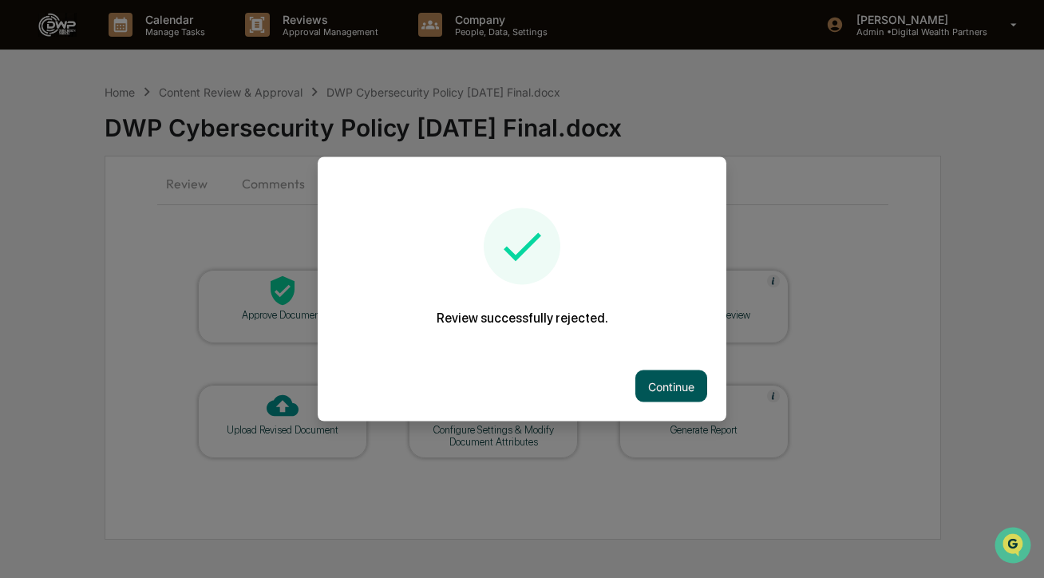
click at [681, 382] on button "Continue" at bounding box center [672, 386] width 72 height 32
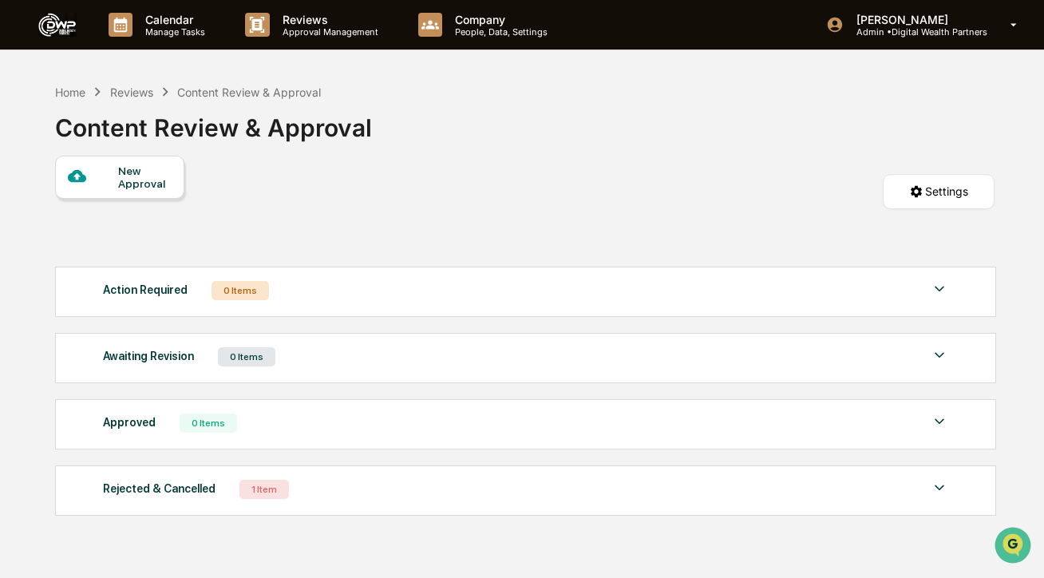
click at [223, 495] on div "Rejected & Cancelled 1 Item" at bounding box center [526, 489] width 846 height 22
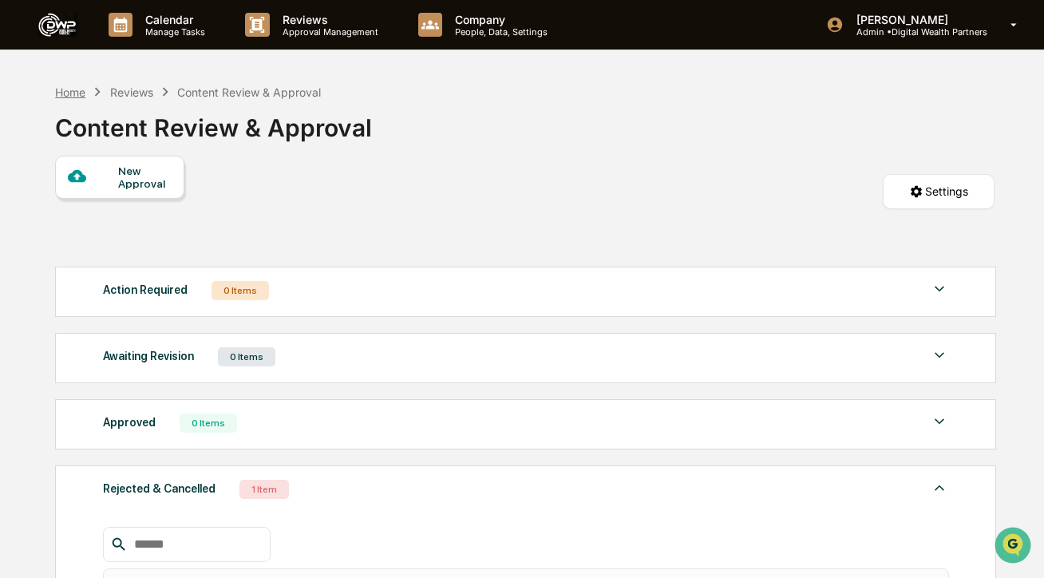
click at [66, 96] on div "Home" at bounding box center [70, 92] width 30 height 14
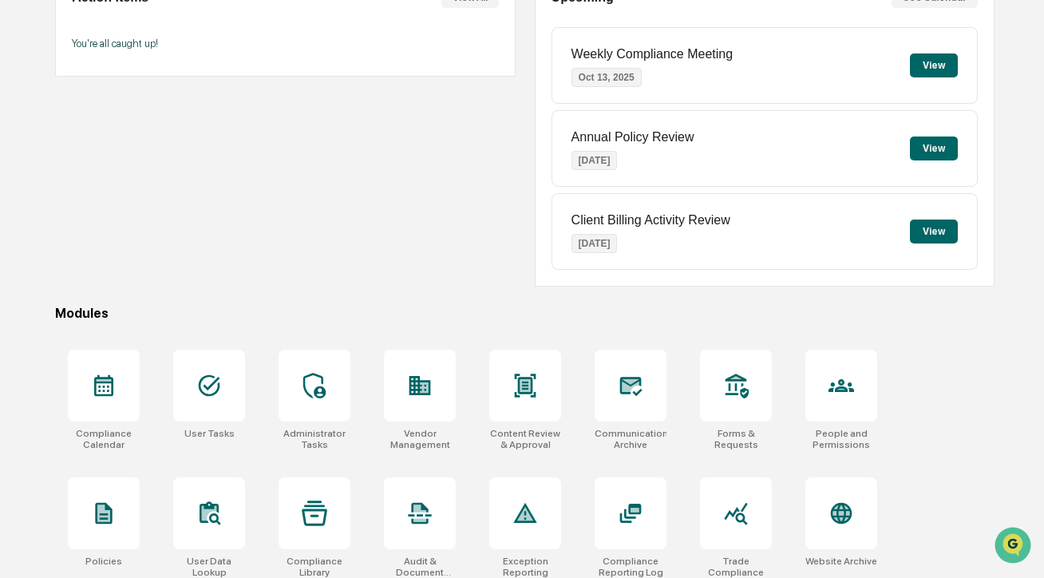
scroll to position [323, 0]
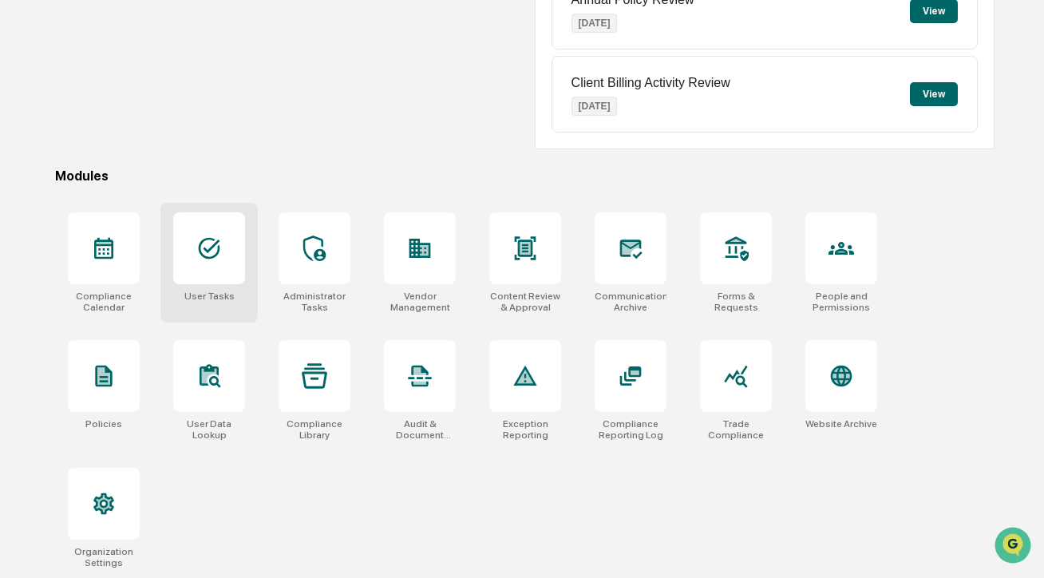
click at [228, 252] on div at bounding box center [209, 248] width 72 height 72
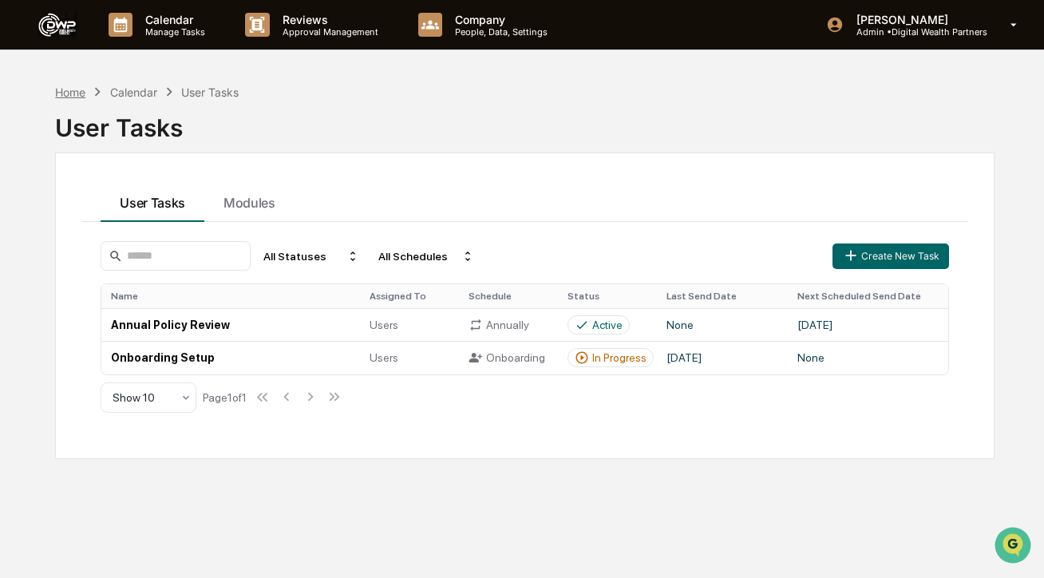
click at [67, 91] on div "Home" at bounding box center [70, 92] width 30 height 14
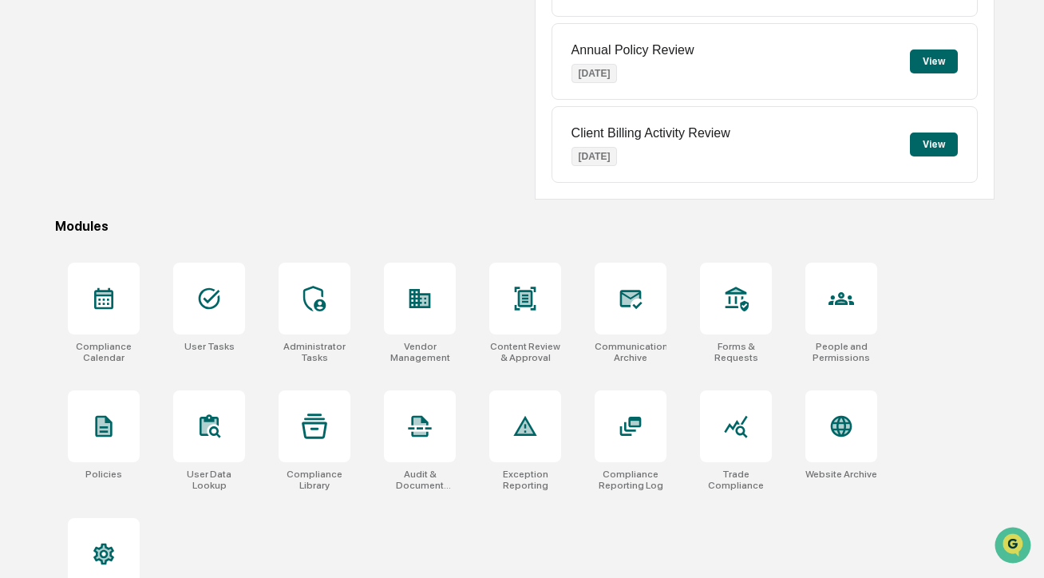
scroll to position [312, 0]
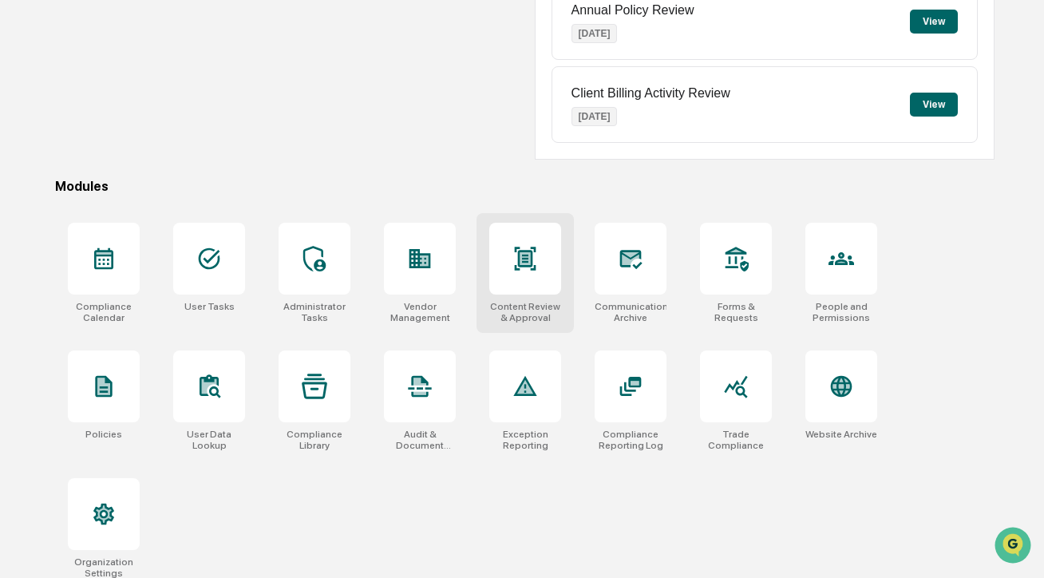
click at [531, 264] on icon at bounding box center [526, 258] width 22 height 23
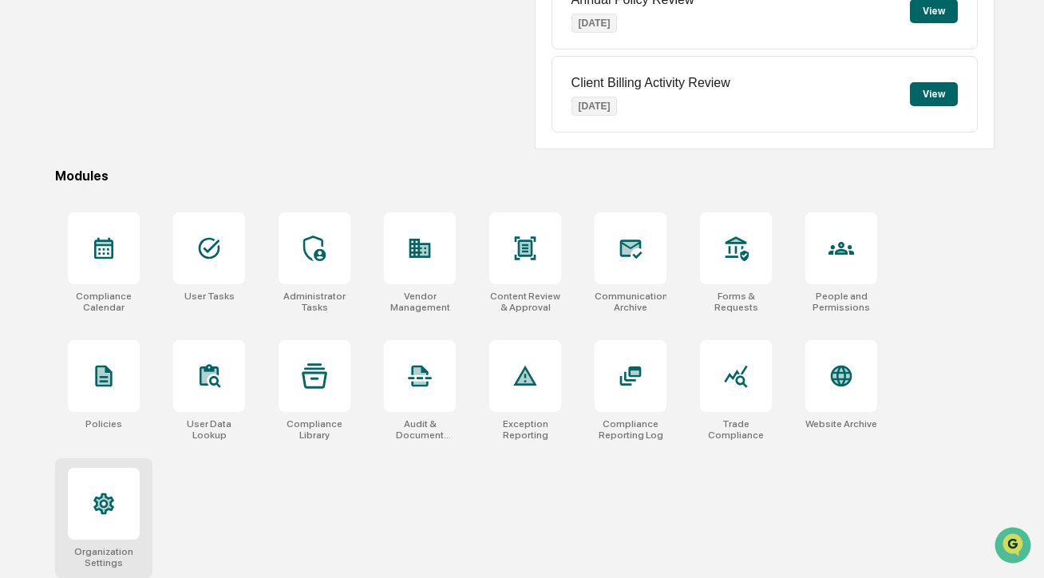
click at [124, 502] on div at bounding box center [104, 504] width 72 height 72
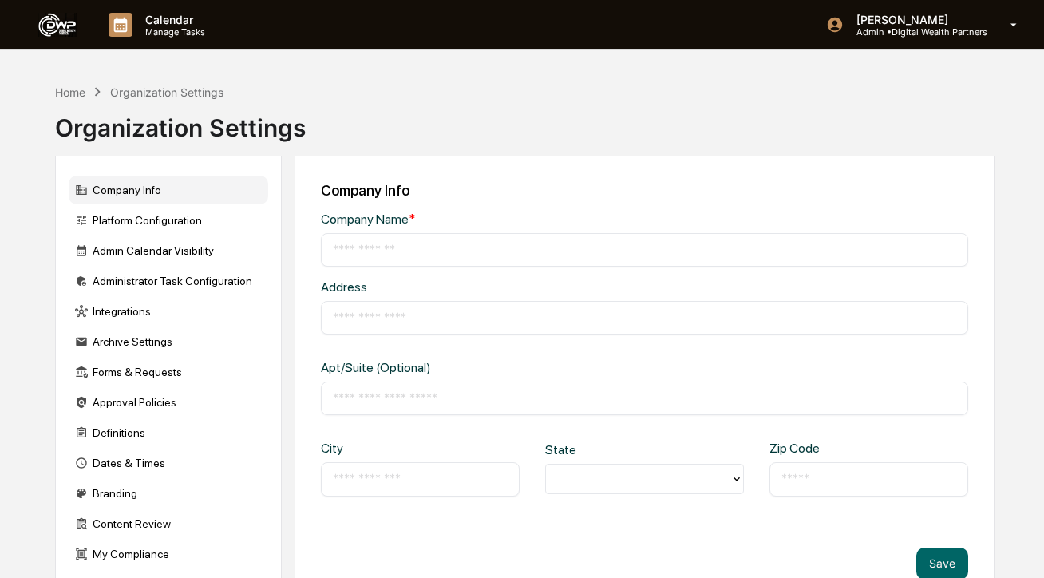
type input "**********"
type input "******"
type input "*****"
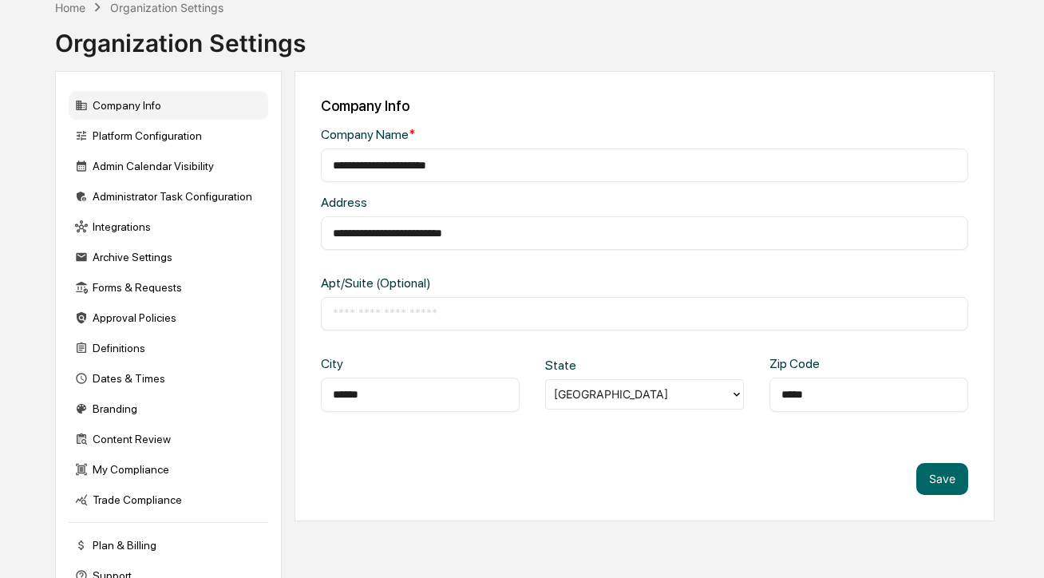
scroll to position [101, 0]
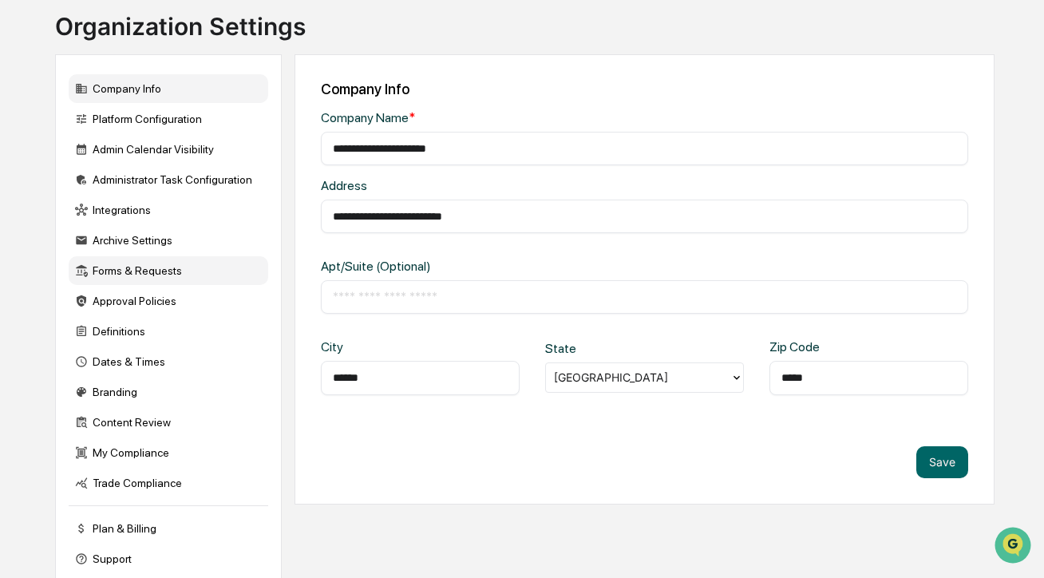
click at [190, 273] on div "Forms & Requests" at bounding box center [169, 270] width 200 height 29
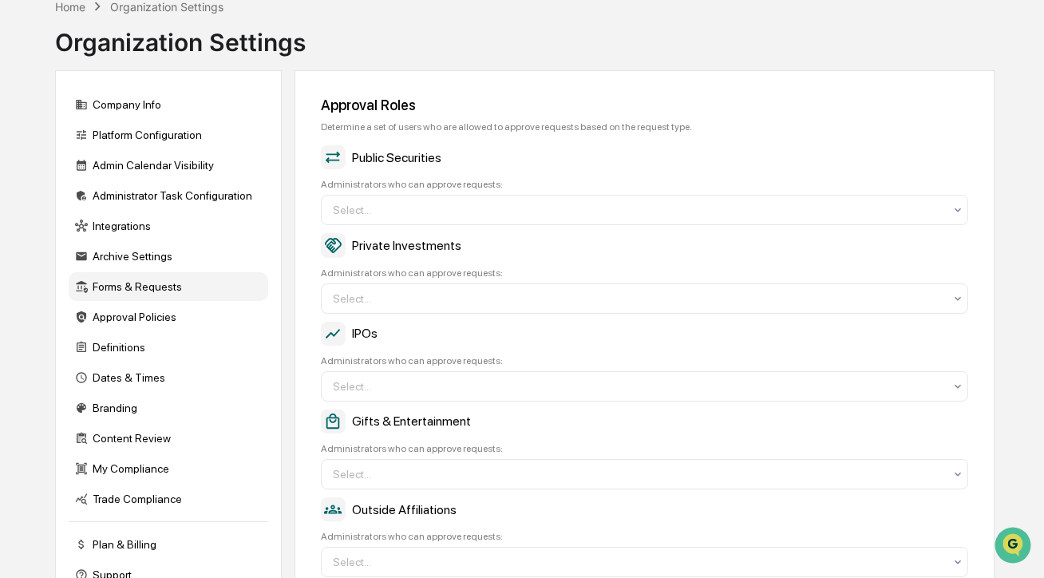
scroll to position [87, 0]
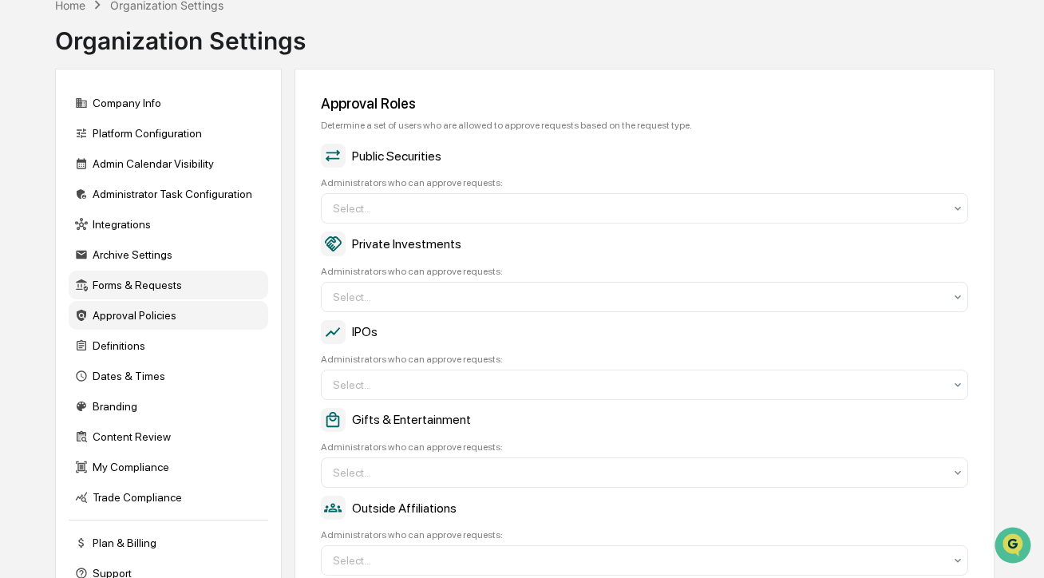
click at [193, 319] on div "Approval Policies" at bounding box center [169, 315] width 200 height 29
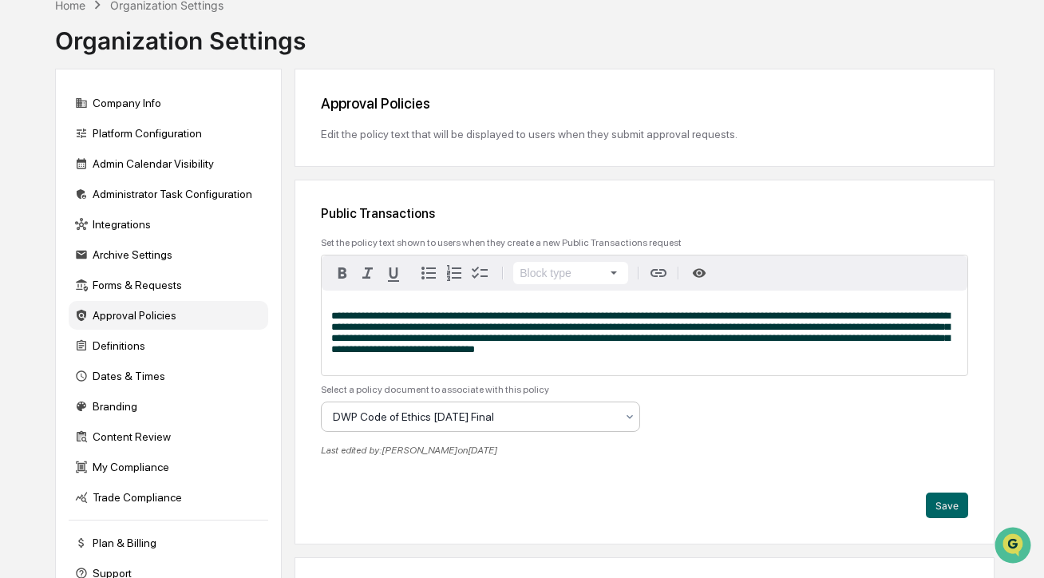
click at [400, 425] on div at bounding box center [474, 417] width 283 height 16
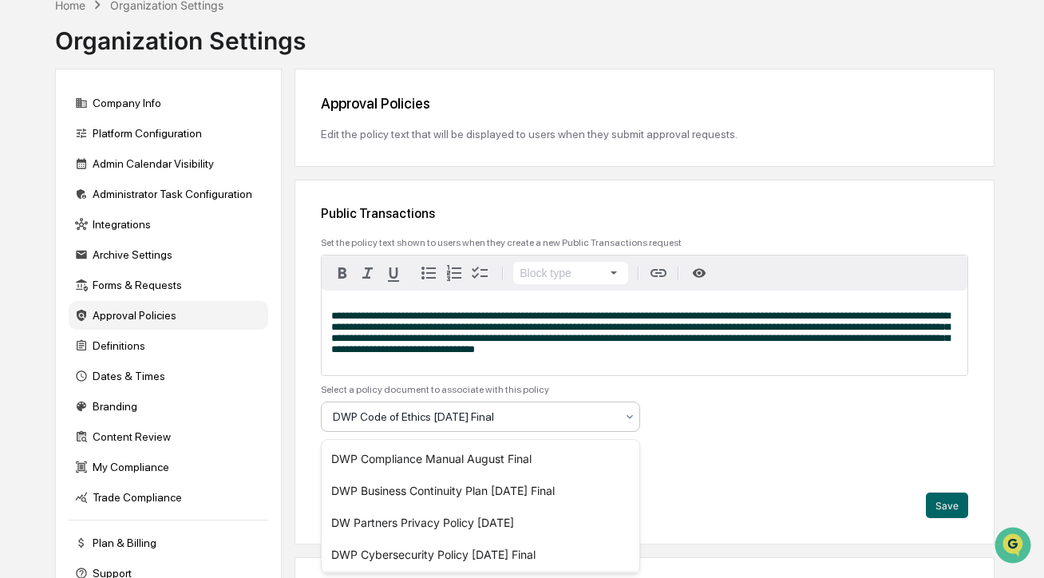
click at [677, 454] on div "Last edited by: Kendall Venturato on October 13, 2025" at bounding box center [645, 450] width 648 height 11
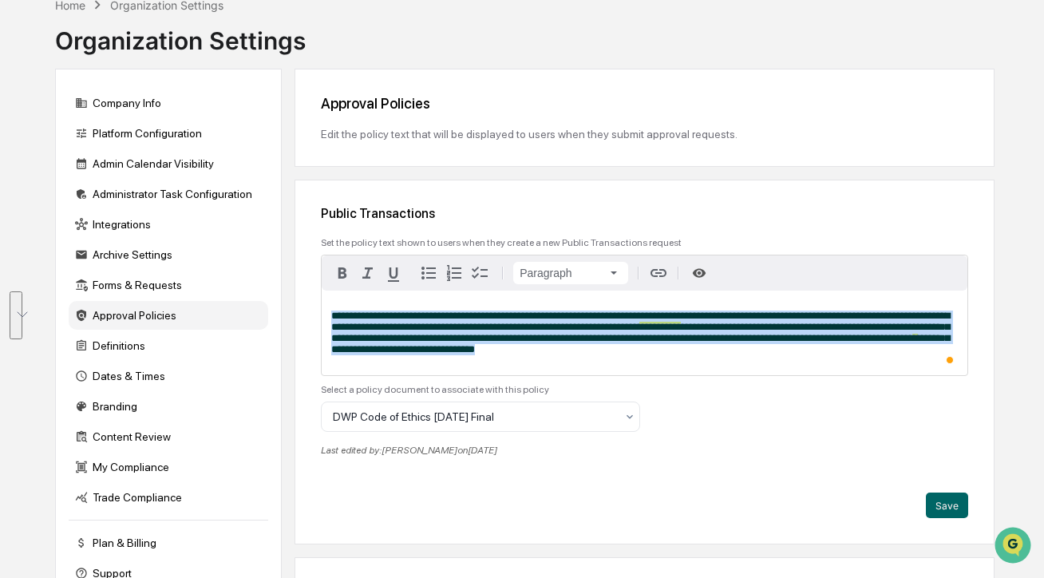
drag, startPoint x: 330, startPoint y: 315, endPoint x: 878, endPoint y: 359, distance: 550.3
click at [878, 359] on div "**********" at bounding box center [645, 333] width 646 height 85
click at [878, 355] on p "**********" at bounding box center [644, 333] width 627 height 45
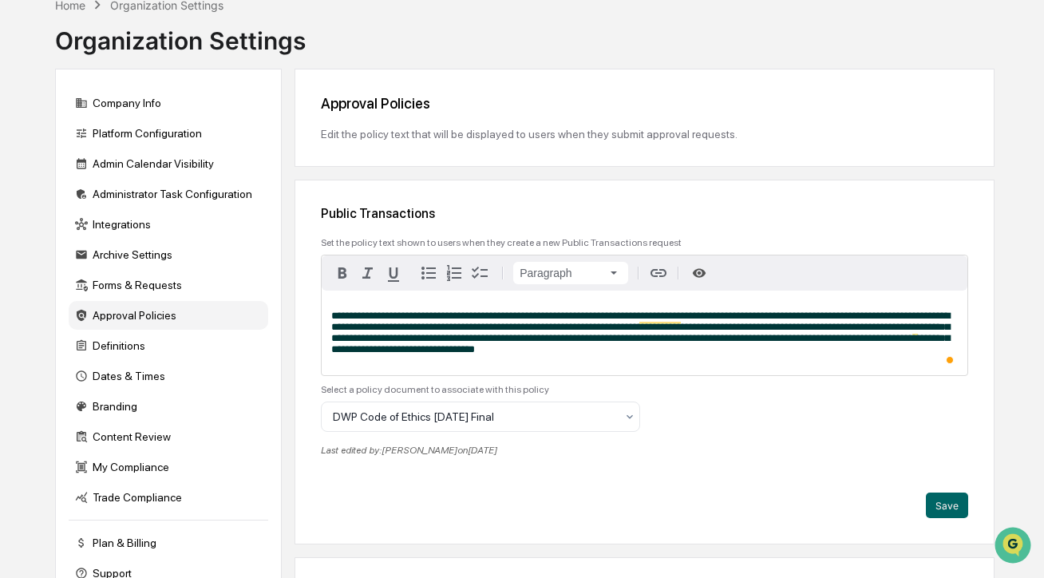
click at [783, 413] on div "Select a policy document to associate with this policy DWP Code of Ethics Augus…" at bounding box center [645, 408] width 648 height 48
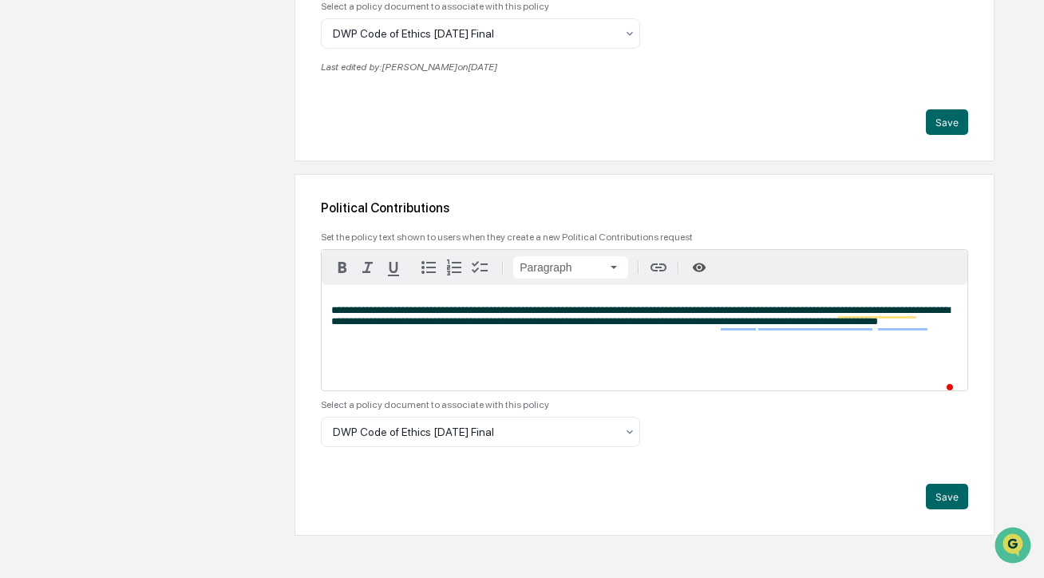
scroll to position [3903, 0]
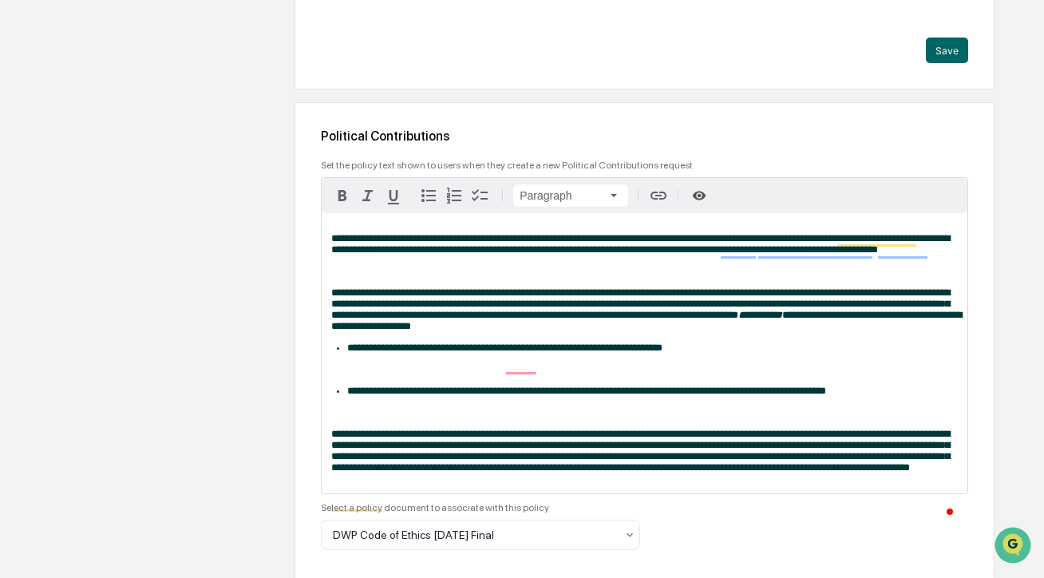
click at [511, 277] on p "To enrich screen reader interactions, please activate Accessibility in Grammarl…" at bounding box center [644, 271] width 627 height 11
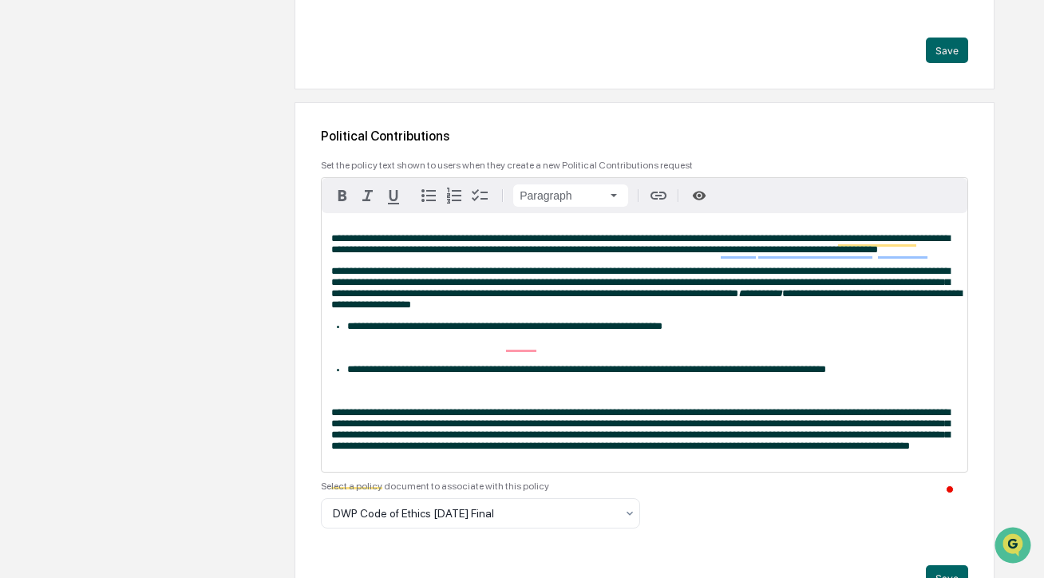
click at [447, 354] on p "To enrich screen reader interactions, please activate Accessibility in Grammarl…" at bounding box center [644, 348] width 627 height 11
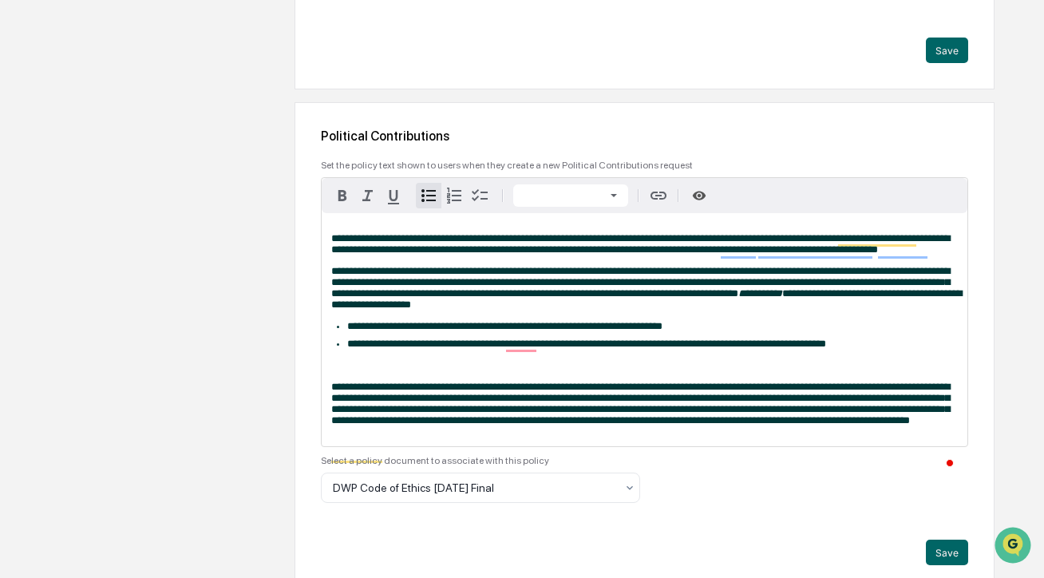
click at [401, 445] on div "**********" at bounding box center [645, 329] width 646 height 233
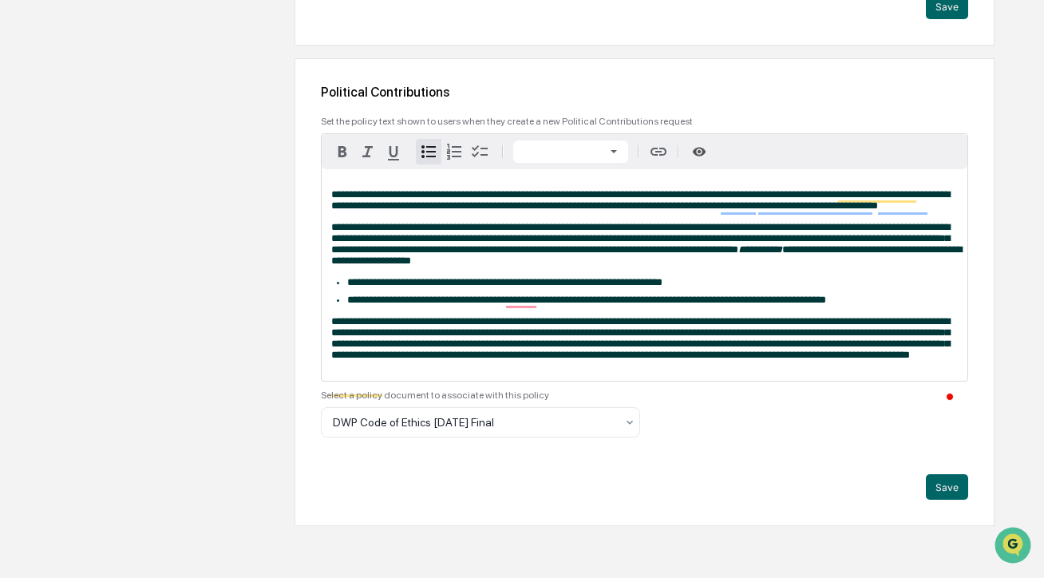
scroll to position [3997, 0]
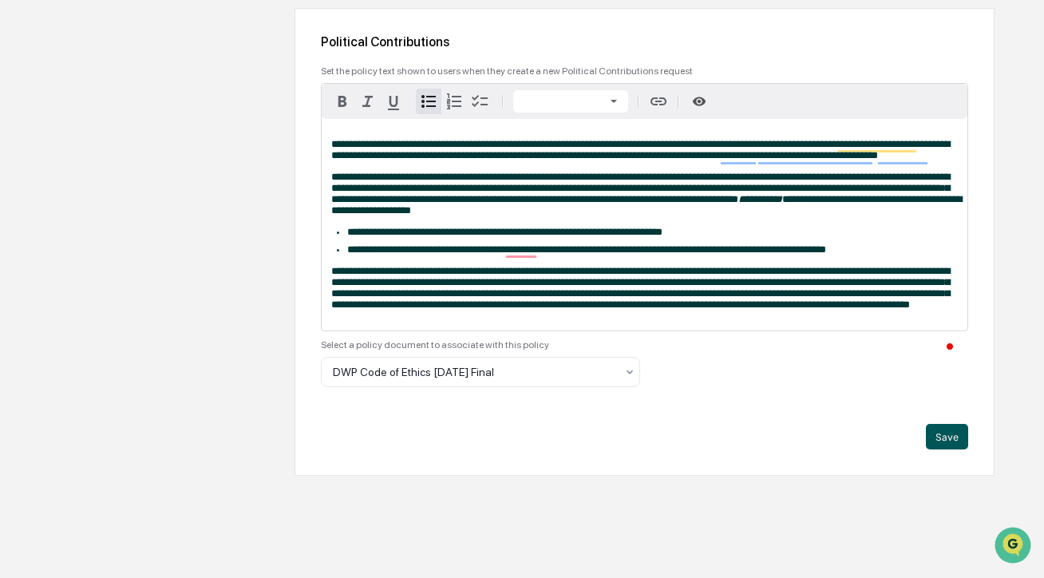
click at [941, 450] on button "Save" at bounding box center [947, 437] width 42 height 26
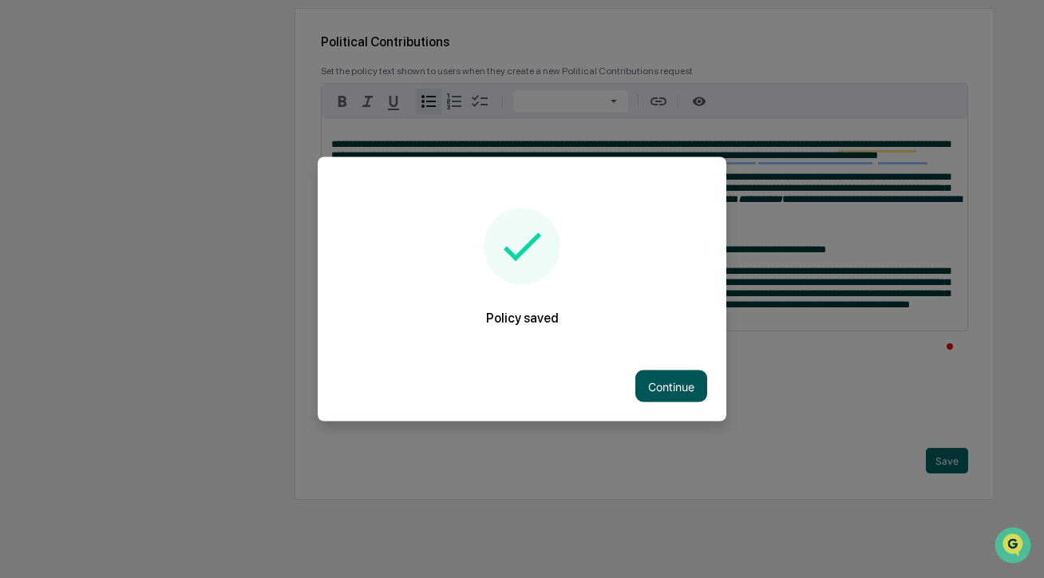
click at [678, 378] on button "Continue" at bounding box center [672, 386] width 72 height 32
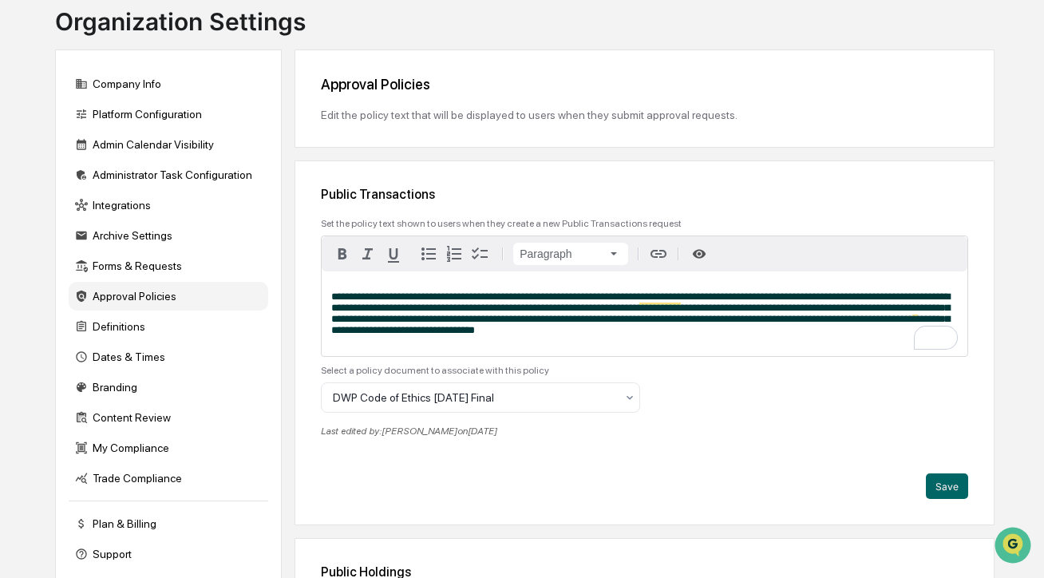
scroll to position [133, 0]
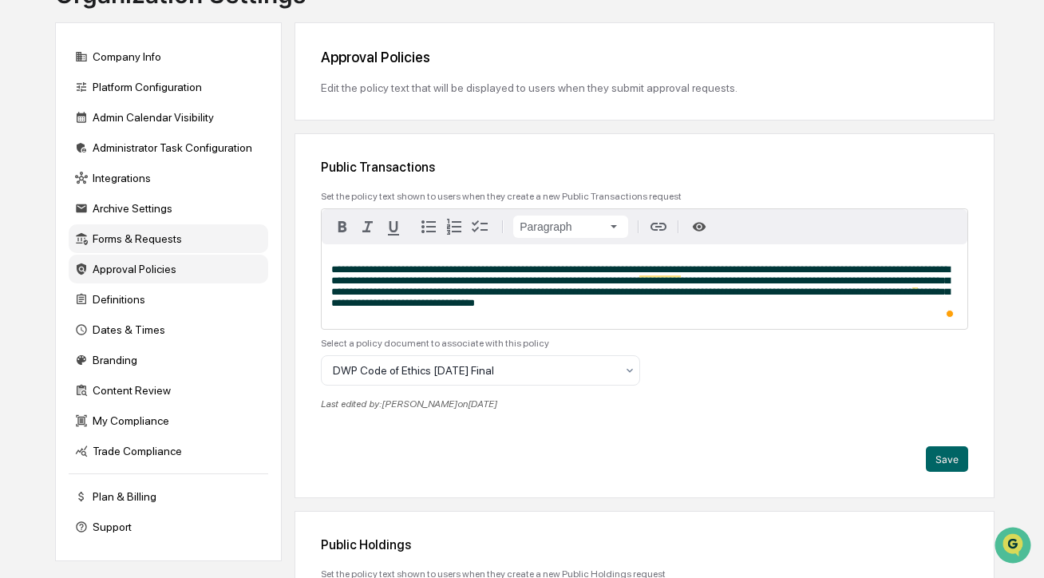
click at [195, 244] on div "Forms & Requests" at bounding box center [169, 238] width 200 height 29
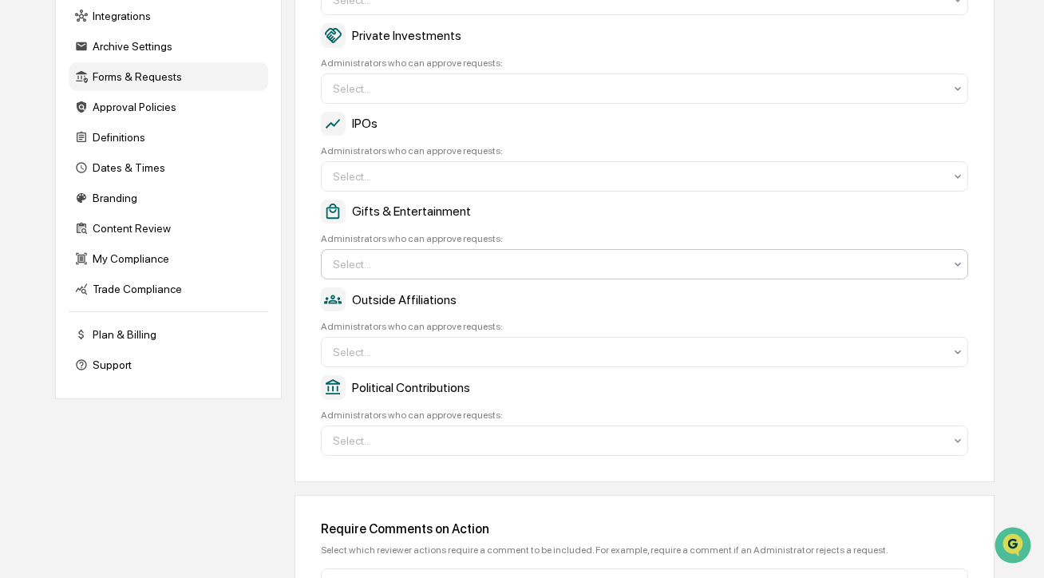
scroll to position [391, 0]
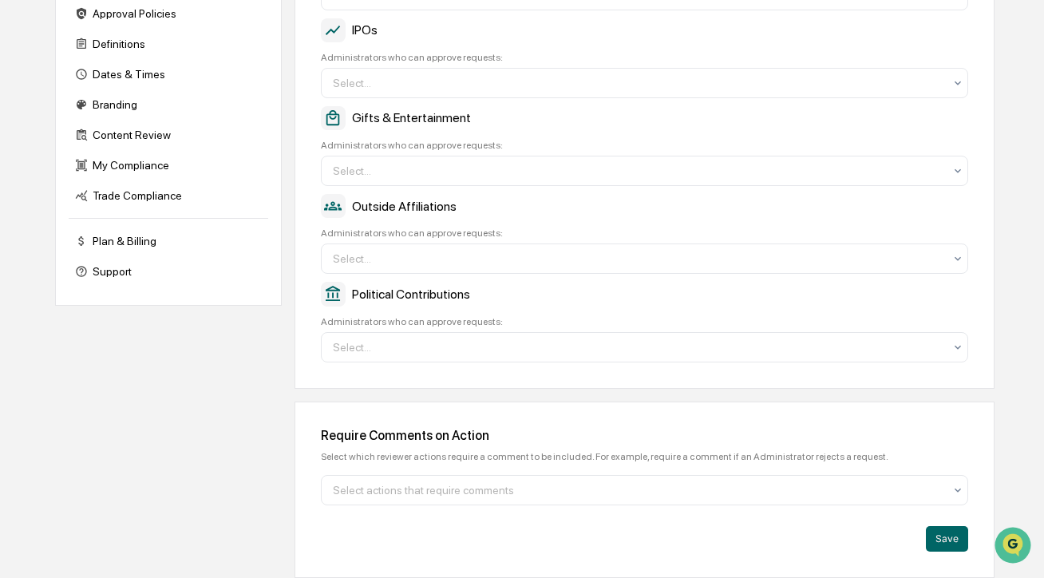
click at [152, 413] on div "Company Info Platform Configuration Admin Calendar Visibility Administrator Tas…" at bounding box center [525, 172] width 940 height 811
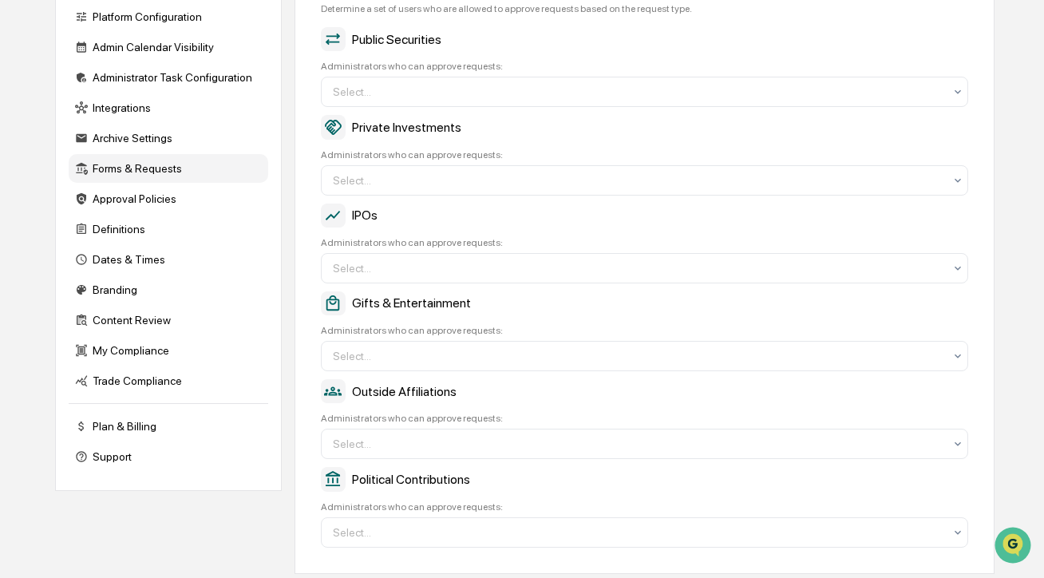
scroll to position [182, 0]
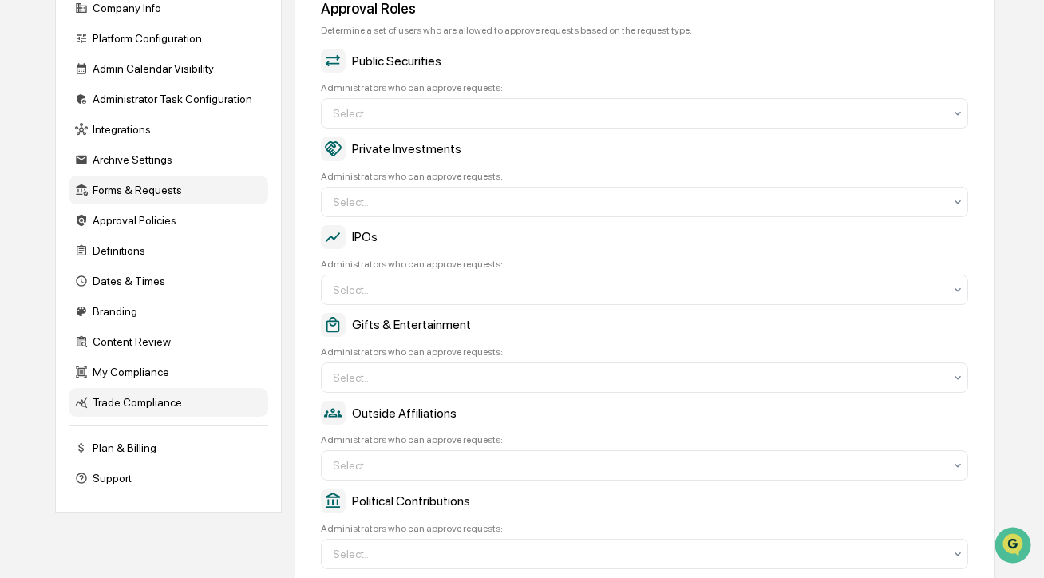
click at [168, 409] on div "Trade Compliance" at bounding box center [169, 402] width 200 height 29
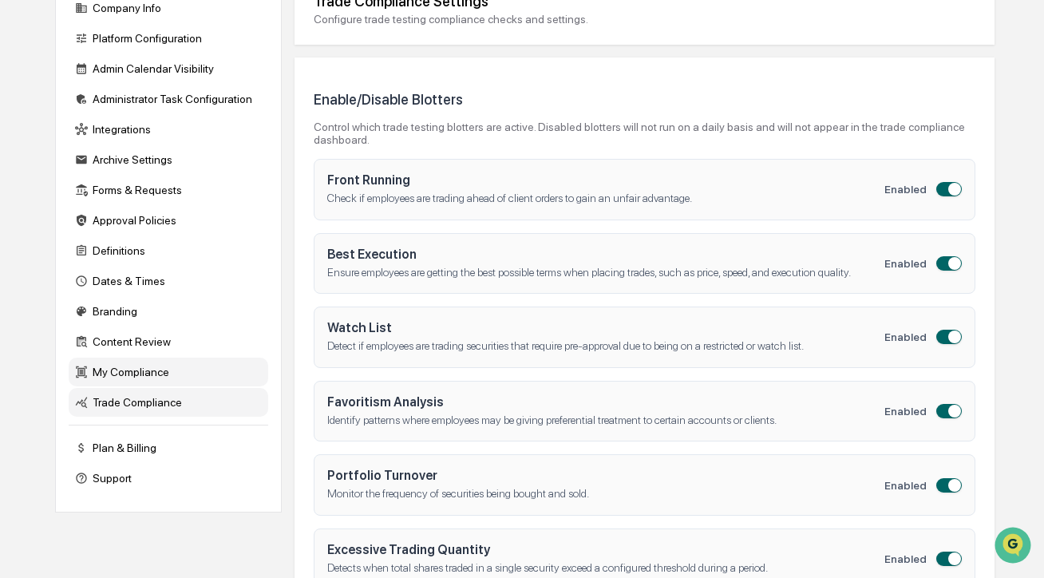
click at [153, 378] on div "My Compliance" at bounding box center [169, 372] width 200 height 29
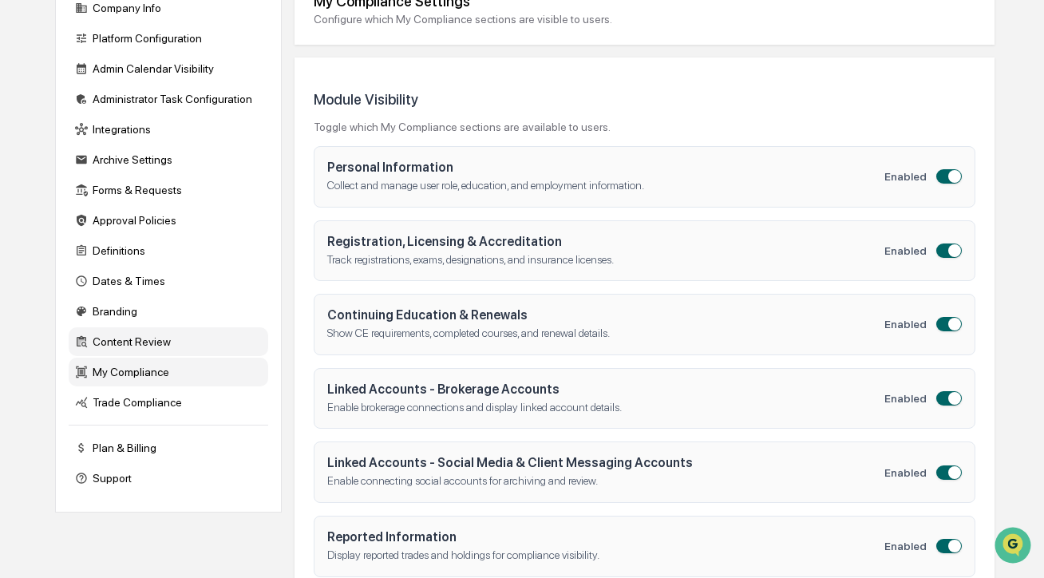
click at [156, 346] on div "Content Review" at bounding box center [169, 341] width 200 height 29
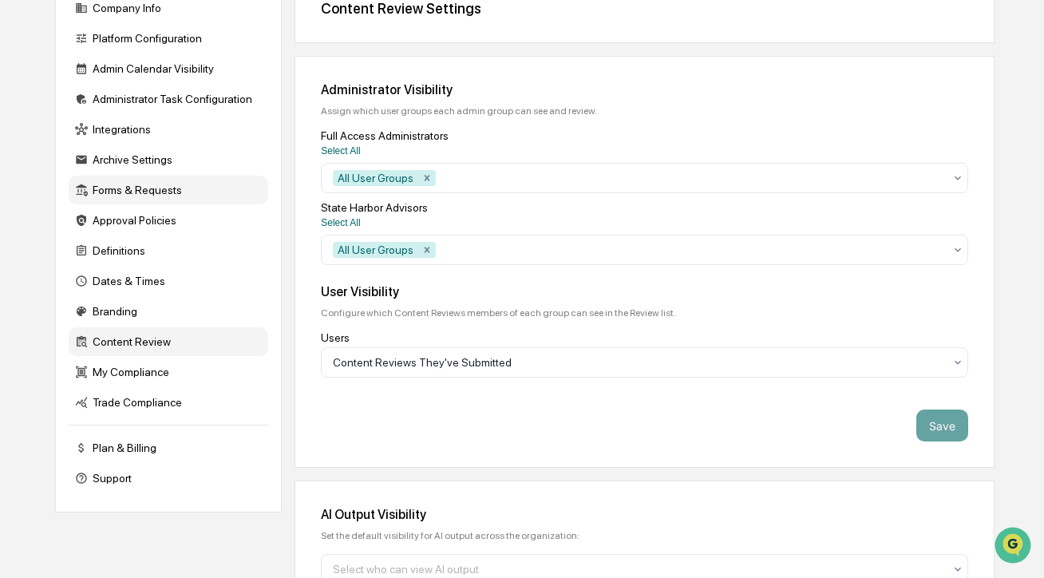
click at [165, 199] on div "Forms & Requests" at bounding box center [169, 190] width 200 height 29
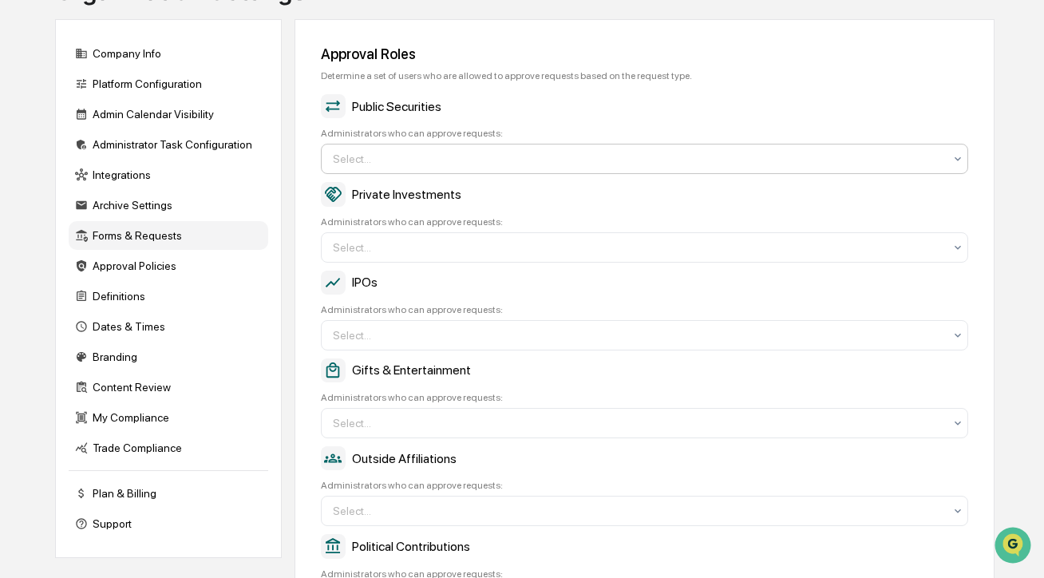
scroll to position [0, 0]
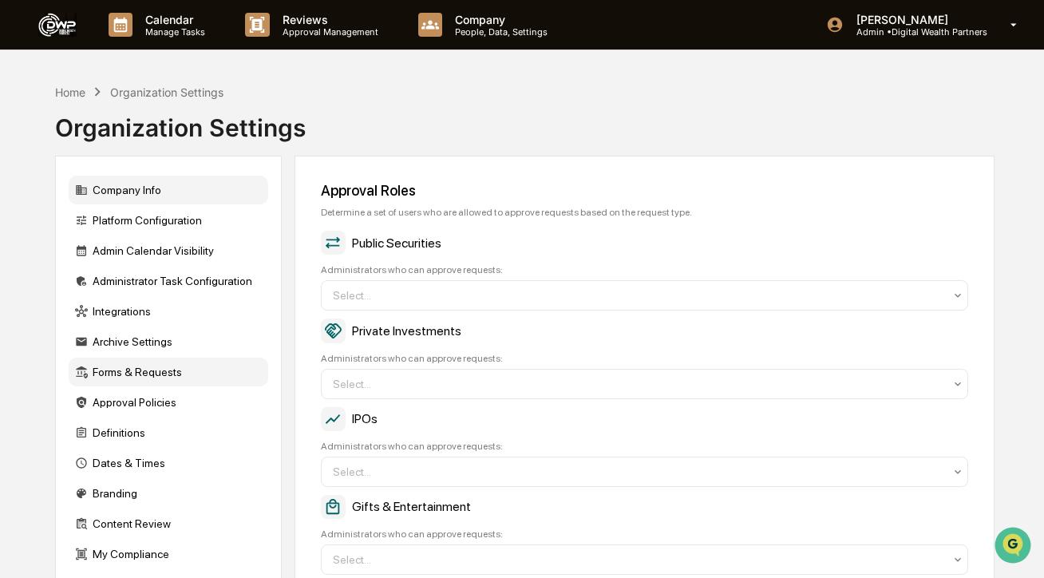
click at [177, 200] on div "Company Info" at bounding box center [169, 190] width 200 height 29
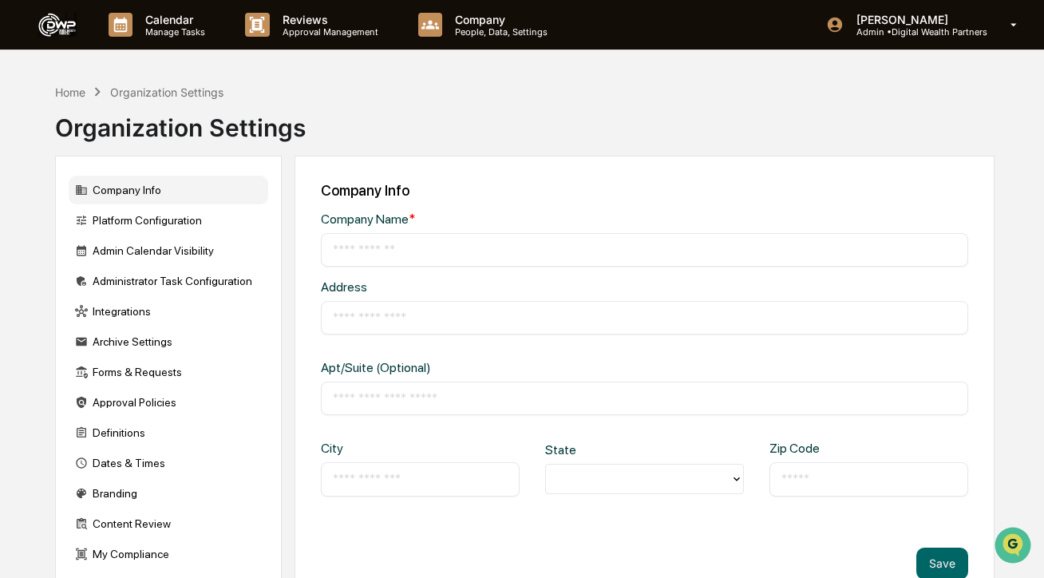
type input "**********"
type input "******"
type input "*****"
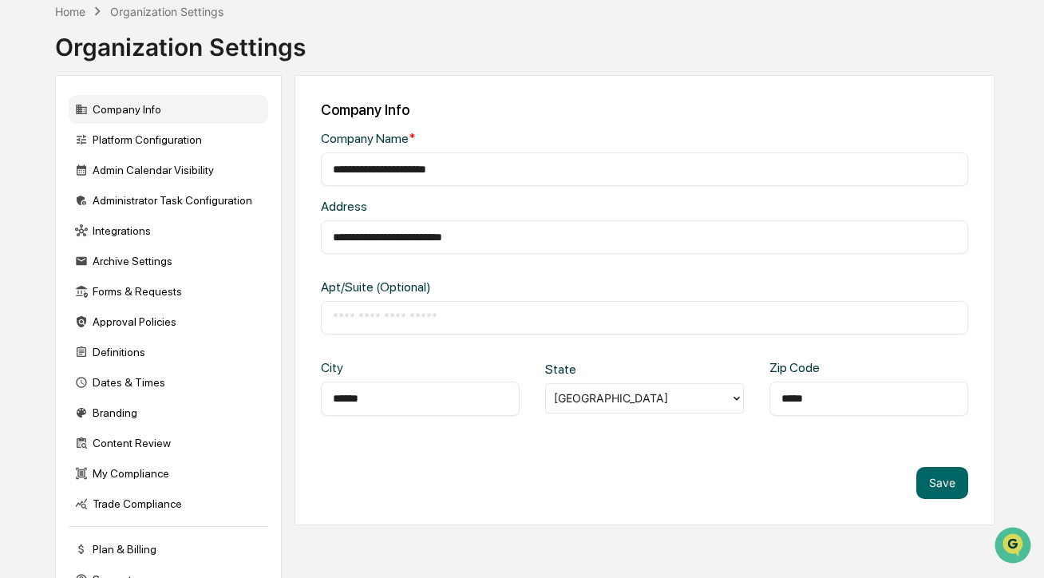
scroll to position [123, 0]
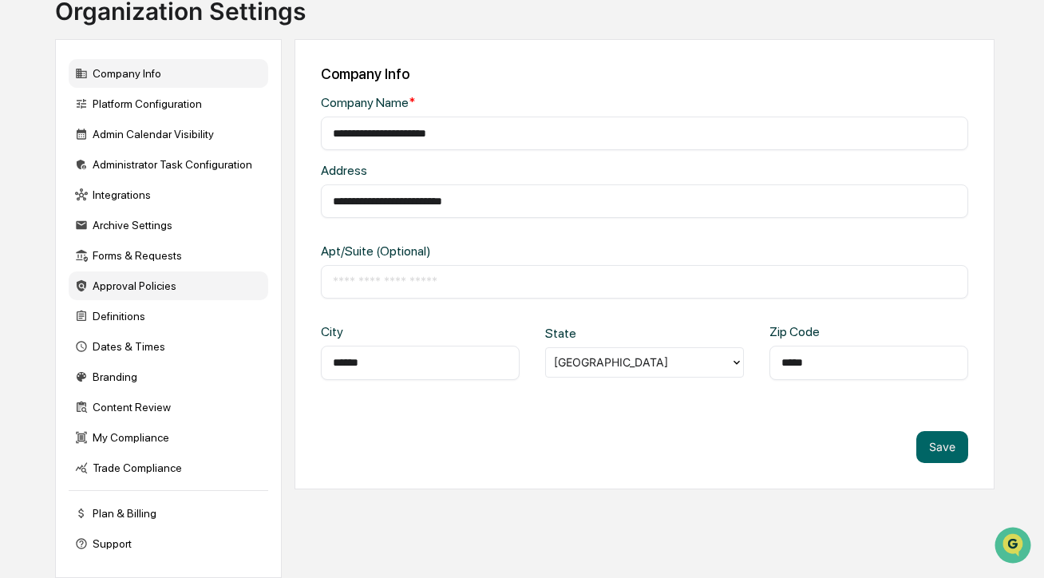
click at [221, 279] on div "Approval Policies" at bounding box center [169, 285] width 200 height 29
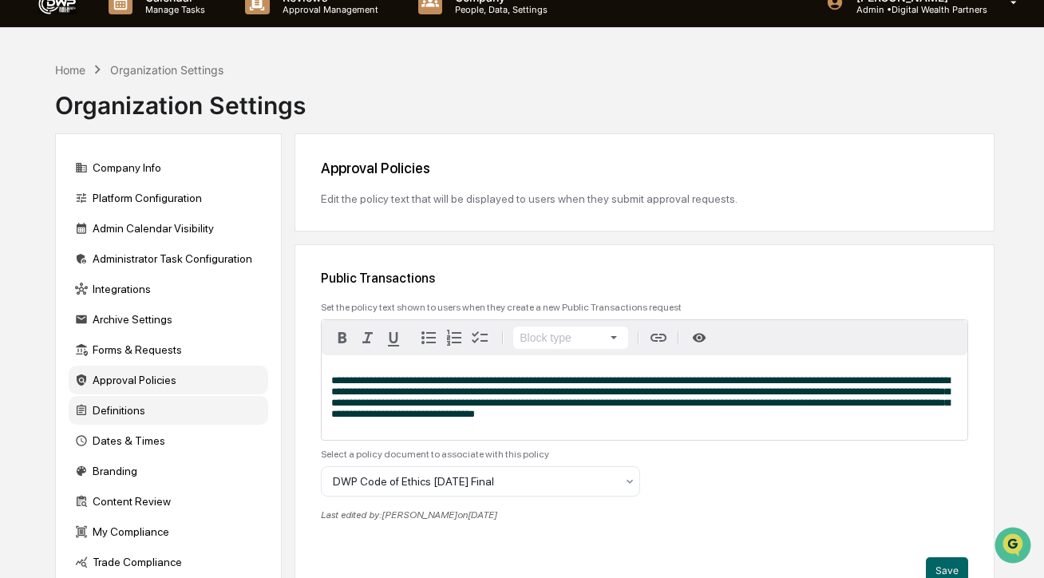
scroll to position [0, 0]
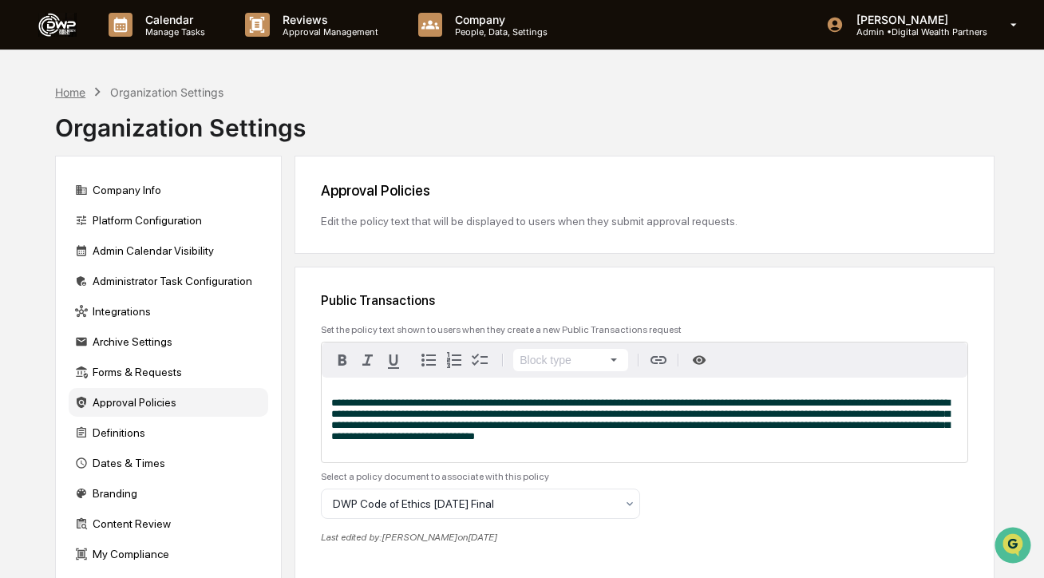
click at [84, 91] on div "Home" at bounding box center [70, 92] width 30 height 14
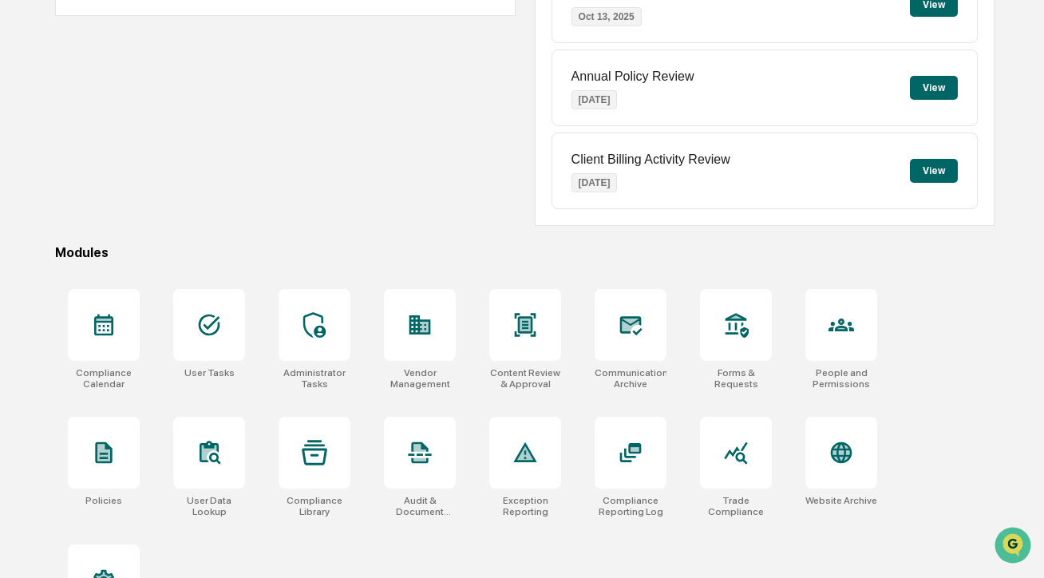
scroll to position [287, 0]
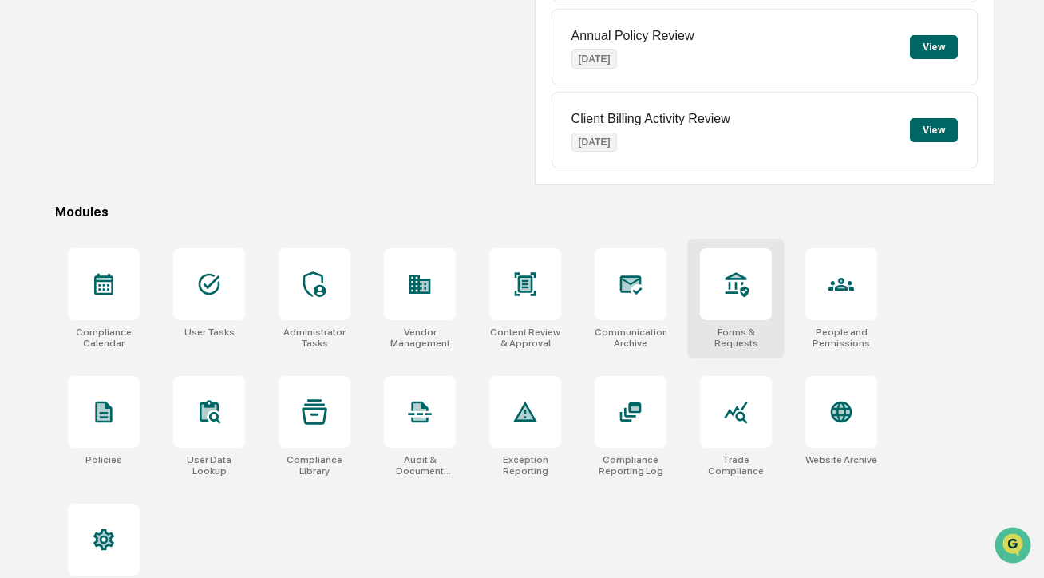
click at [771, 285] on div at bounding box center [736, 284] width 72 height 72
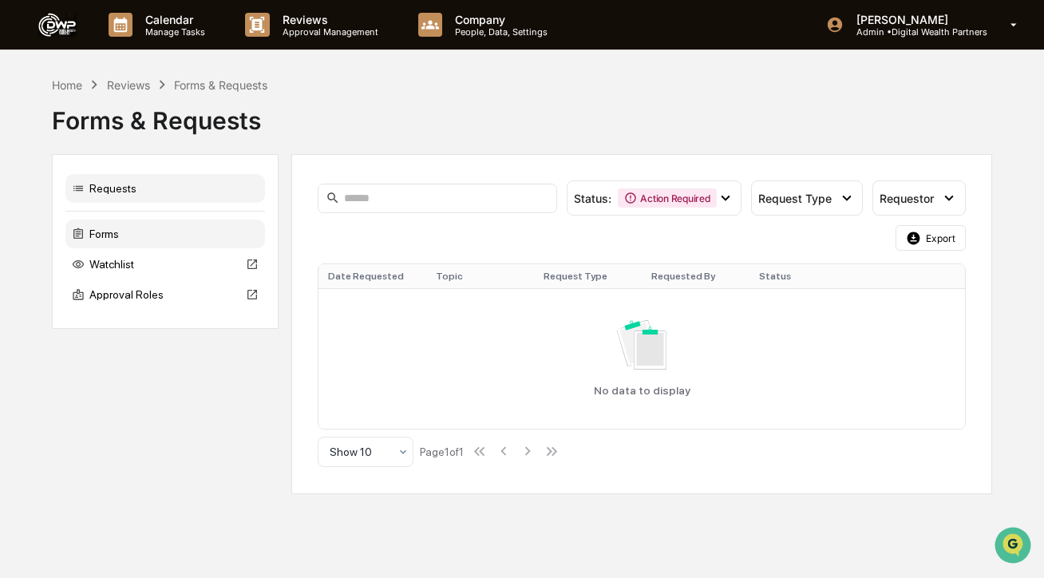
click at [122, 234] on div "Forms" at bounding box center [165, 234] width 200 height 29
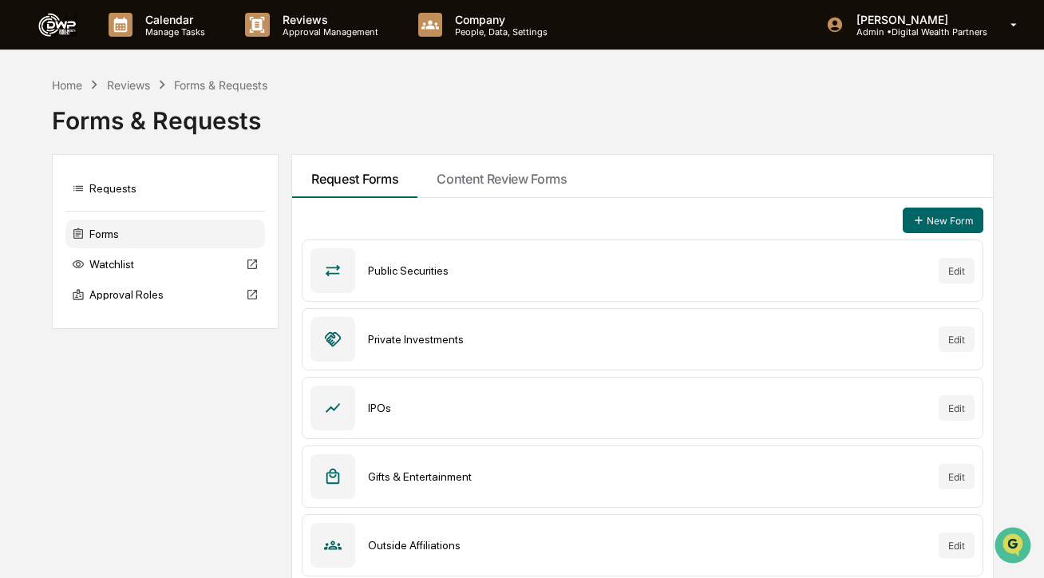
scroll to position [77, 0]
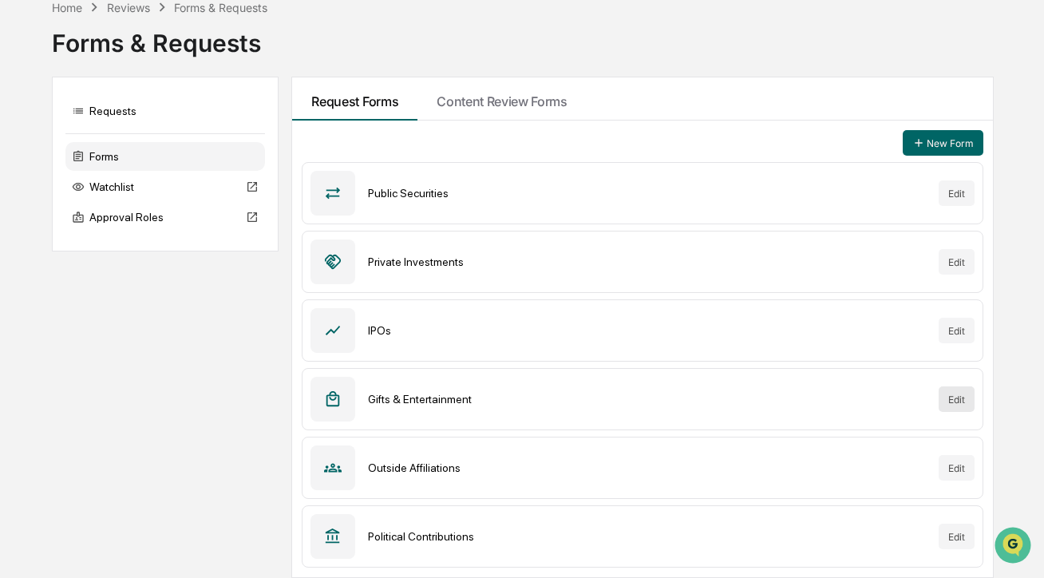
click at [959, 403] on button "Edit" at bounding box center [957, 399] width 36 height 26
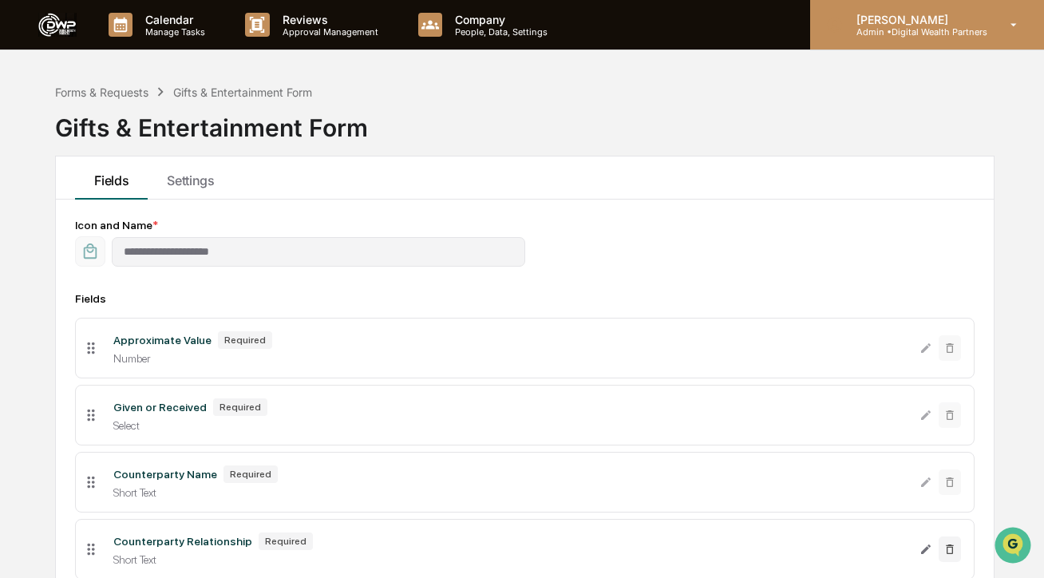
click at [960, 6] on div "[PERSON_NAME] Admin • Digital Wealth Partners" at bounding box center [927, 25] width 234 height 50
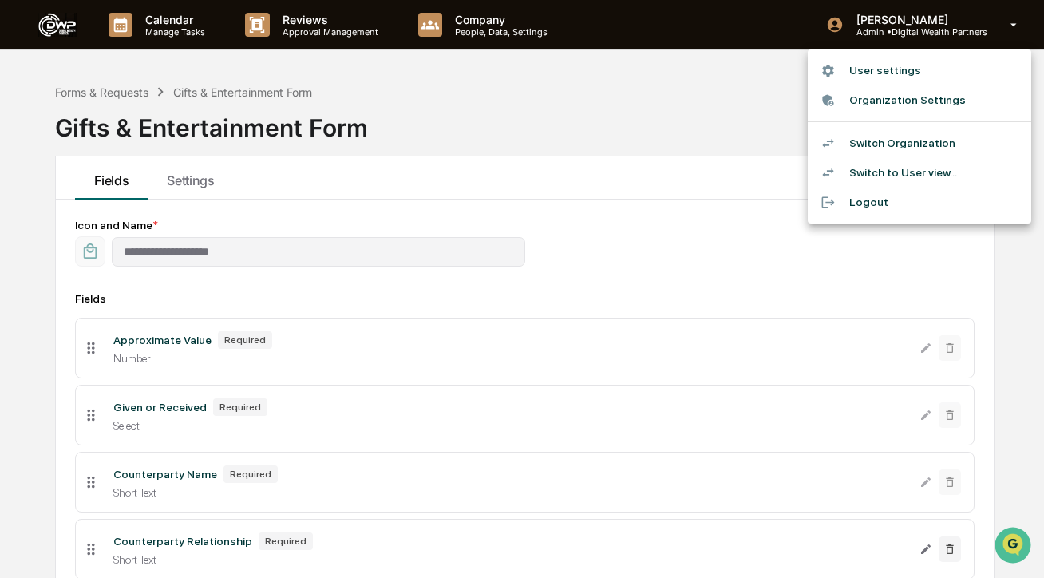
click at [901, 177] on li "Switch to User view..." at bounding box center [920, 173] width 224 height 30
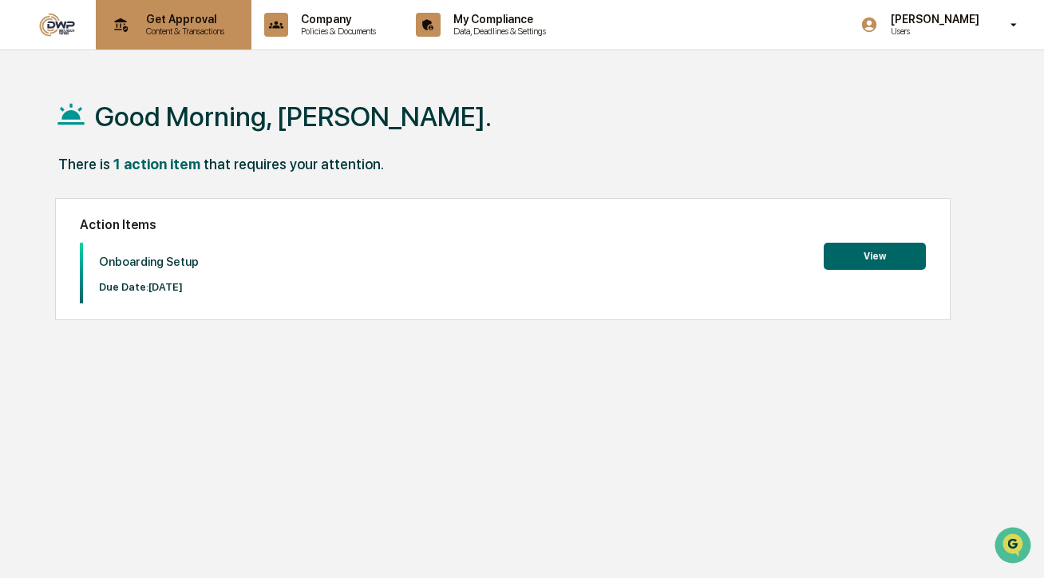
click at [231, 19] on p "Get Approval" at bounding box center [182, 19] width 99 height 13
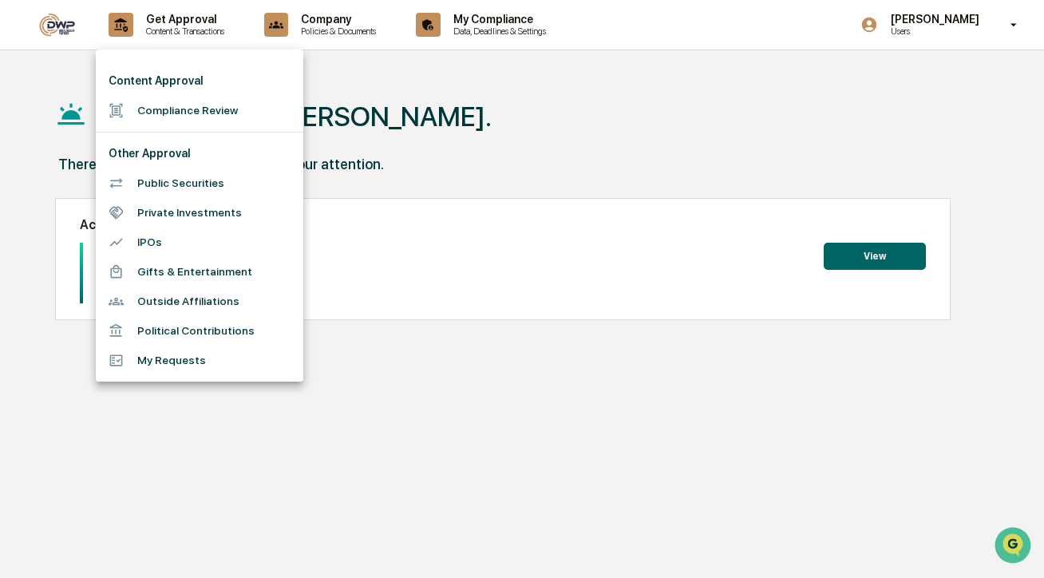
click at [220, 269] on li "Gifts & Entertainment" at bounding box center [200, 272] width 208 height 30
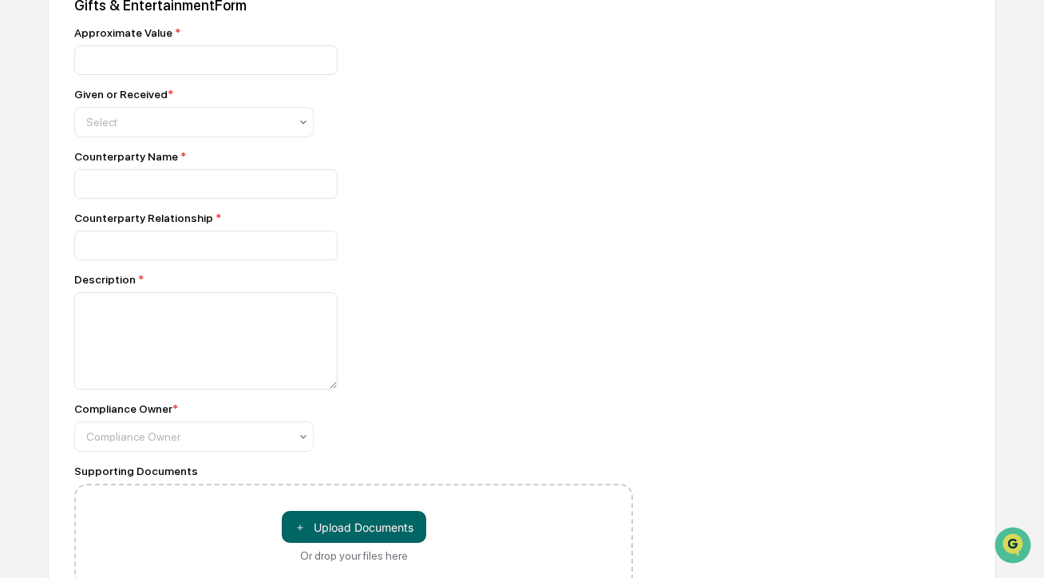
scroll to position [569, 0]
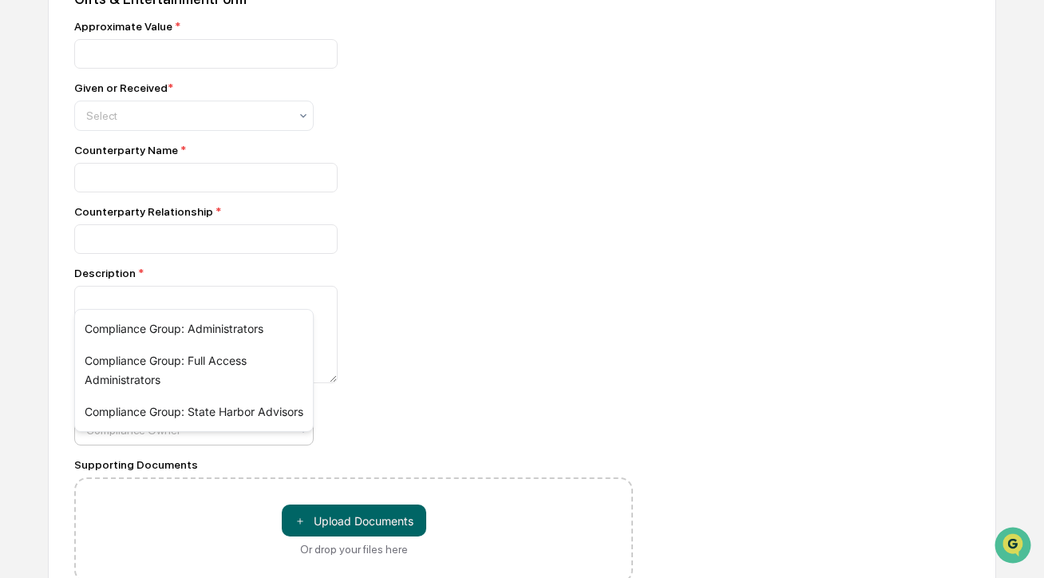
click at [248, 438] on div at bounding box center [187, 430] width 203 height 16
click at [438, 409] on div "Compliance Owner *" at bounding box center [353, 402] width 559 height 13
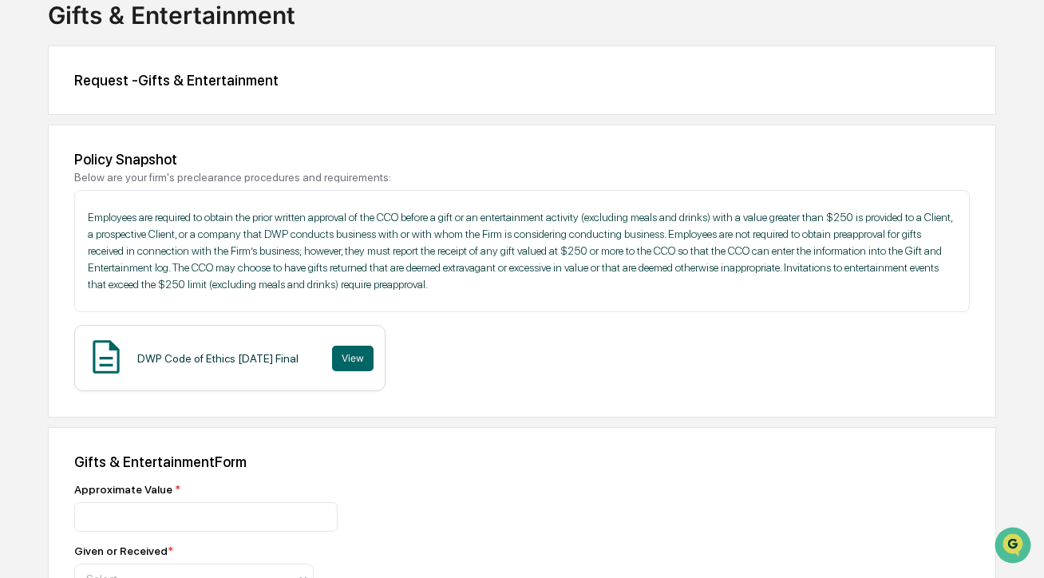
scroll to position [0, 0]
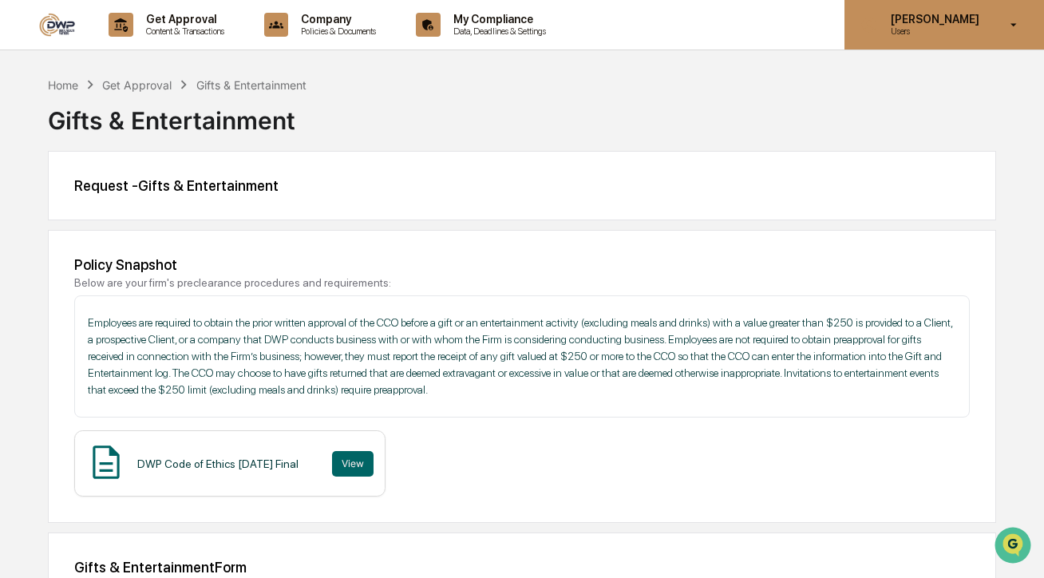
click at [943, 12] on div "[PERSON_NAME] Users" at bounding box center [945, 25] width 200 height 50
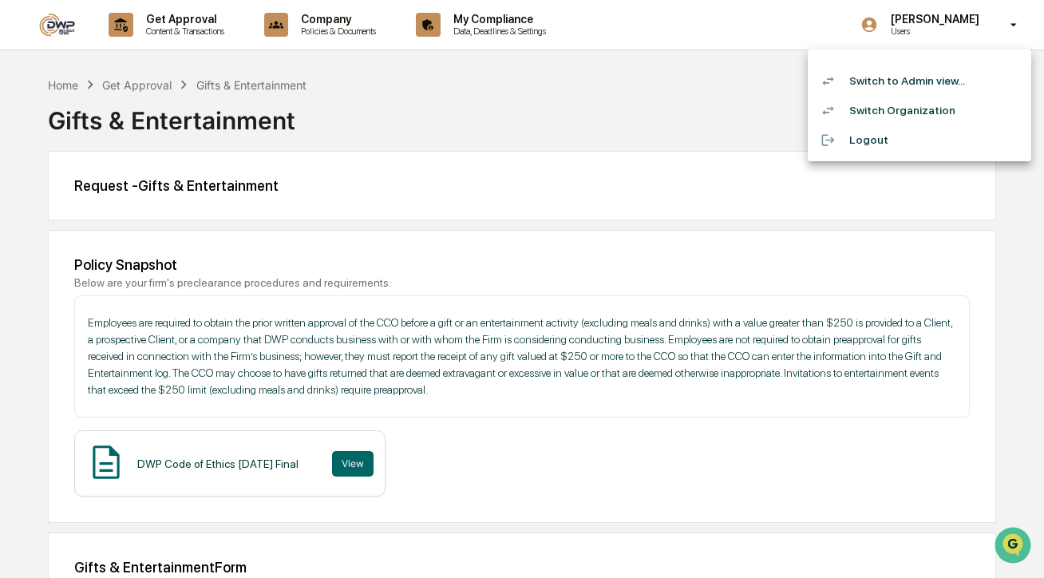
click at [924, 80] on li "Switch to Admin view..." at bounding box center [920, 81] width 224 height 30
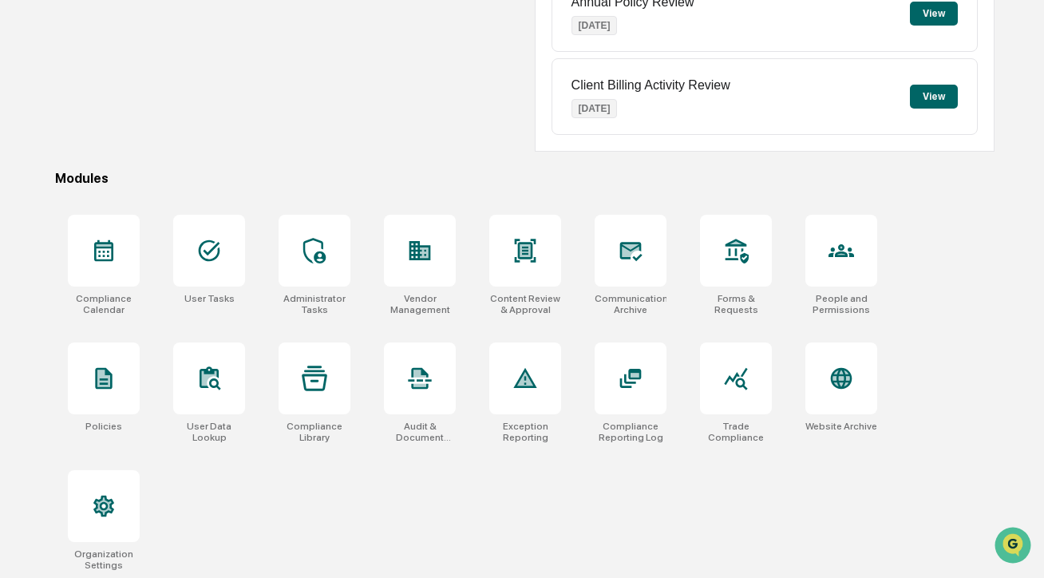
scroll to position [323, 0]
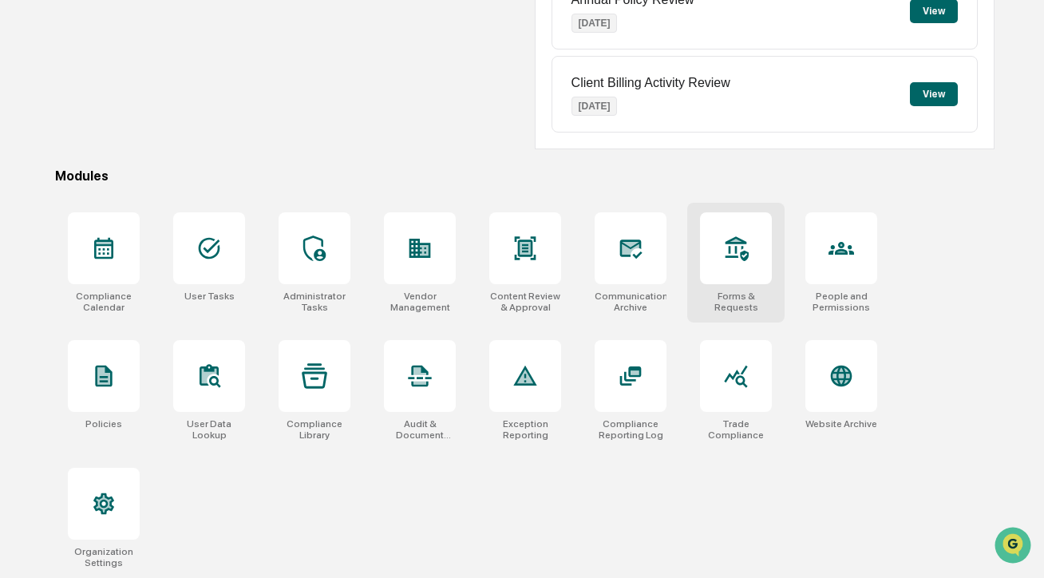
click at [716, 216] on div at bounding box center [736, 248] width 72 height 72
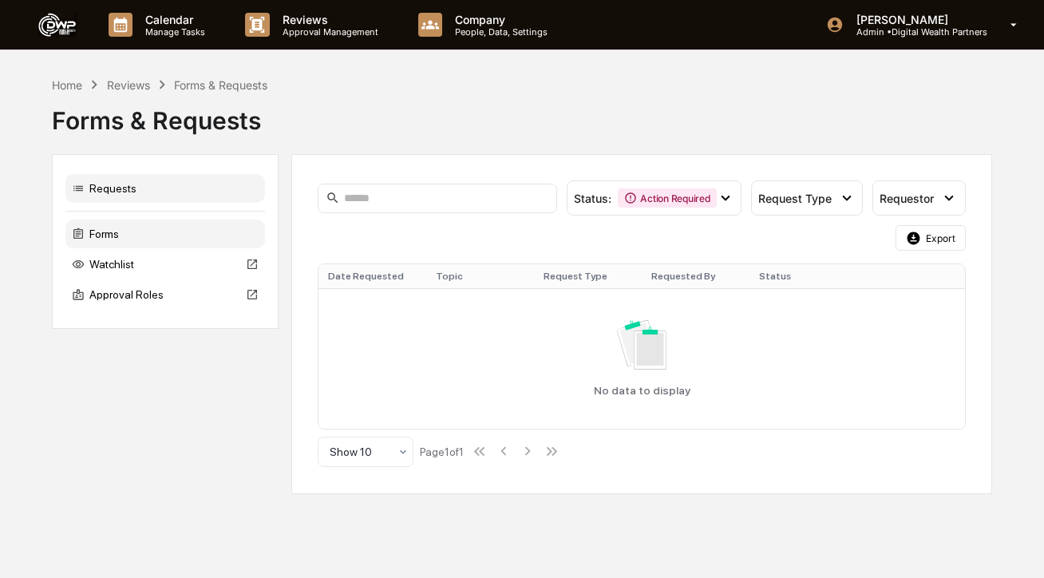
click at [138, 240] on div "Forms" at bounding box center [165, 234] width 200 height 29
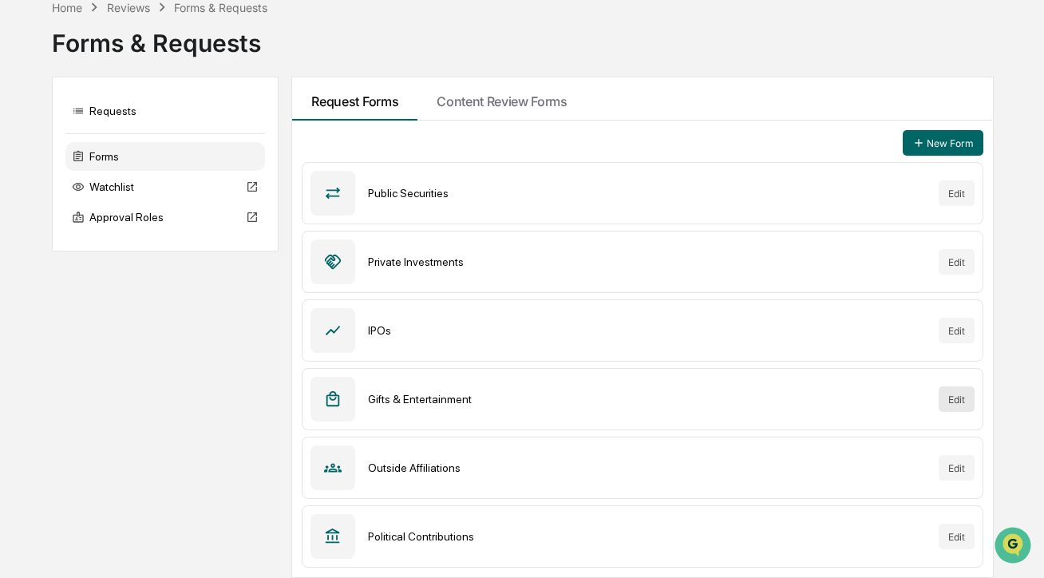
click at [946, 403] on button "Edit" at bounding box center [957, 399] width 36 height 26
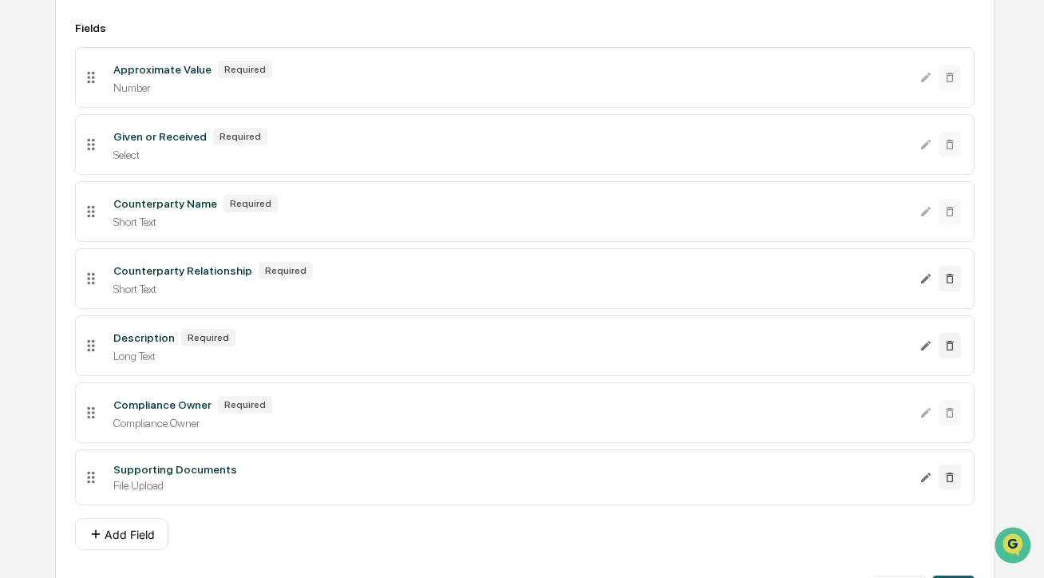
scroll to position [317, 0]
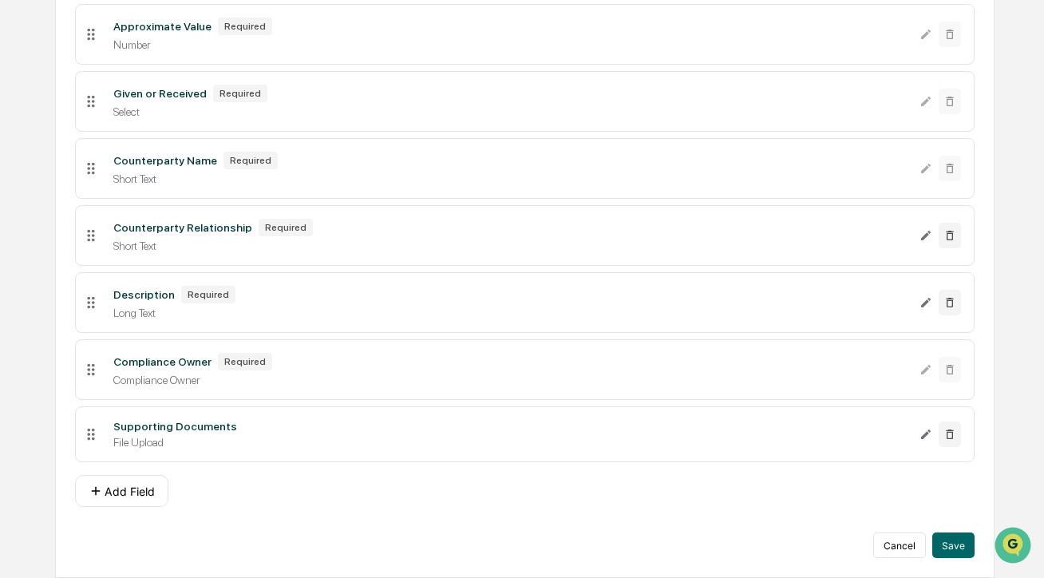
click at [219, 363] on div "Required" at bounding box center [245, 362] width 54 height 18
drag, startPoint x: 112, startPoint y: 359, endPoint x: 213, endPoint y: 361, distance: 101.4
click at [213, 361] on div "Compliance Owner Required Compliance Owner" at bounding box center [511, 370] width 820 height 34
copy div "Compliance Owner"
click at [117, 489] on button "Add Field" at bounding box center [121, 491] width 93 height 32
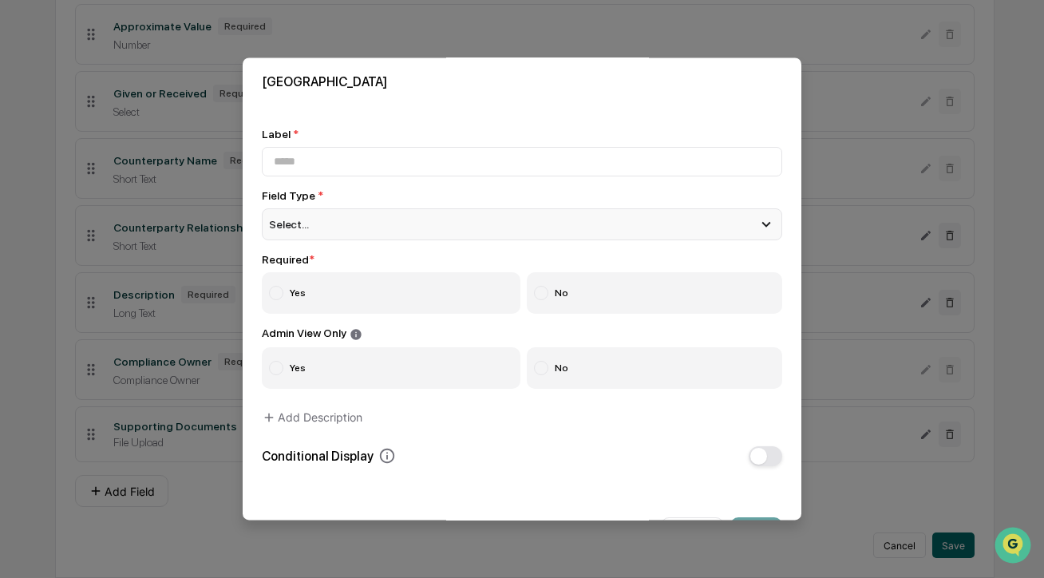
scroll to position [0, 0]
click at [400, 224] on div "Select..." at bounding box center [522, 227] width 521 height 32
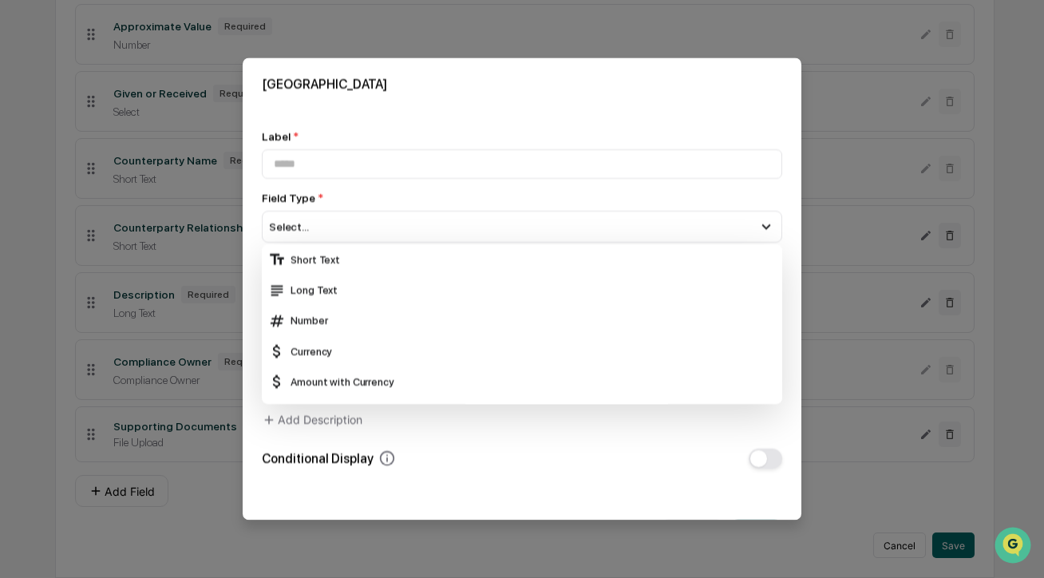
click at [489, 454] on div "Conditional Display" at bounding box center [522, 459] width 521 height 20
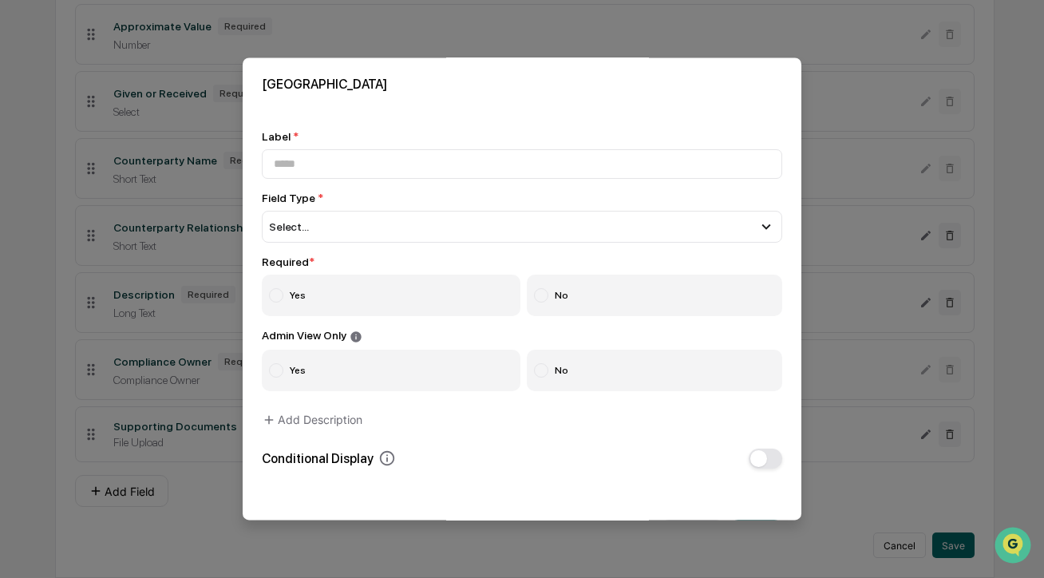
scroll to position [53, 0]
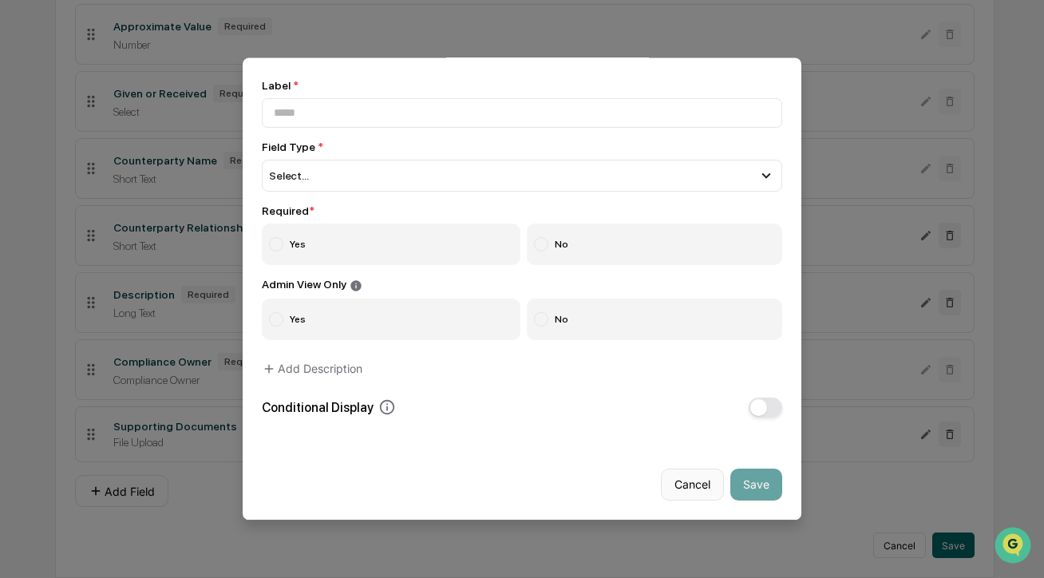
click at [705, 484] on button "Cancel" at bounding box center [692, 485] width 63 height 32
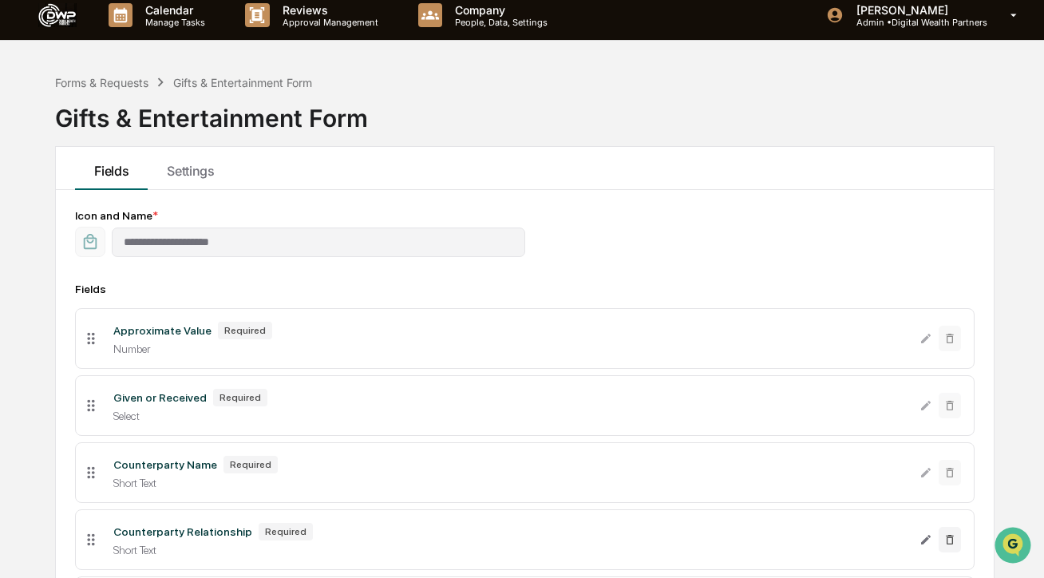
scroll to position [0, 0]
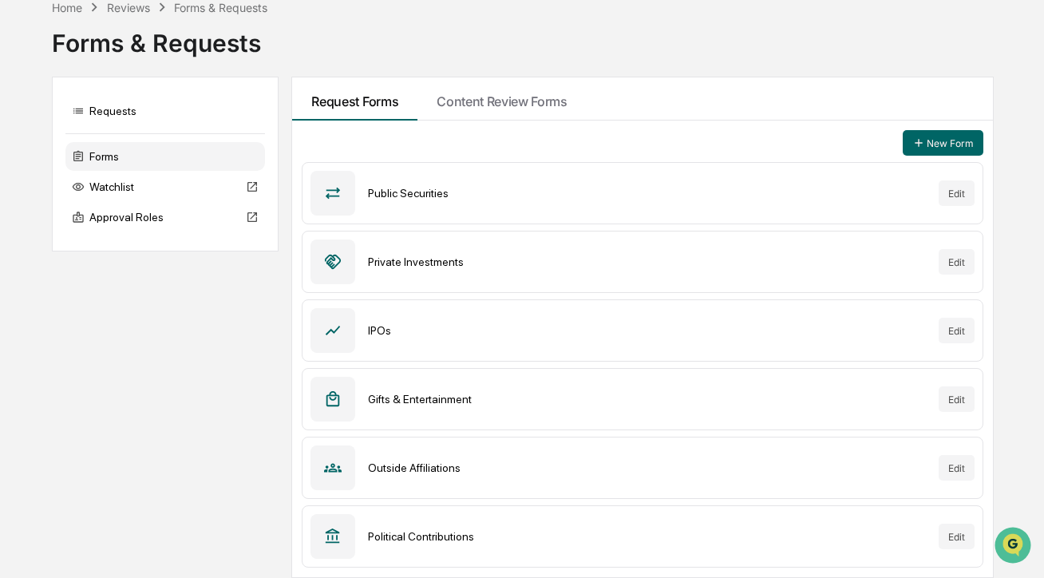
scroll to position [76, 0]
click at [951, 469] on button "Edit" at bounding box center [957, 470] width 36 height 26
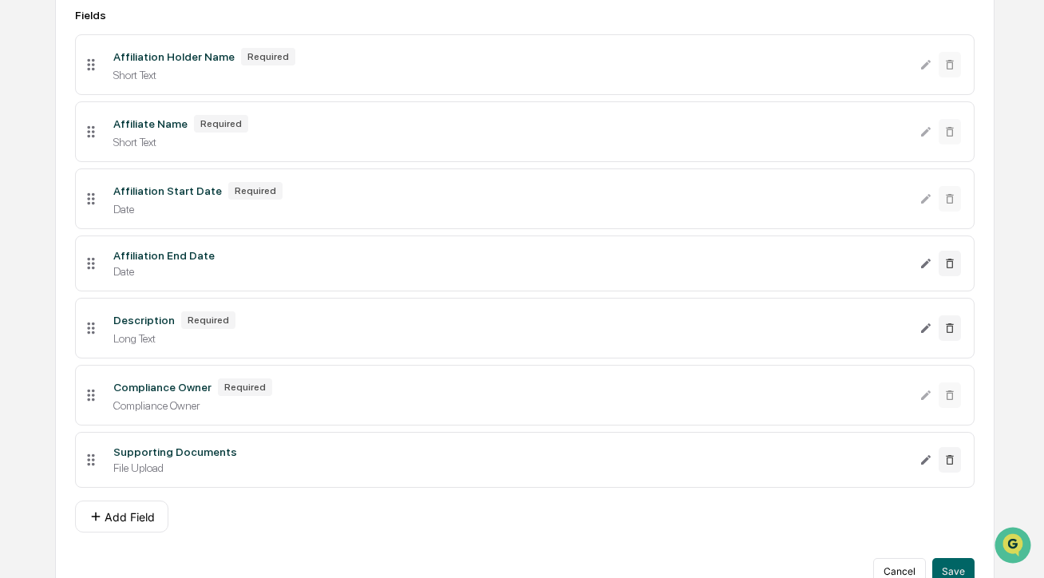
scroll to position [292, 0]
